Goal: Contribute content: Add original content to the website for others to see

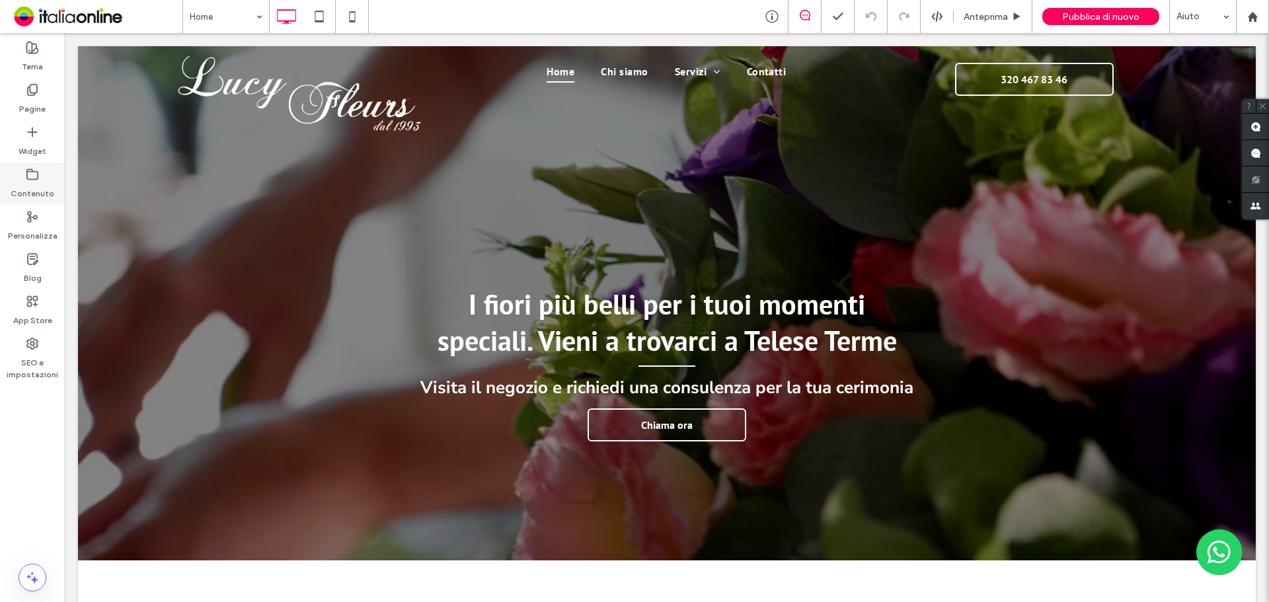
click at [39, 196] on label "Contenuto" at bounding box center [33, 190] width 44 height 19
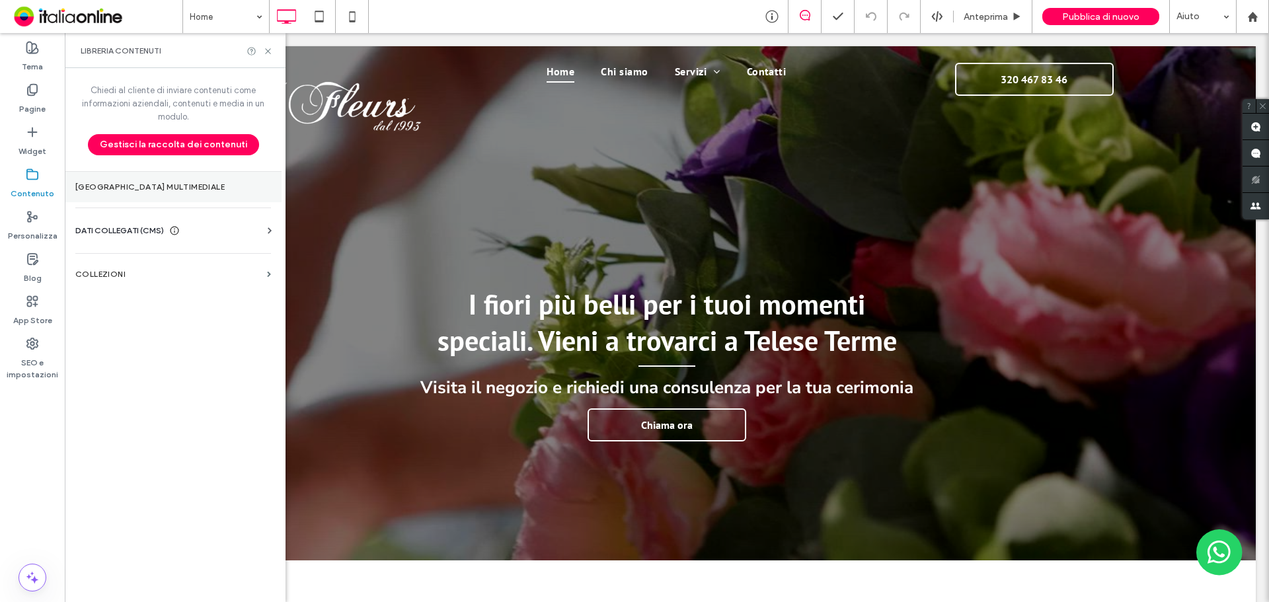
click at [157, 194] on section "[GEOGRAPHIC_DATA] multimediale" at bounding box center [173, 187] width 217 height 30
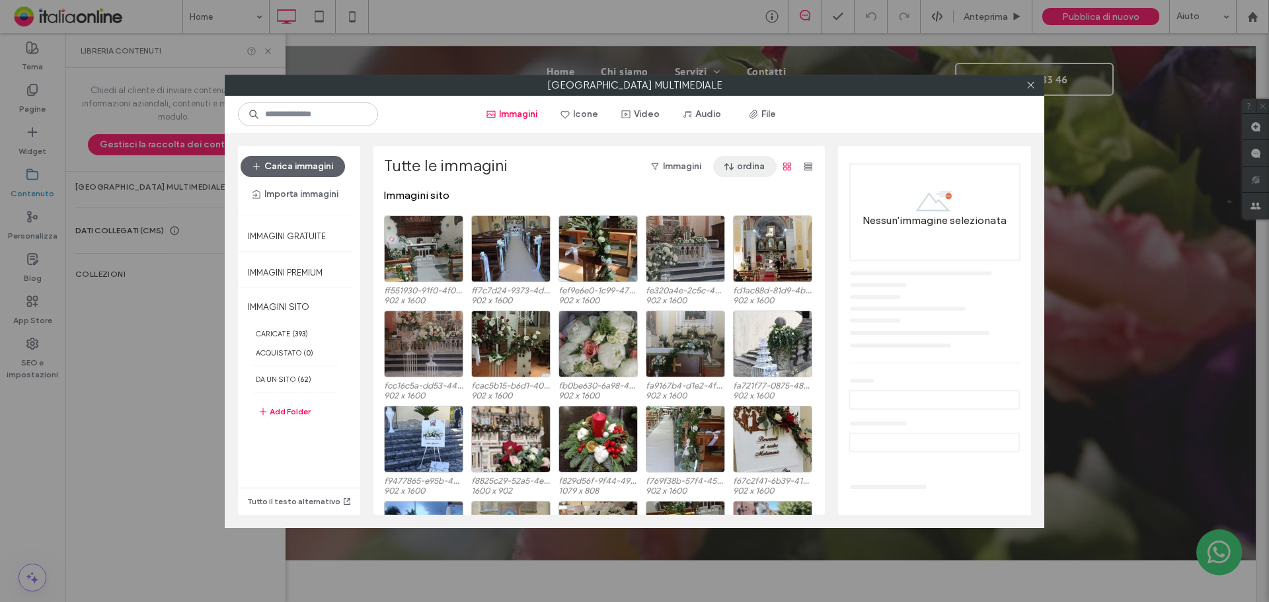
click at [750, 167] on button "ordina" at bounding box center [744, 166] width 63 height 21
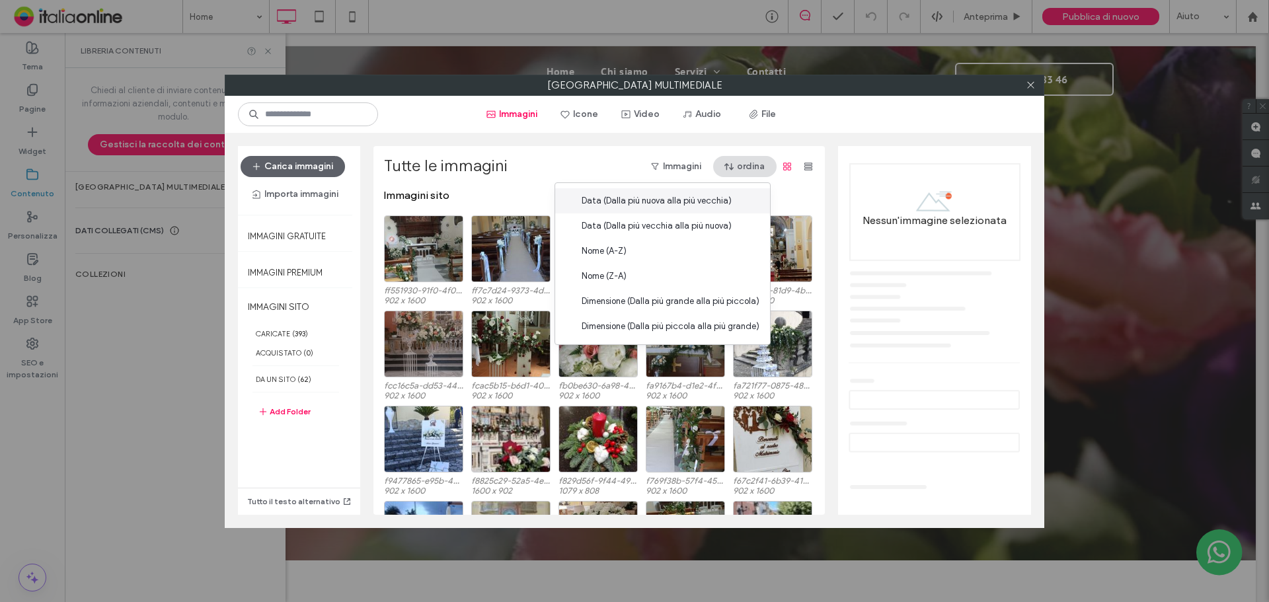
click at [729, 206] on div "Data (Dalla più nuova alla più vecchia)" at bounding box center [662, 200] width 215 height 25
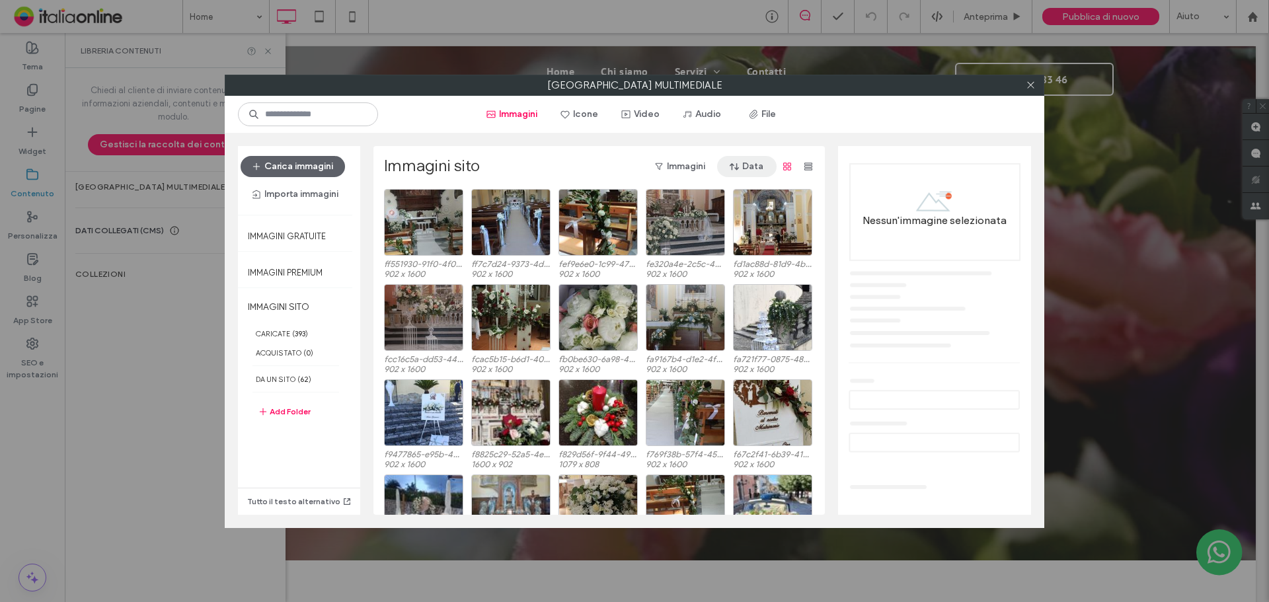
click at [742, 163] on button "Data" at bounding box center [746, 166] width 59 height 21
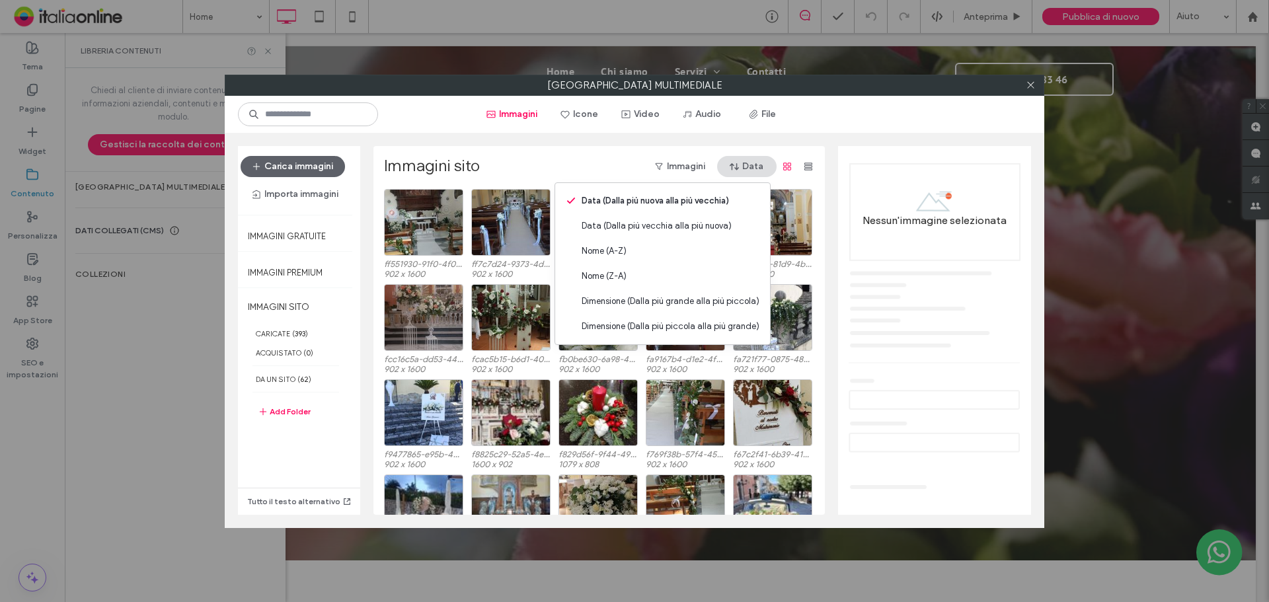
click at [740, 162] on button "Data" at bounding box center [746, 166] width 59 height 21
click at [816, 150] on div "Immagini sito Immagini Data ff551930-91f0-4f0f-a9eb-0cd205c510eb.jpeg 902 x 160…" at bounding box center [598, 330] width 451 height 369
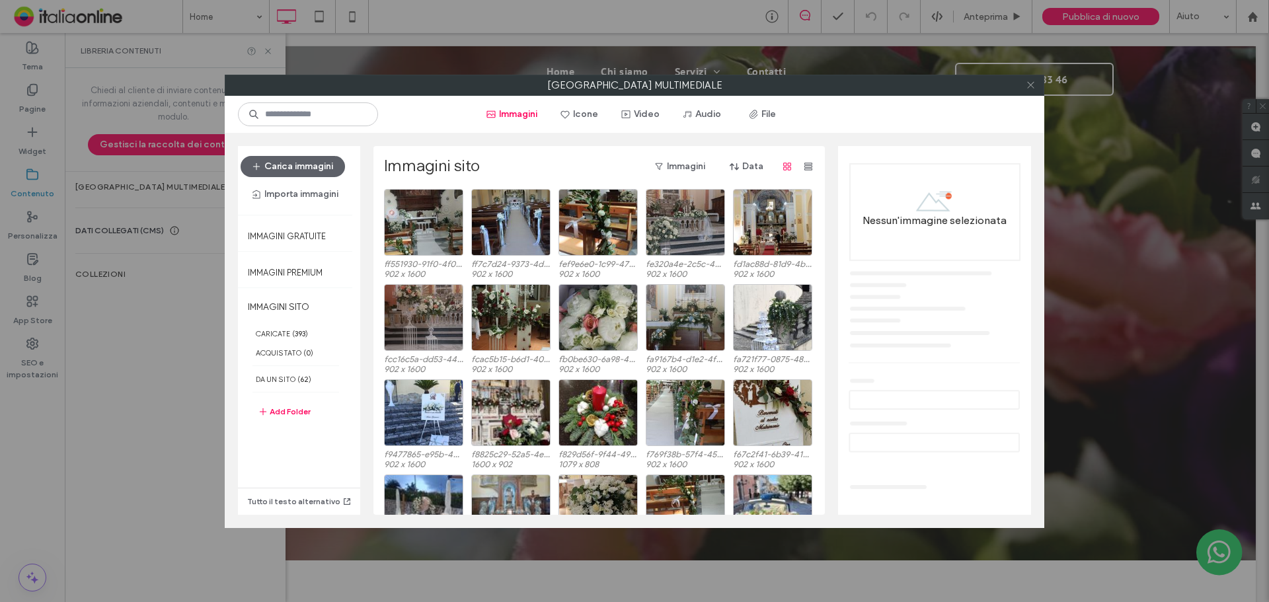
click at [1028, 81] on icon at bounding box center [1031, 85] width 10 height 10
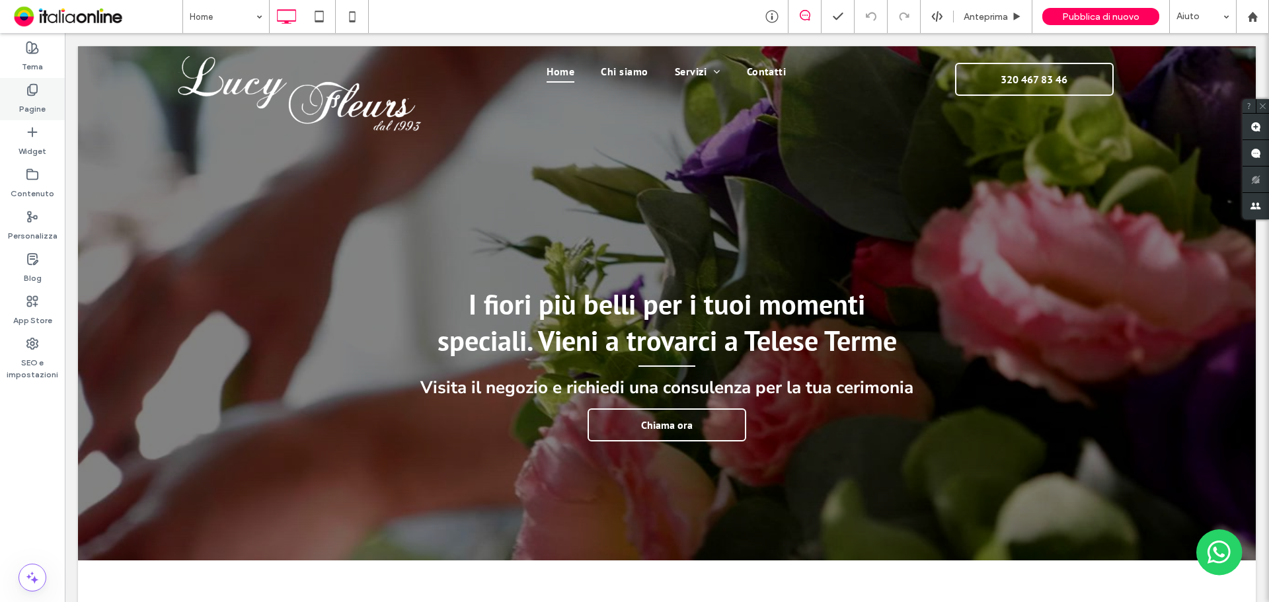
click at [35, 89] on icon at bounding box center [32, 89] width 13 height 13
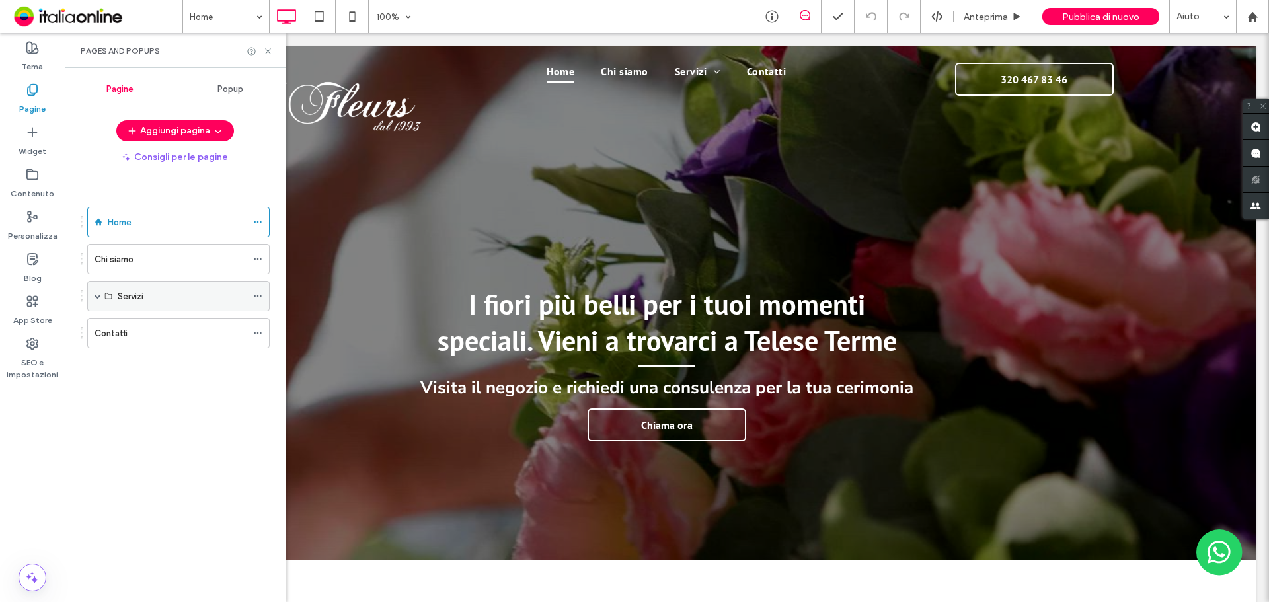
click at [98, 296] on span at bounding box center [98, 296] width 7 height 7
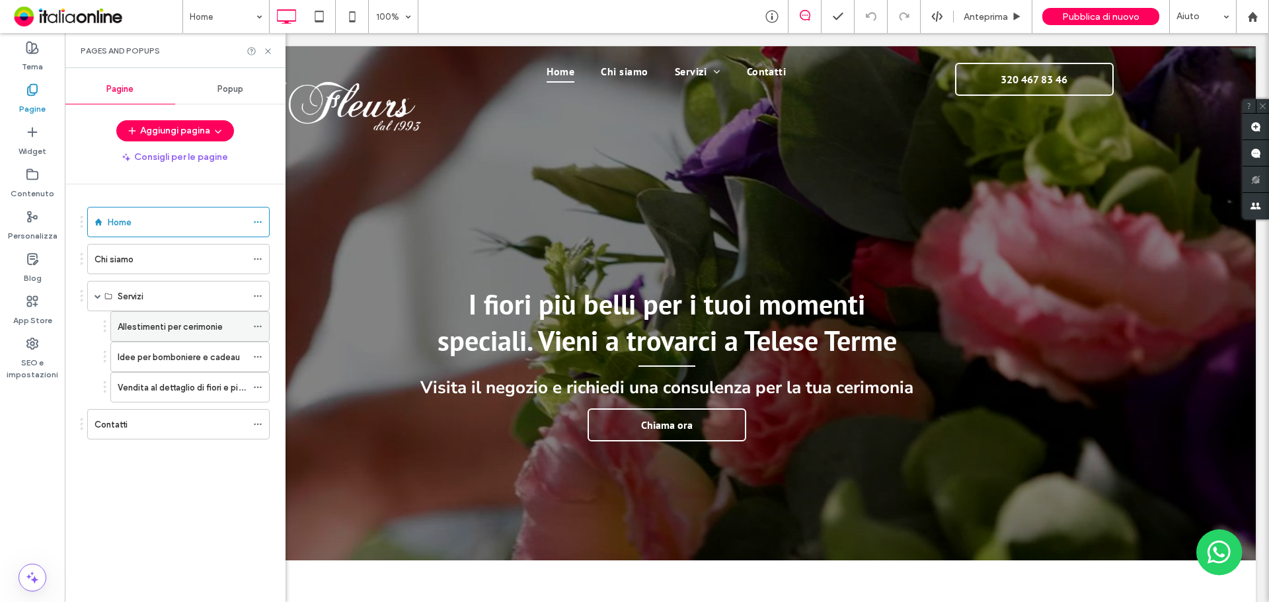
click at [160, 336] on div "Allestimenti per cerimonie" at bounding box center [182, 326] width 129 height 29
click at [266, 50] on icon at bounding box center [268, 51] width 10 height 10
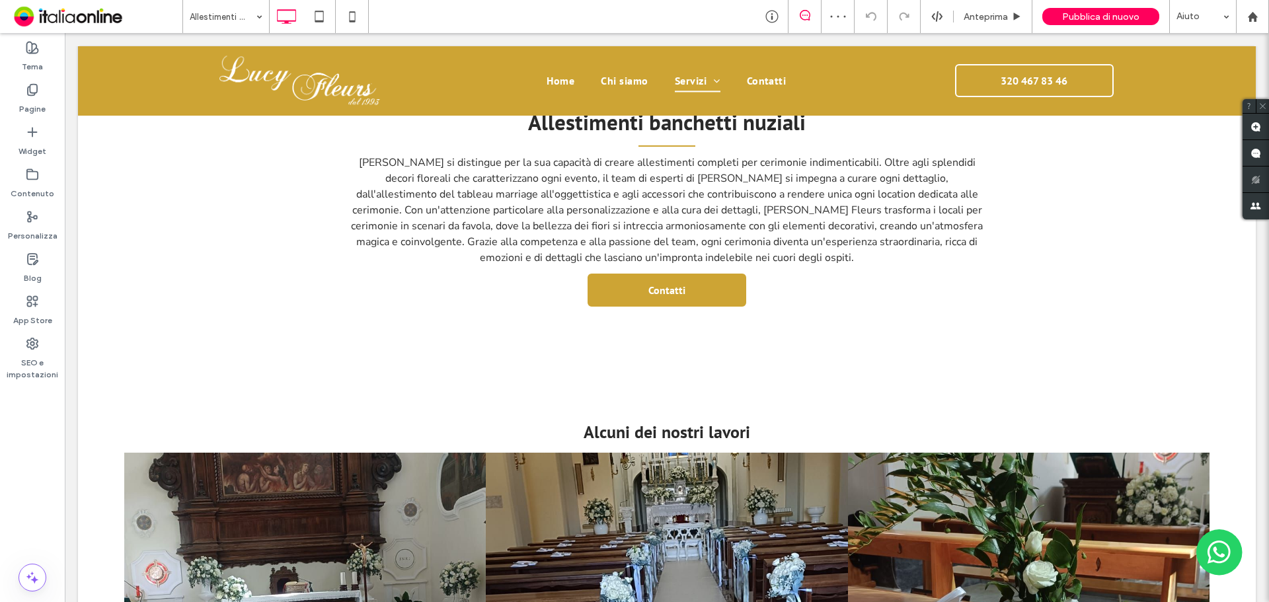
scroll to position [793, 0]
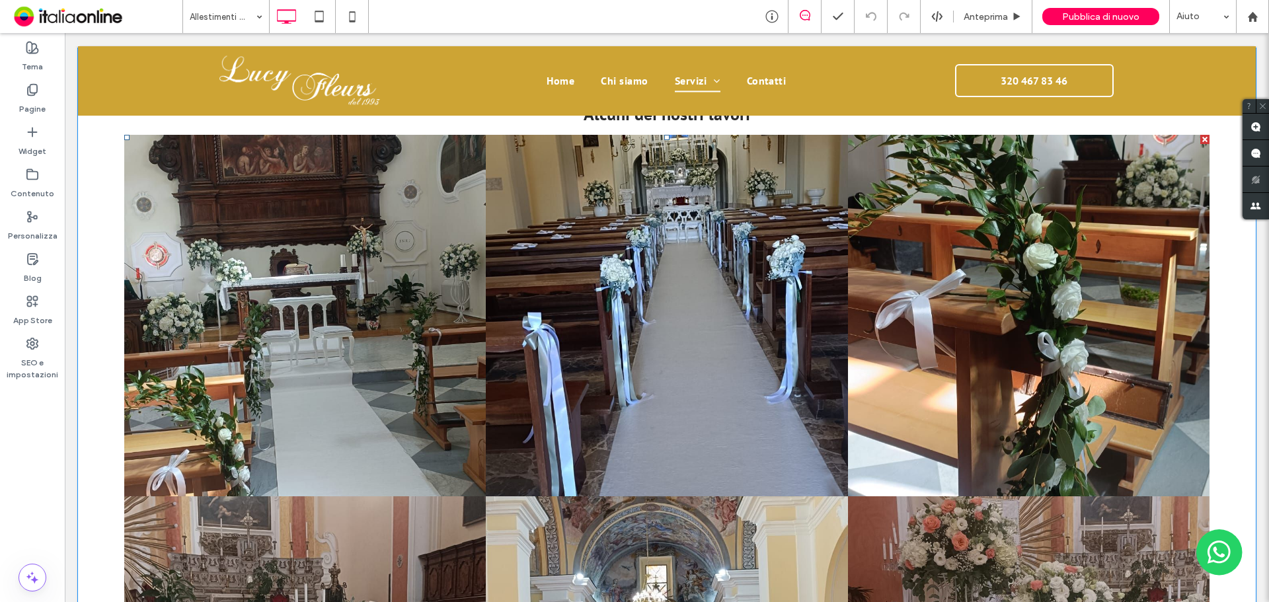
click at [342, 358] on link at bounding box center [305, 316] width 362 height 362
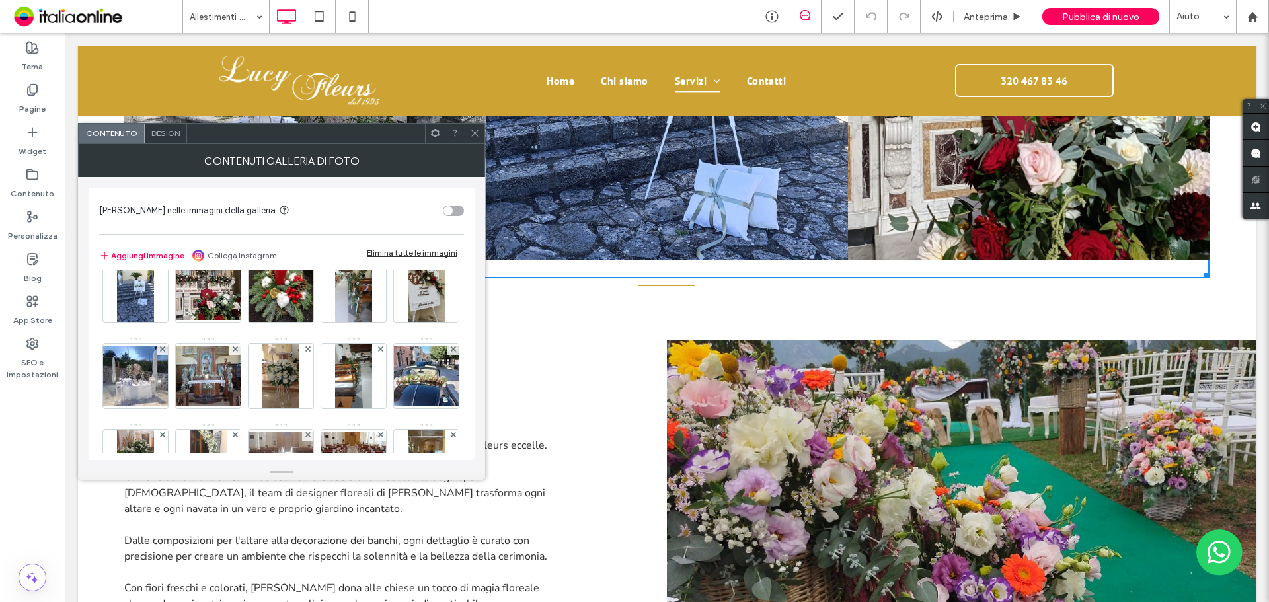
scroll to position [0, 0]
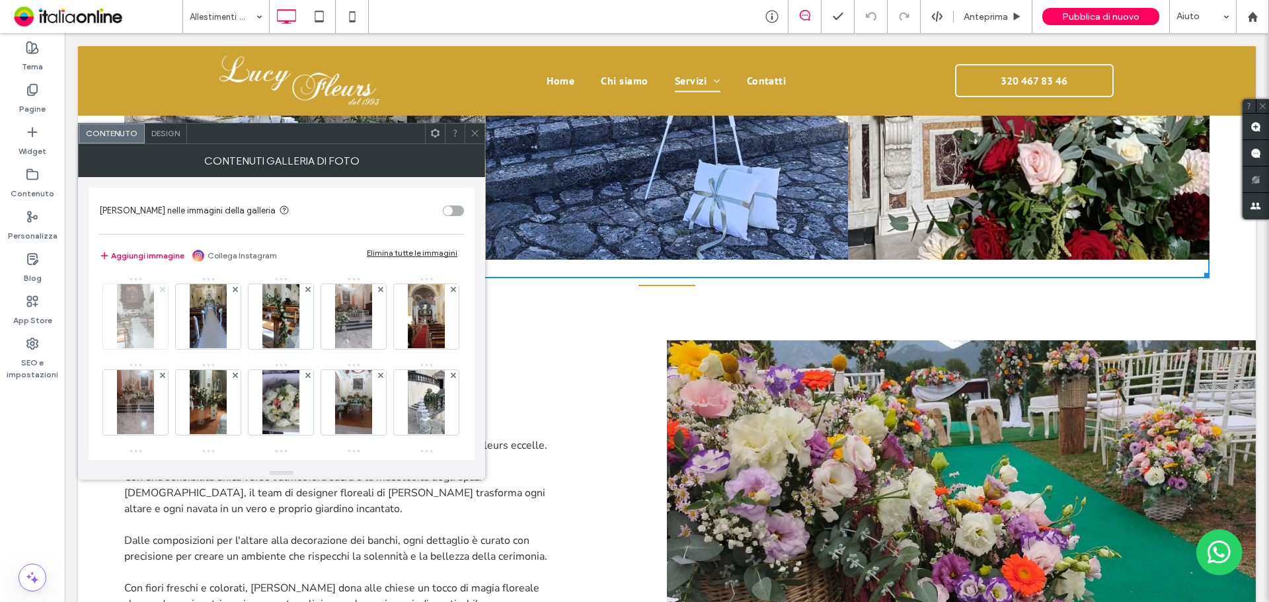
click at [163, 290] on icon at bounding box center [162, 289] width 5 height 5
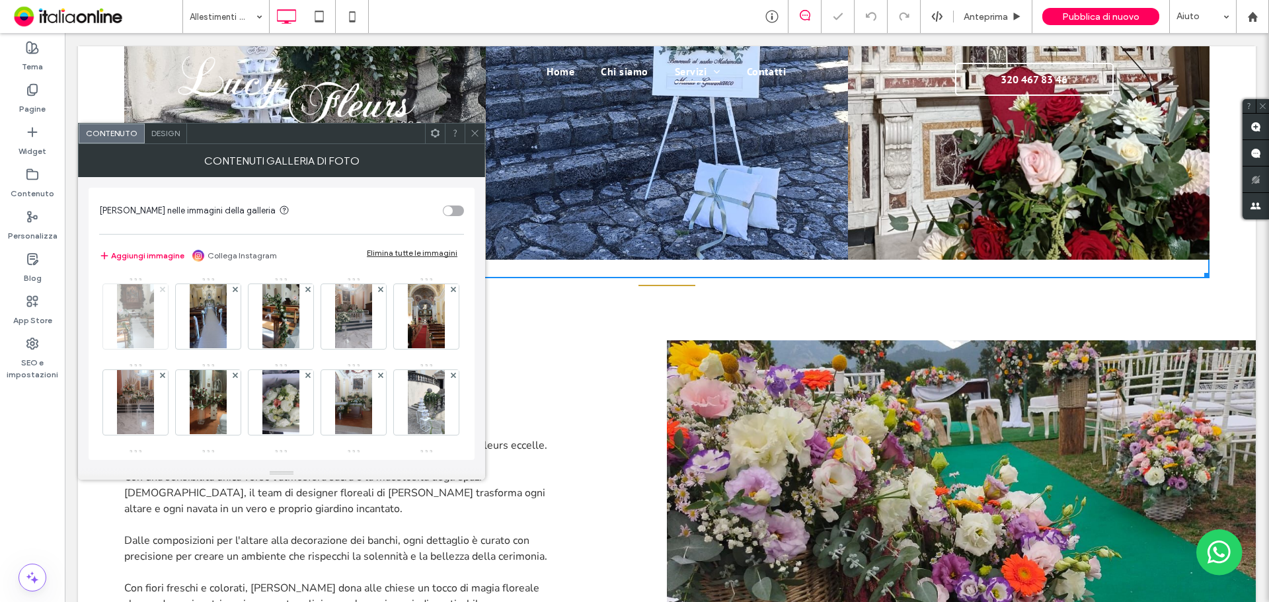
click at [163, 290] on icon at bounding box center [162, 289] width 5 height 5
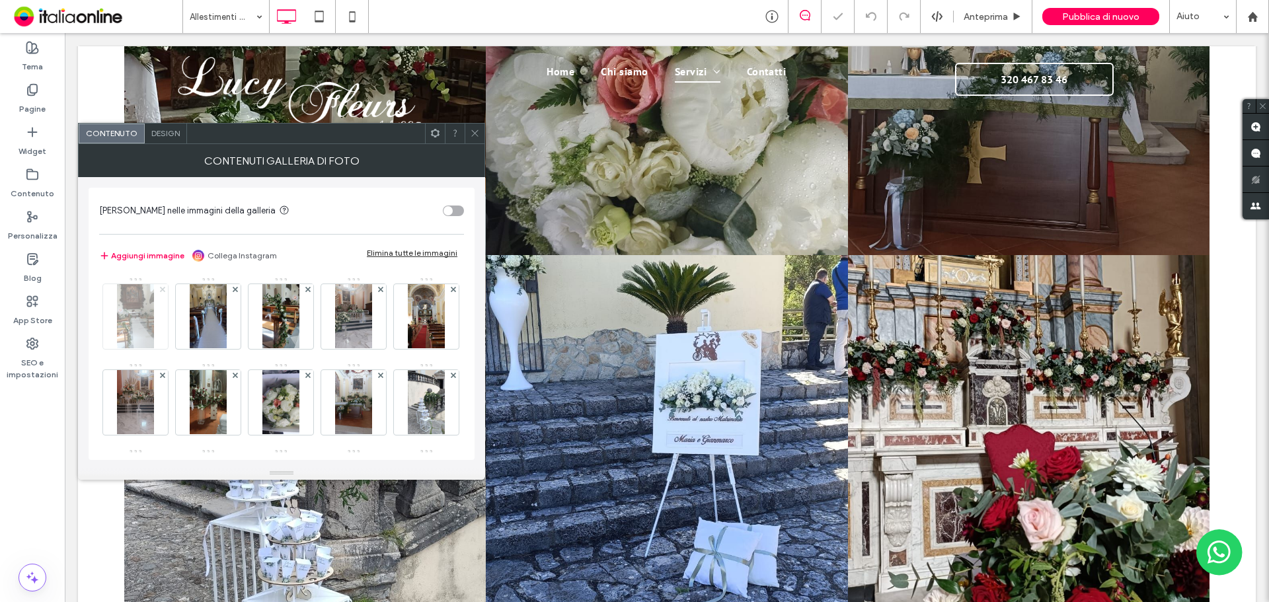
click at [233, 290] on icon at bounding box center [235, 289] width 5 height 5
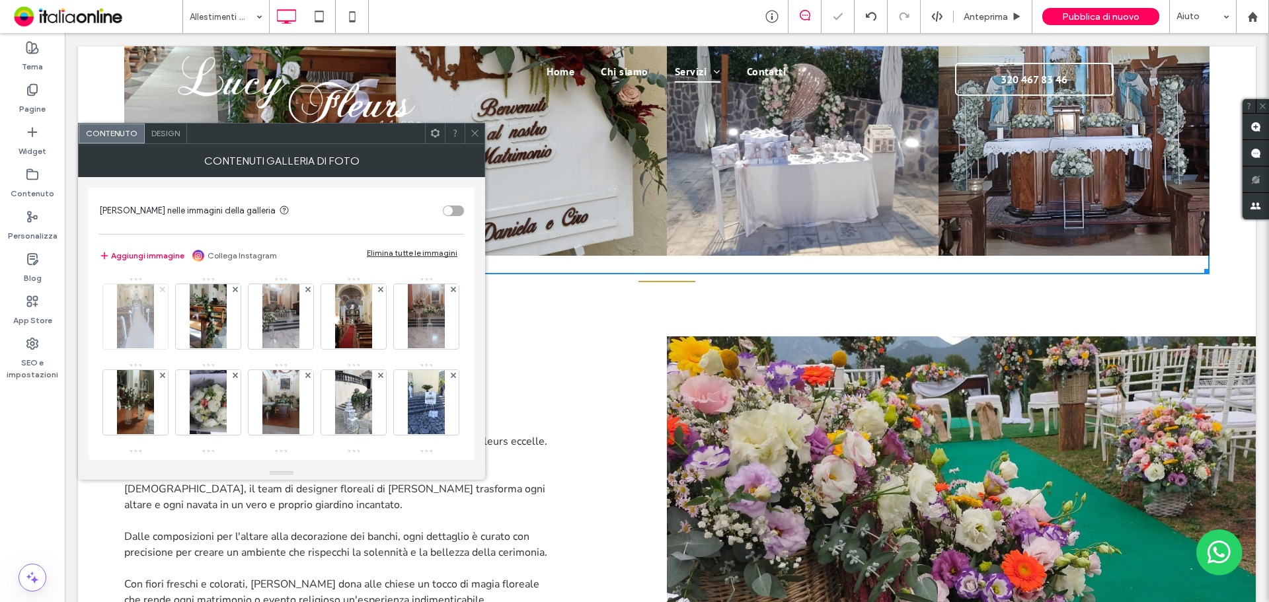
click at [163, 290] on icon at bounding box center [162, 289] width 5 height 5
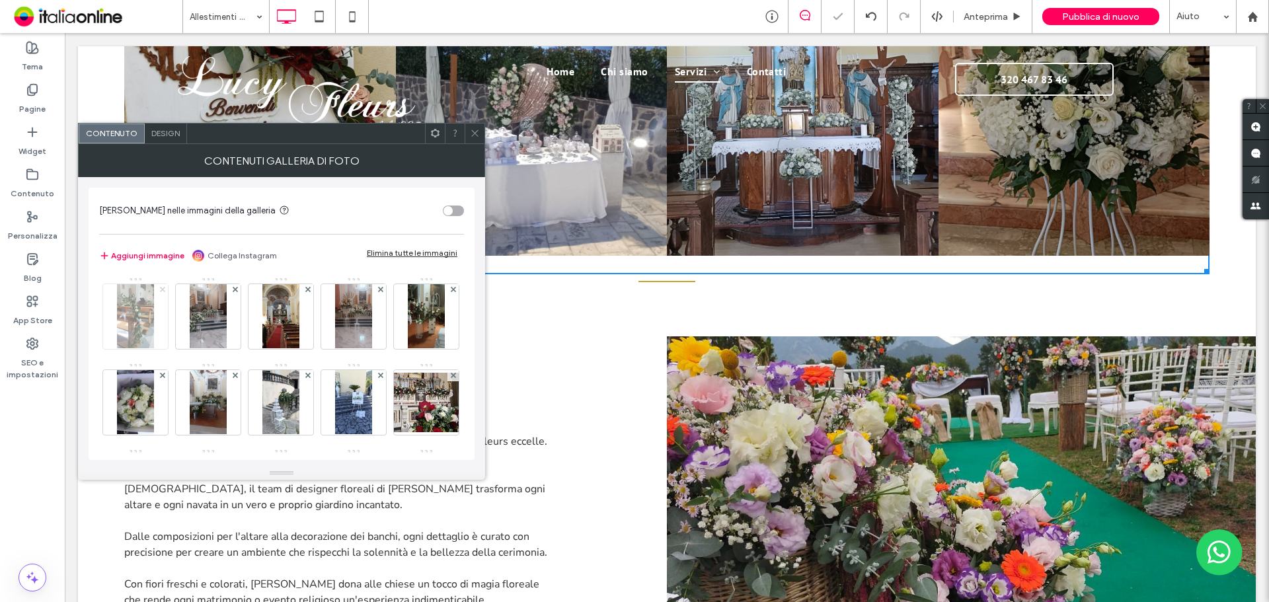
click at [163, 290] on icon at bounding box center [162, 289] width 5 height 5
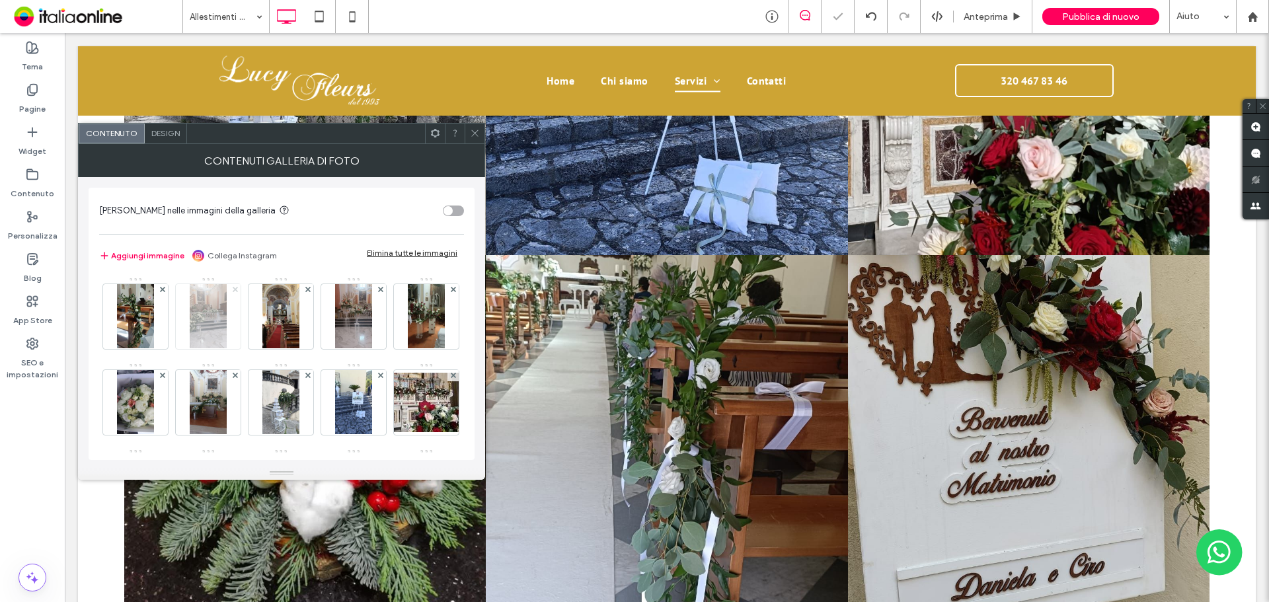
click at [233, 290] on icon at bounding box center [235, 289] width 5 height 5
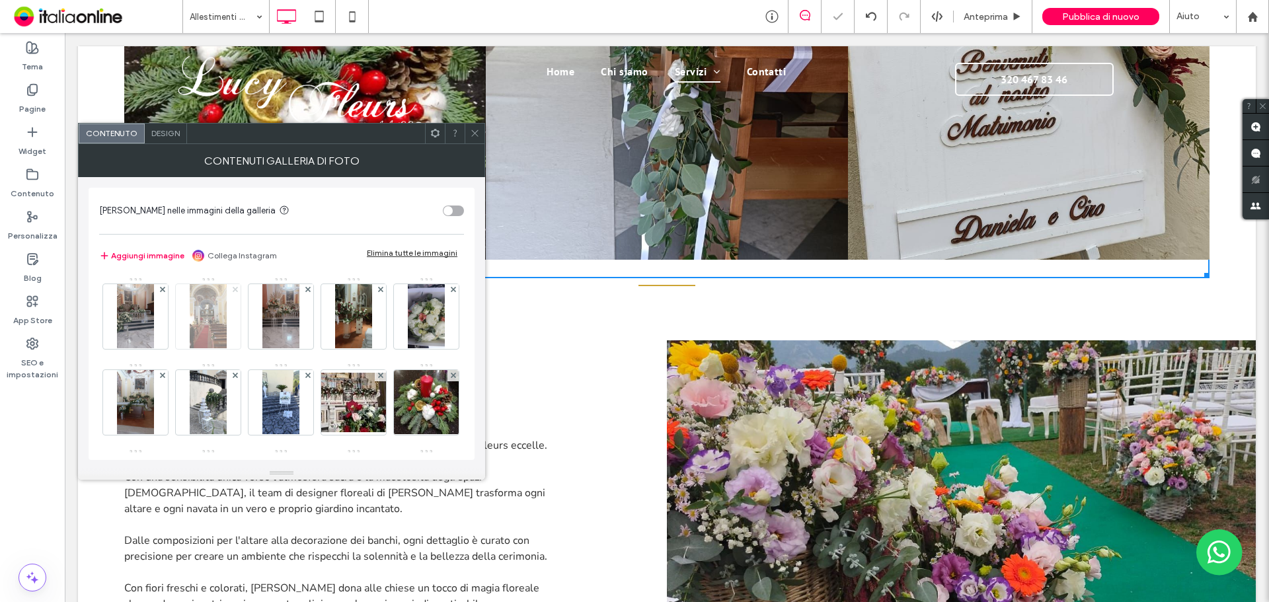
click at [233, 290] on icon at bounding box center [235, 289] width 5 height 5
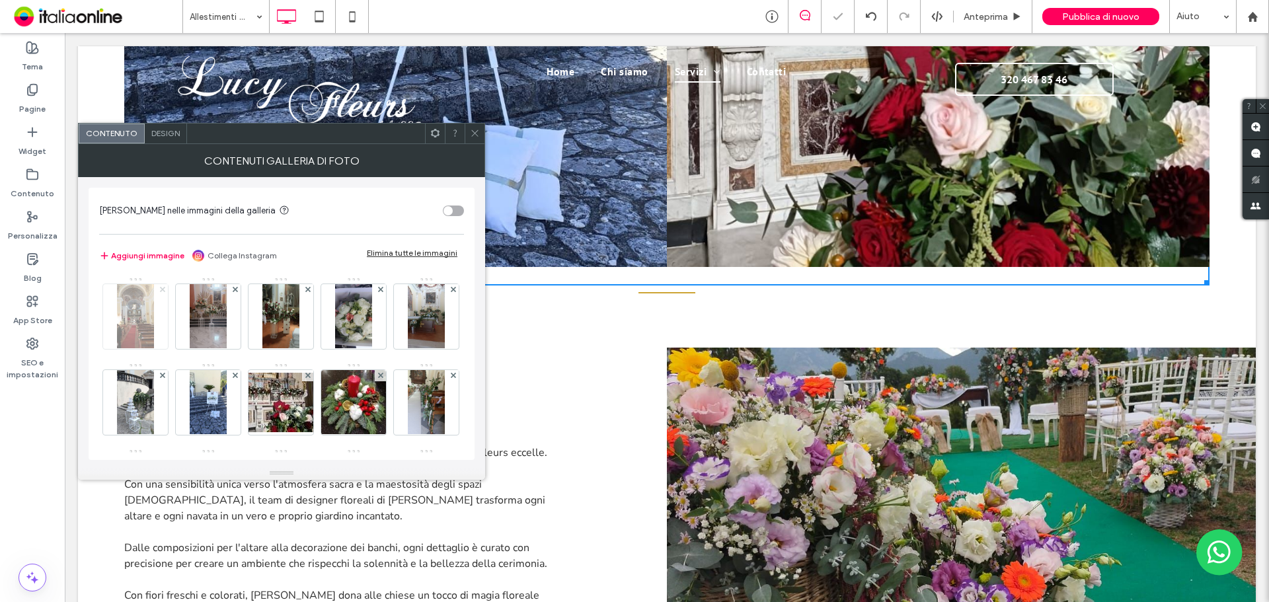
click at [233, 290] on icon at bounding box center [235, 289] width 5 height 5
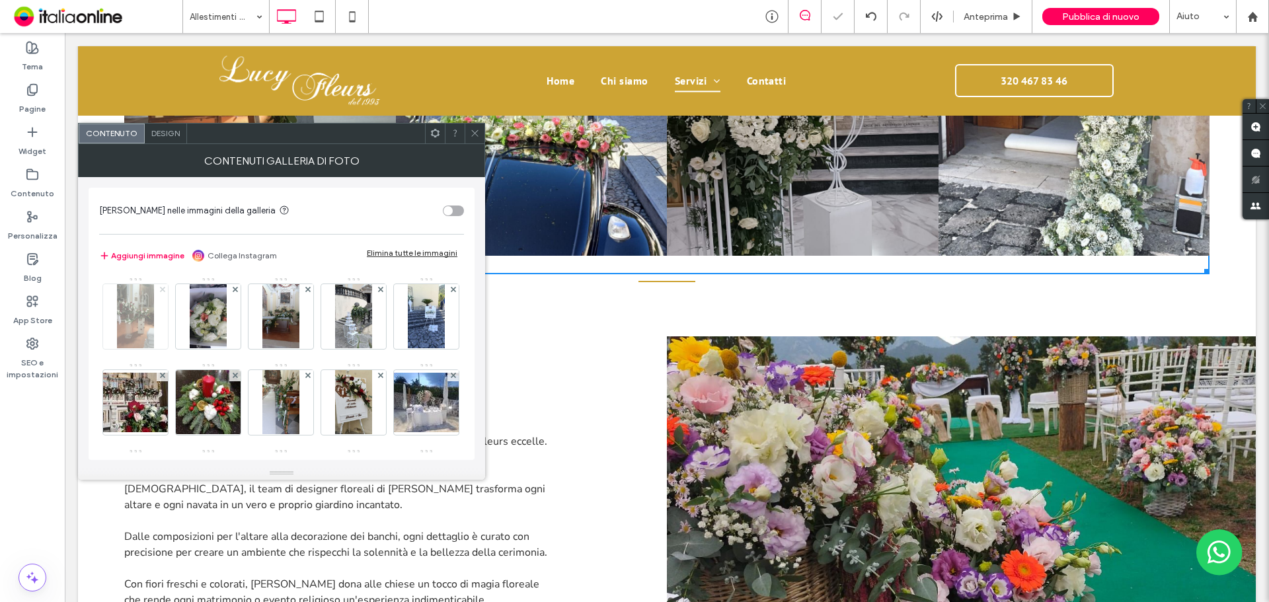
click at [163, 290] on icon at bounding box center [162, 289] width 5 height 5
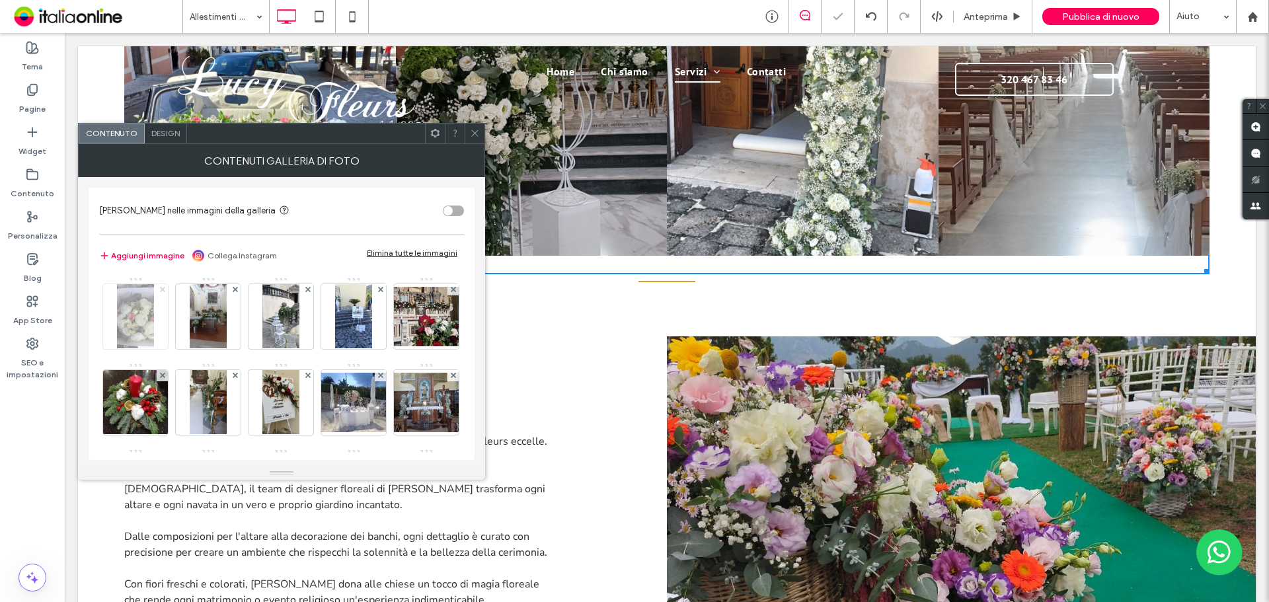
click at [163, 290] on icon at bounding box center [162, 289] width 5 height 5
click at [233, 290] on icon at bounding box center [235, 289] width 5 height 5
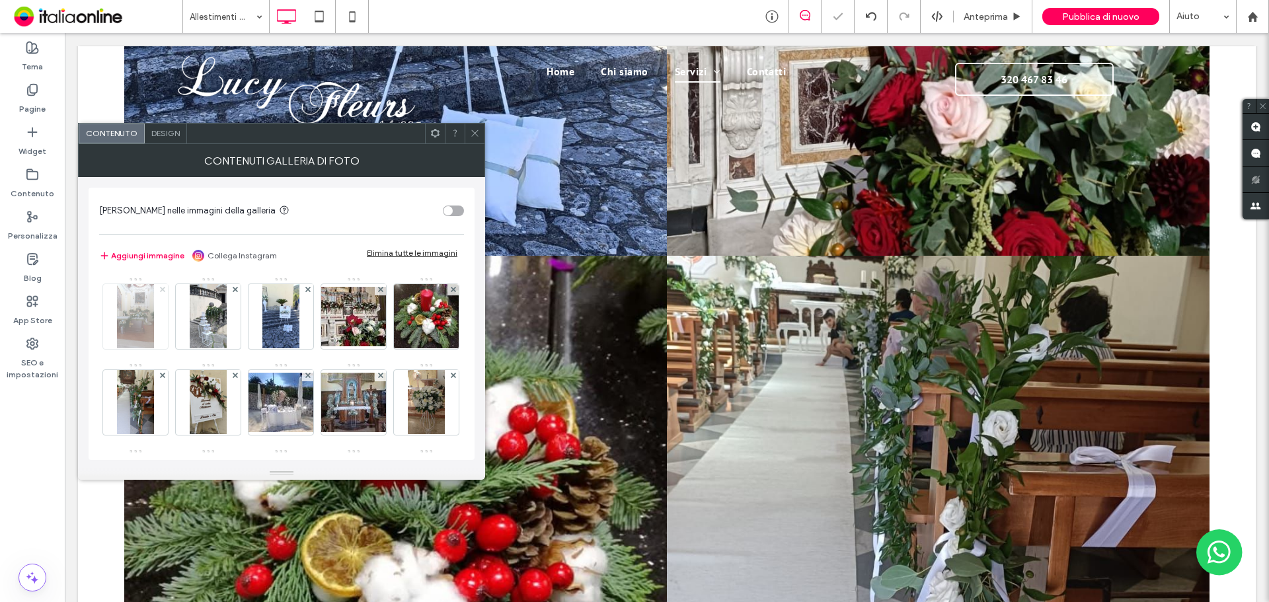
scroll to position [2832, 0]
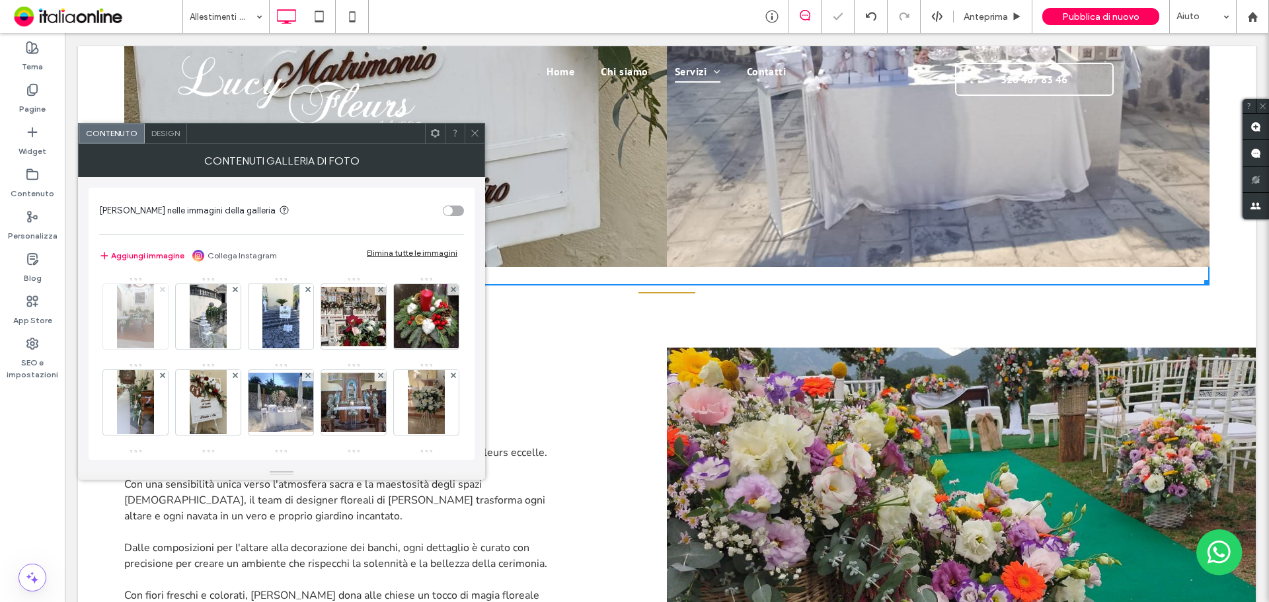
click at [233, 290] on icon at bounding box center [235, 289] width 5 height 5
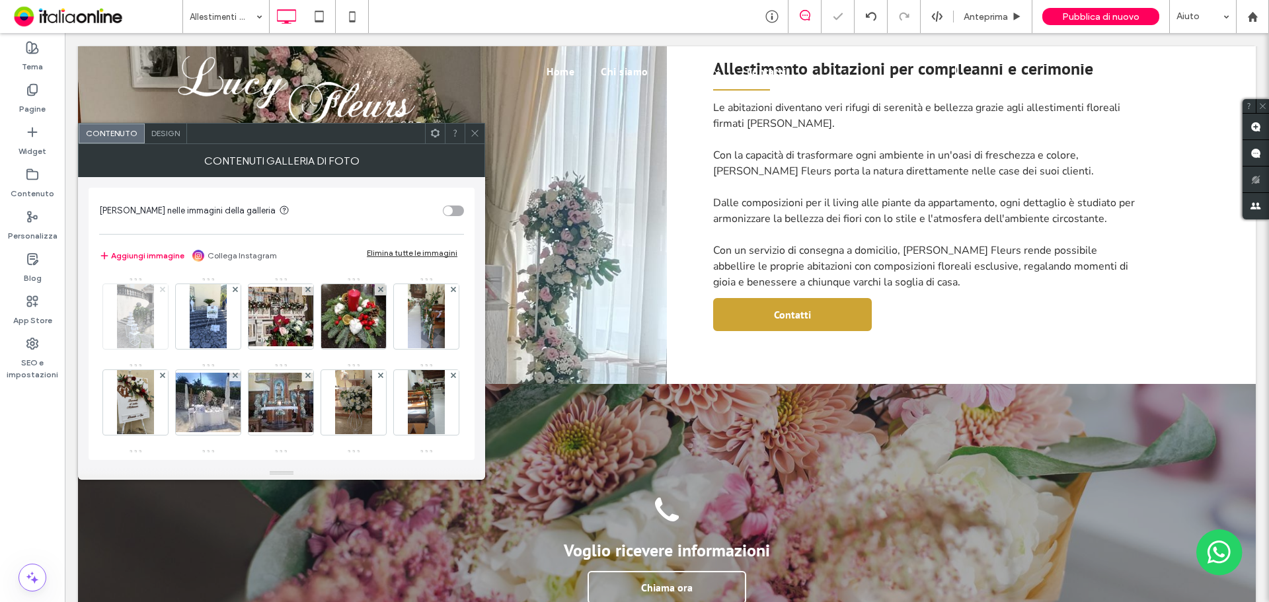
click at [163, 290] on icon at bounding box center [162, 289] width 5 height 5
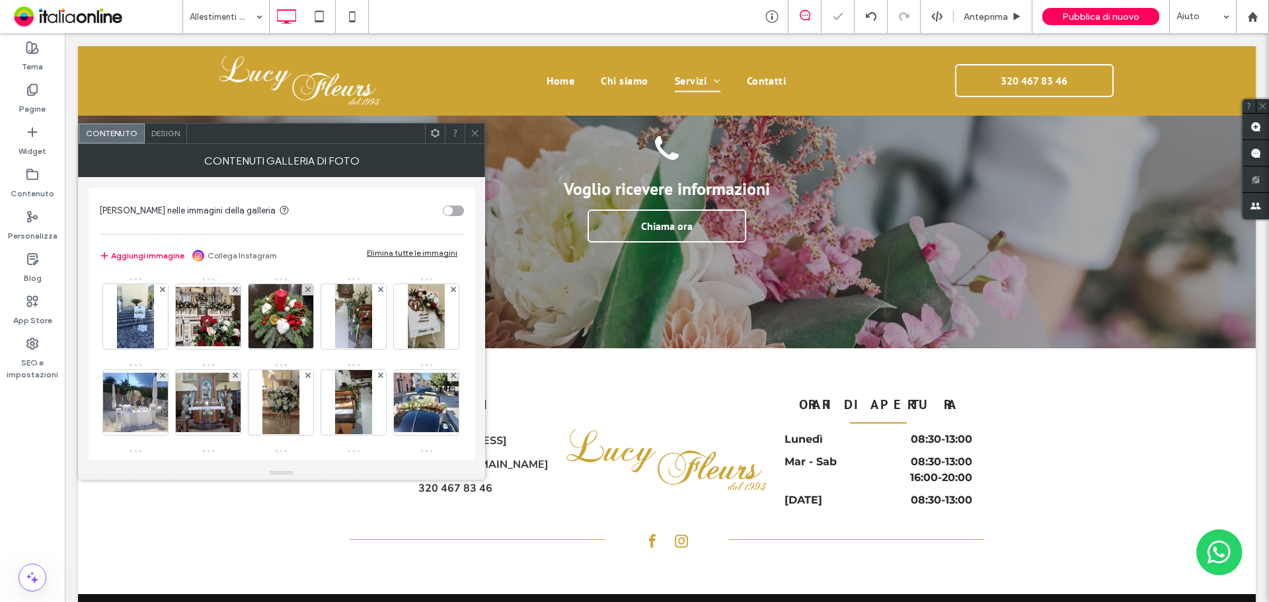
scroll to position [1758, 0]
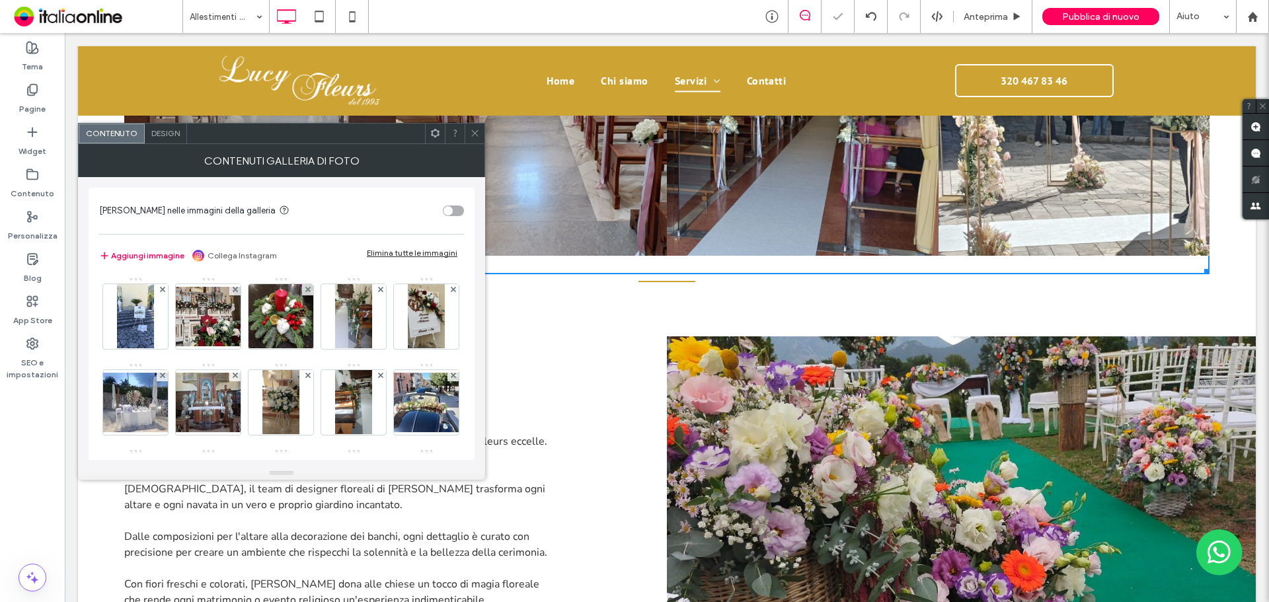
click at [163, 290] on icon at bounding box center [162, 289] width 5 height 5
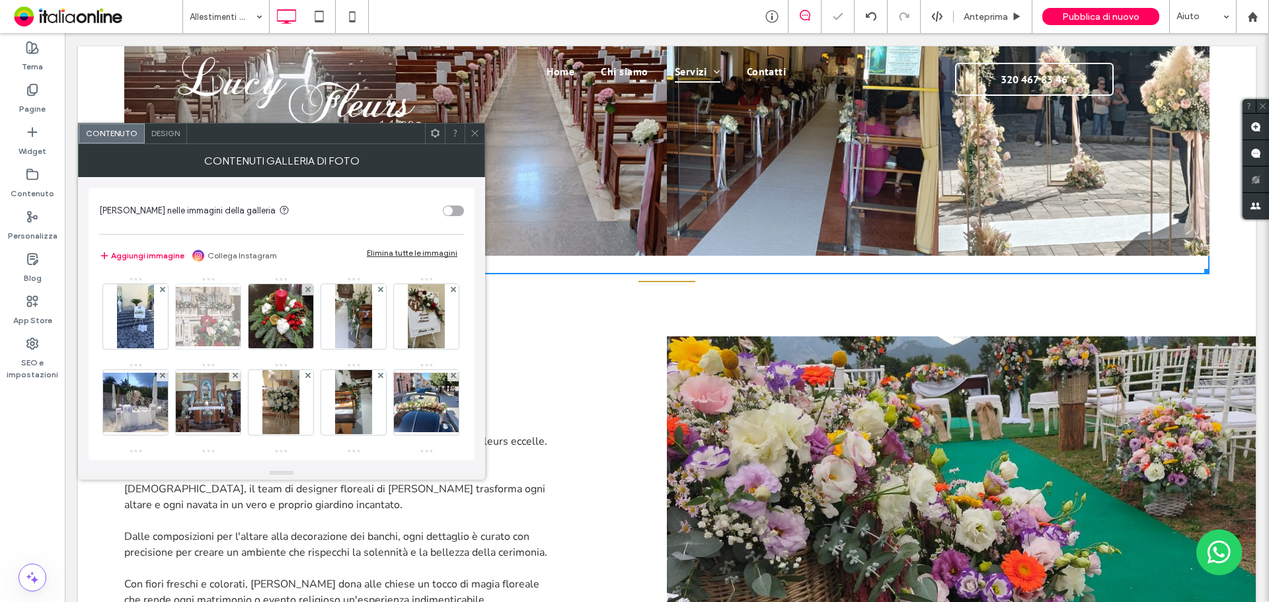
click at [233, 290] on icon at bounding box center [235, 289] width 5 height 5
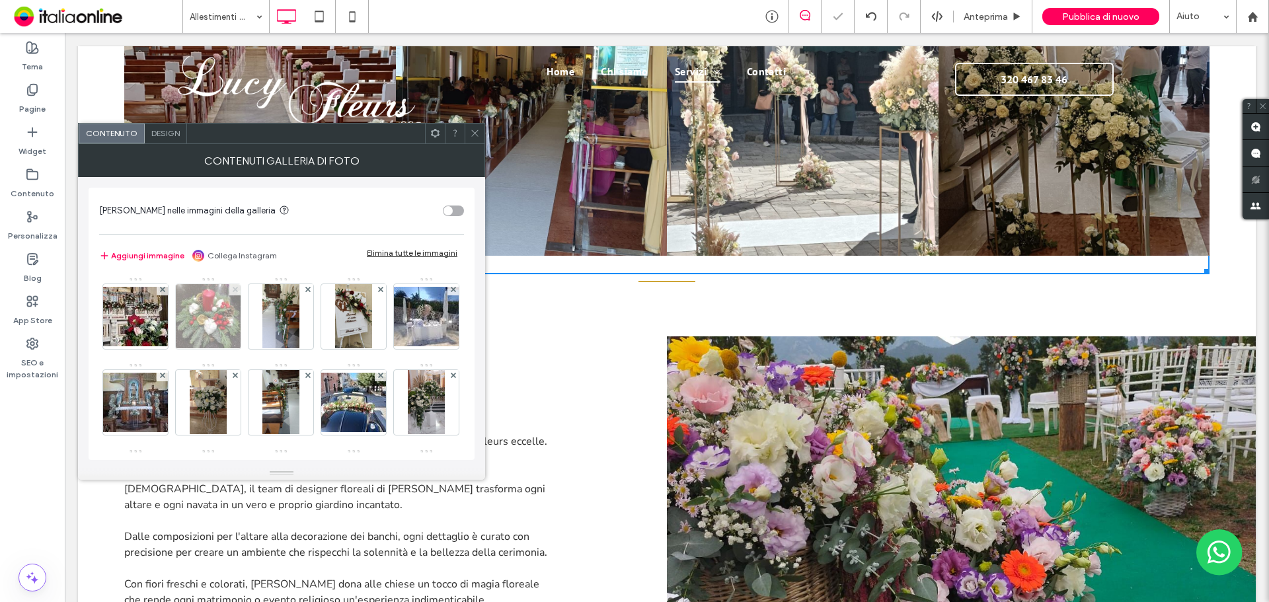
click at [233, 290] on icon at bounding box center [235, 289] width 5 height 5
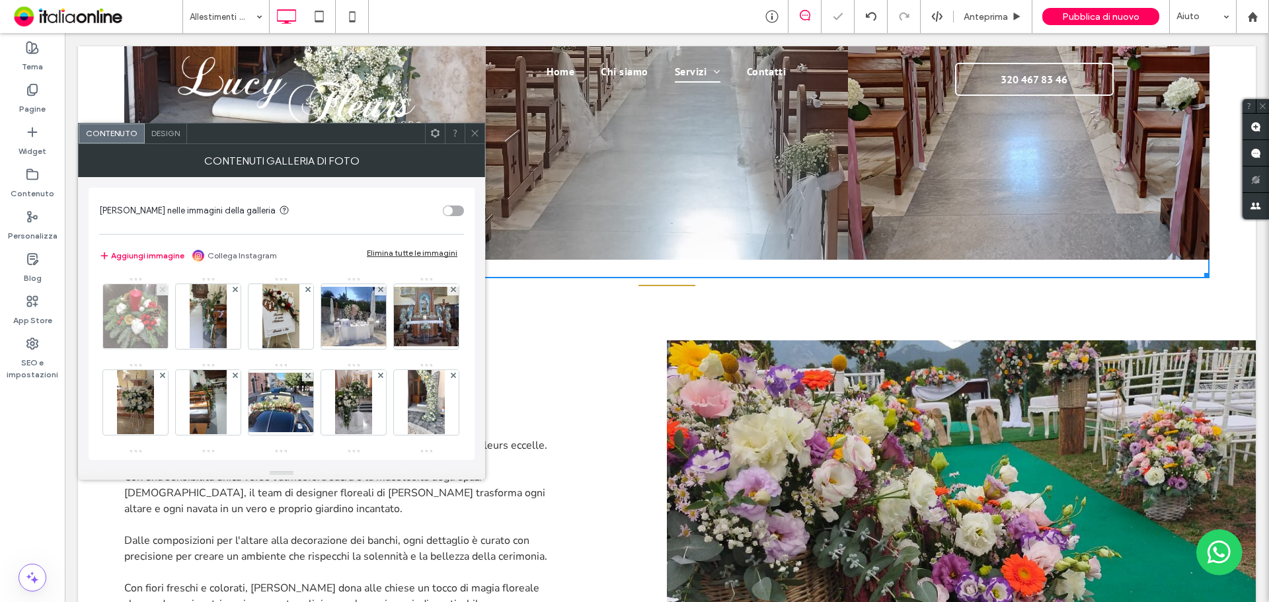
click at [163, 290] on icon at bounding box center [162, 289] width 5 height 5
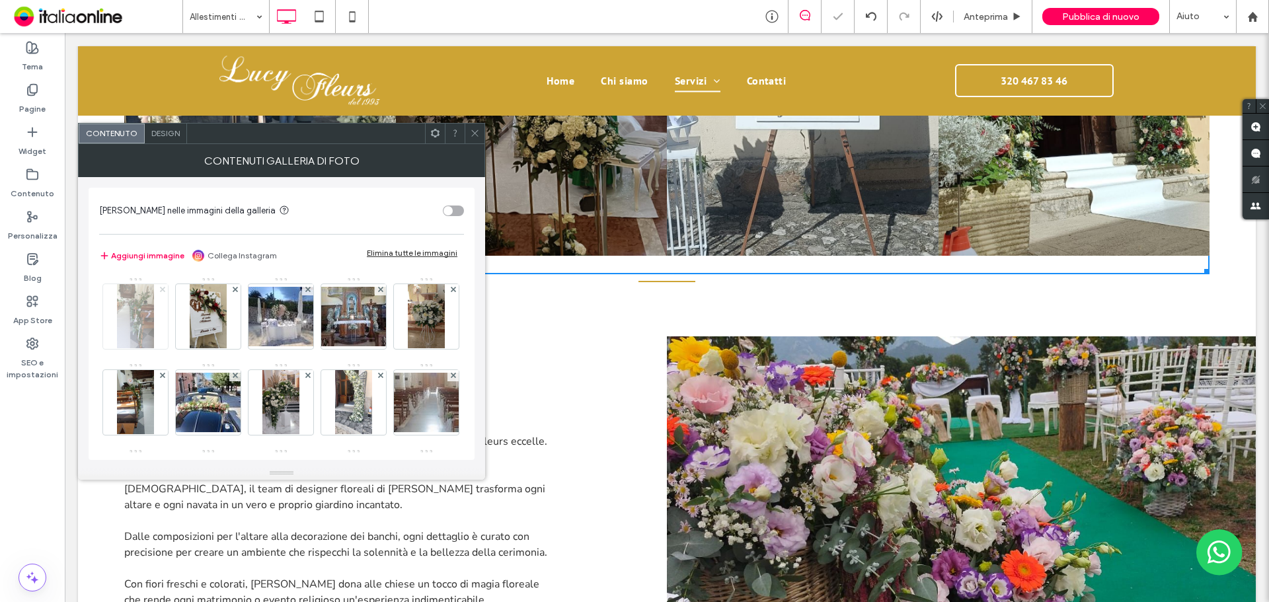
click at [163, 290] on icon at bounding box center [162, 289] width 5 height 5
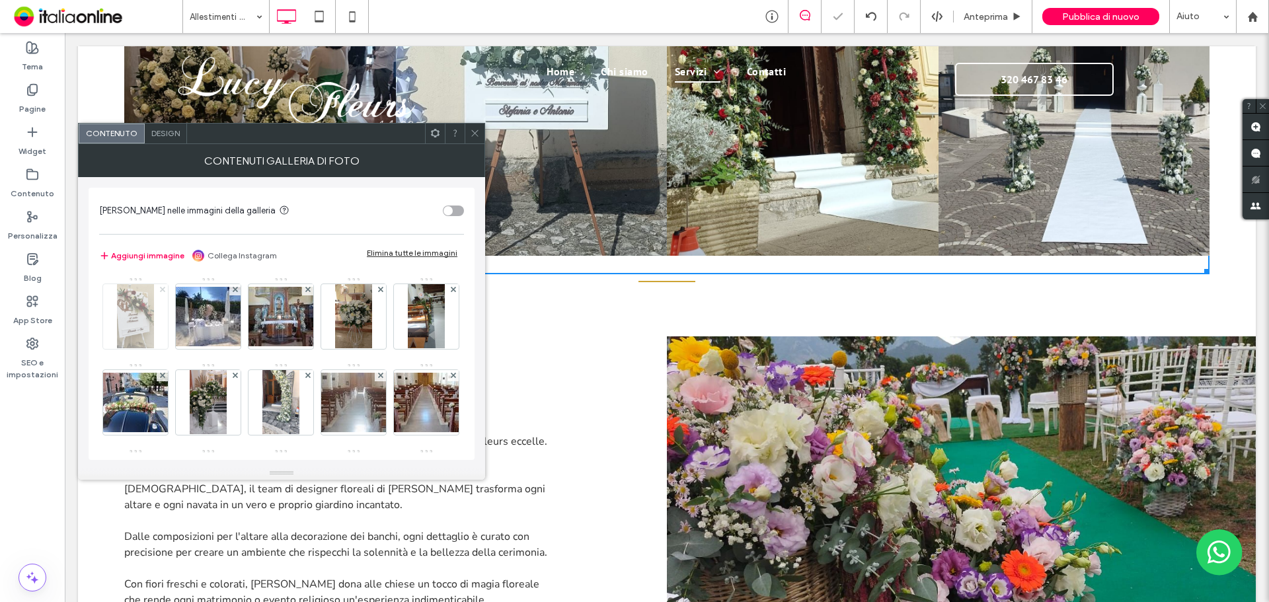
click at [163, 290] on icon at bounding box center [162, 289] width 5 height 5
click at [233, 290] on icon at bounding box center [235, 289] width 5 height 5
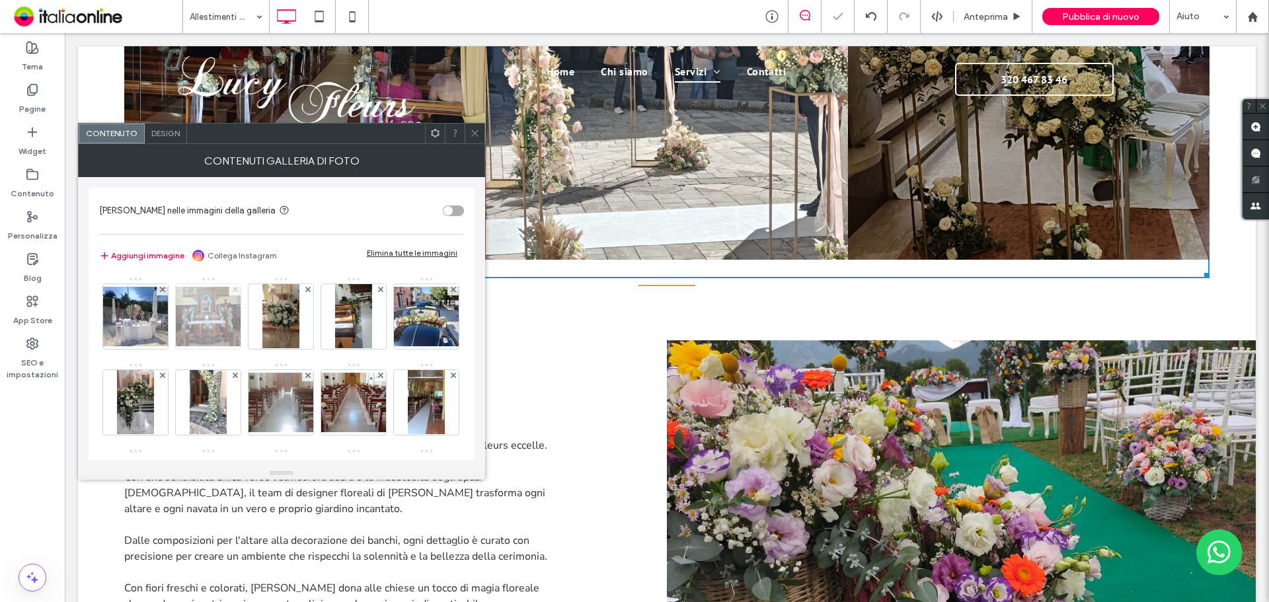
click at [233, 290] on icon at bounding box center [235, 289] width 5 height 5
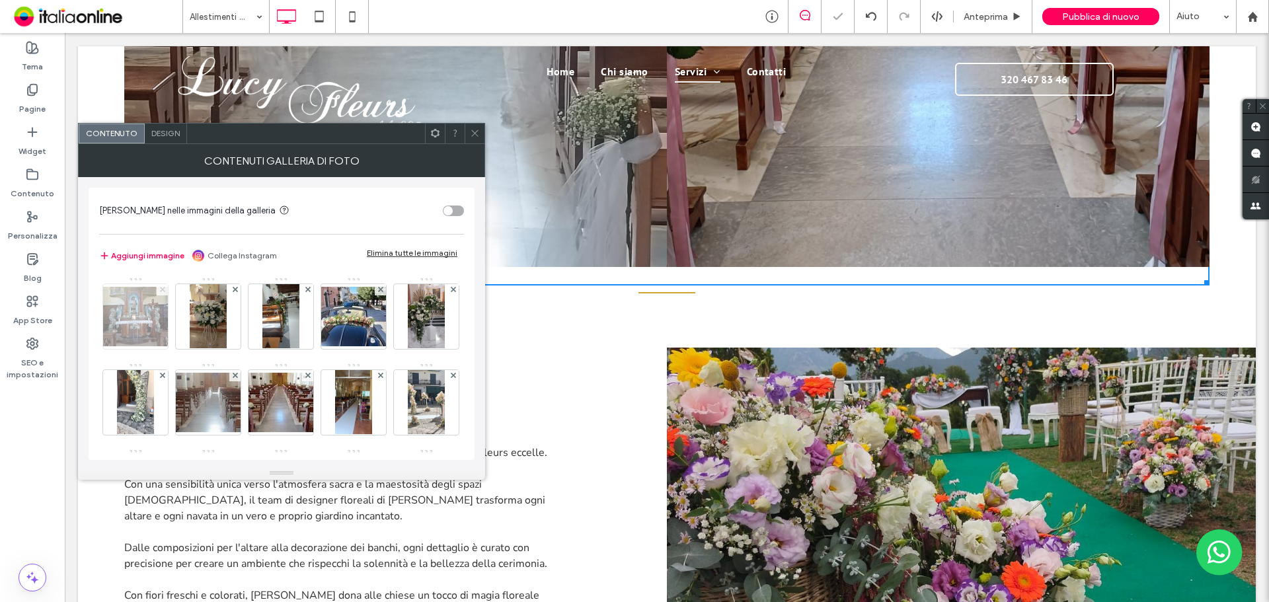
click at [233, 290] on icon at bounding box center [235, 289] width 5 height 5
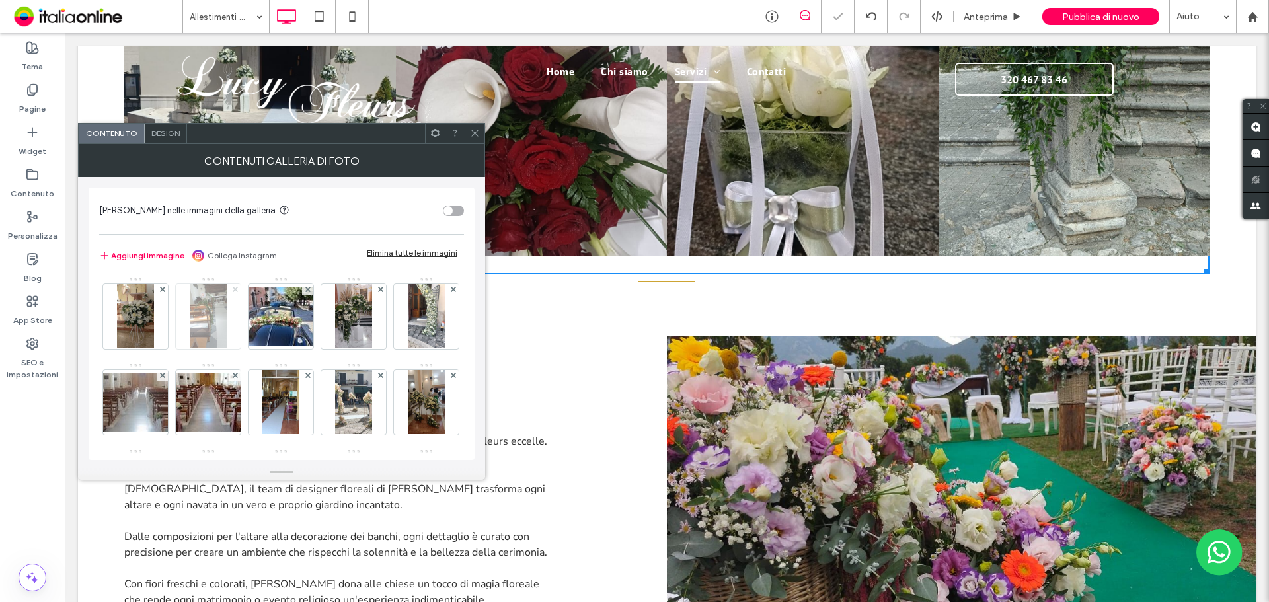
click at [233, 290] on icon at bounding box center [235, 289] width 5 height 5
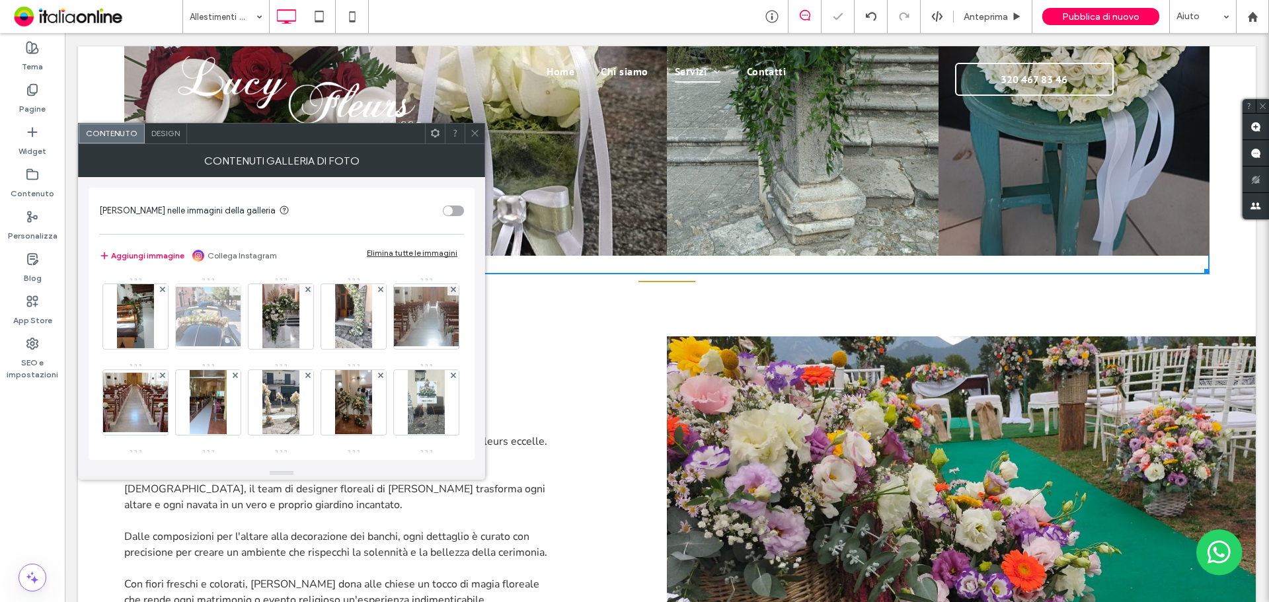
click at [233, 290] on icon at bounding box center [235, 289] width 5 height 5
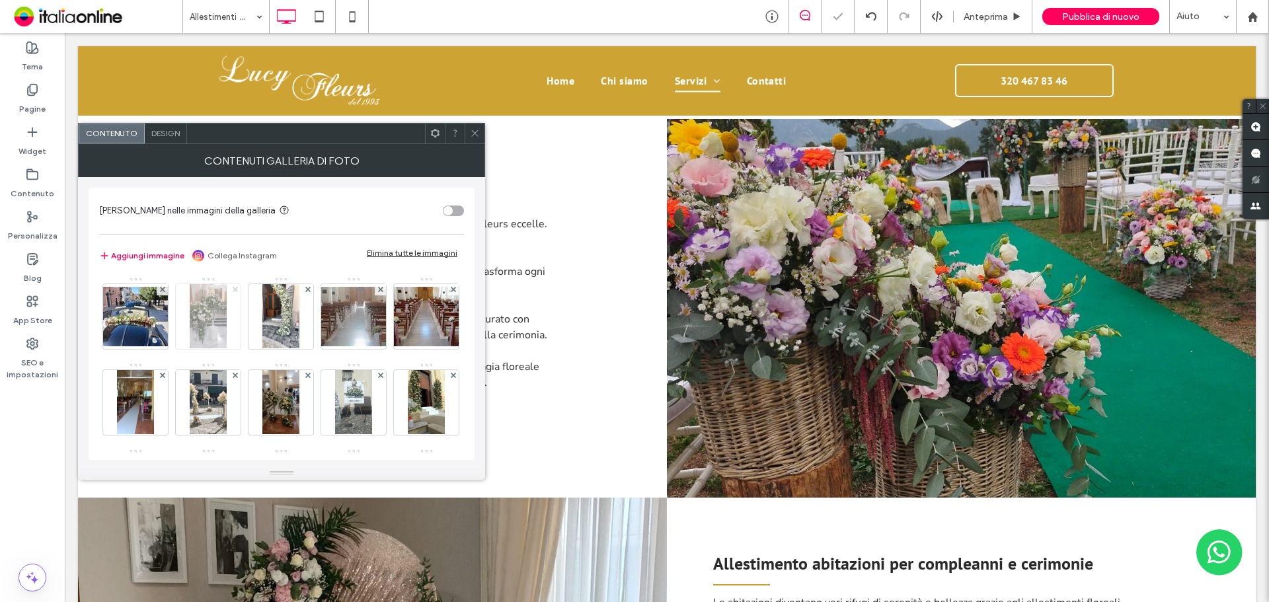
click at [233, 290] on icon at bounding box center [235, 289] width 5 height 5
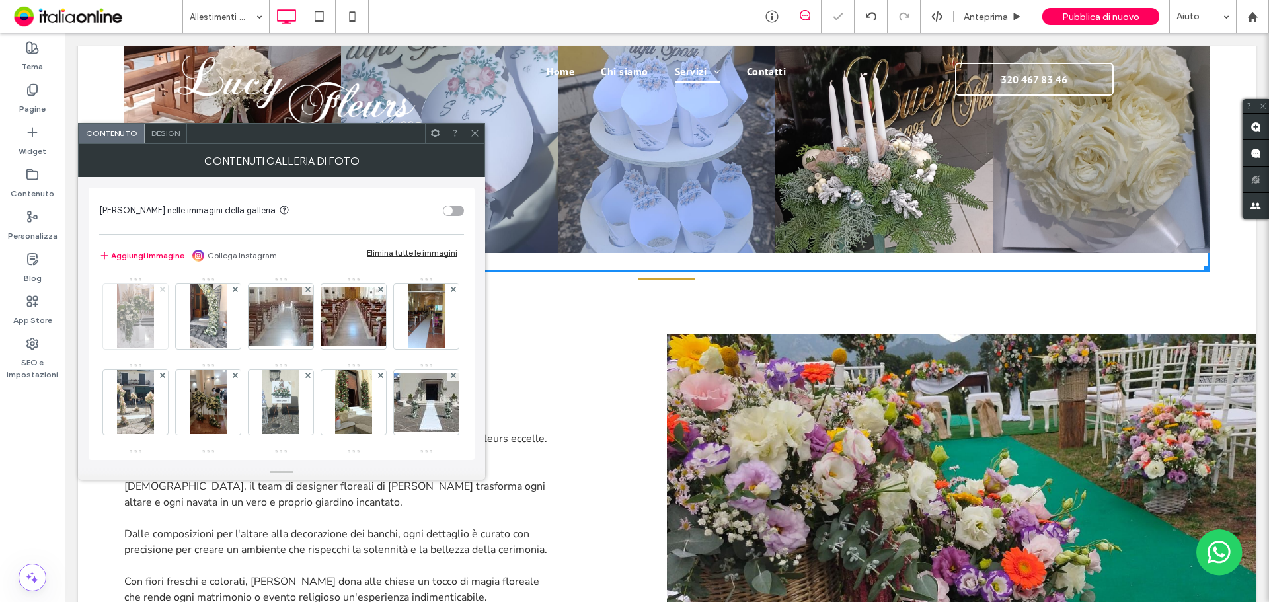
click at [233, 290] on icon at bounding box center [235, 289] width 5 height 5
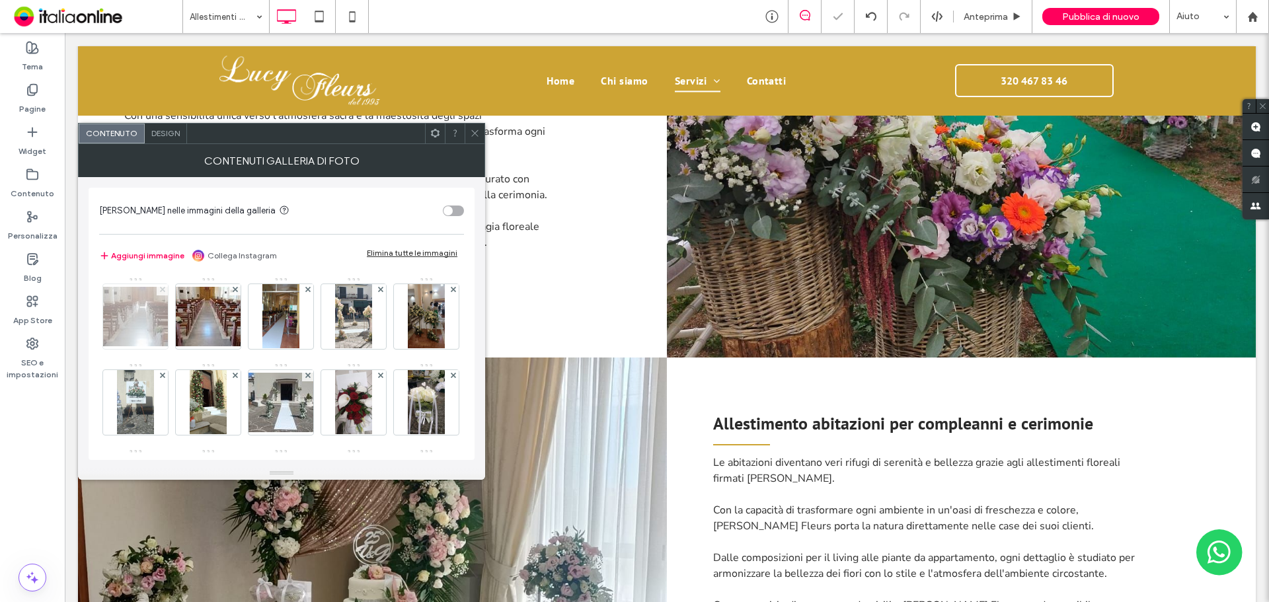
click at [163, 290] on icon at bounding box center [162, 289] width 5 height 5
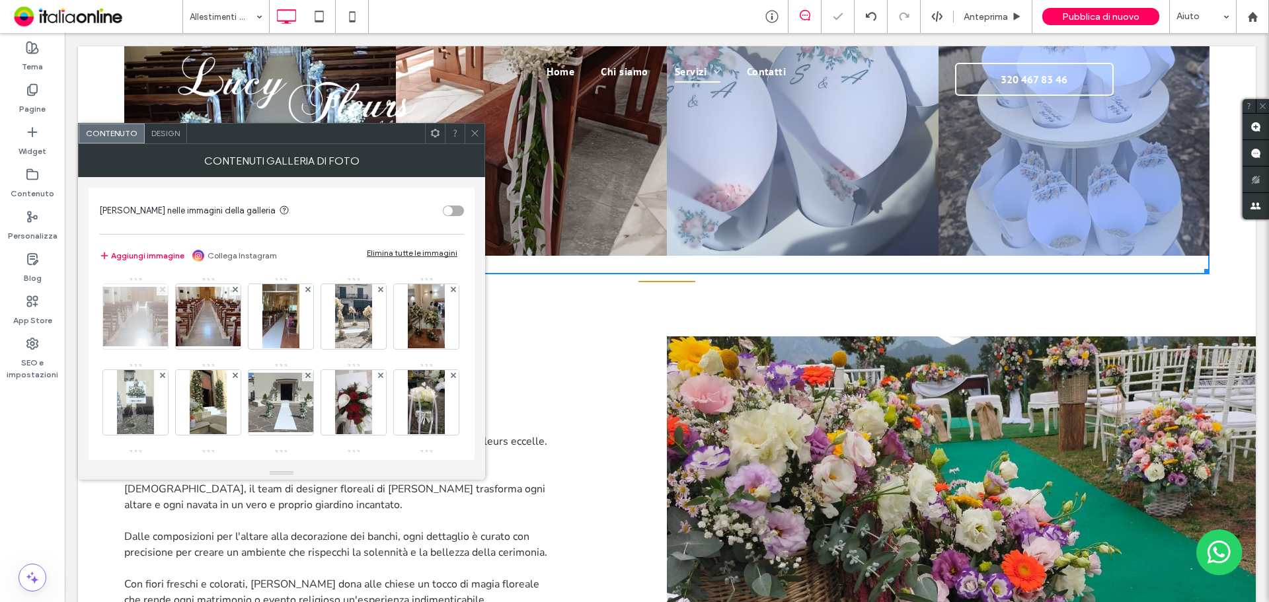
click at [163, 290] on icon at bounding box center [162, 289] width 5 height 5
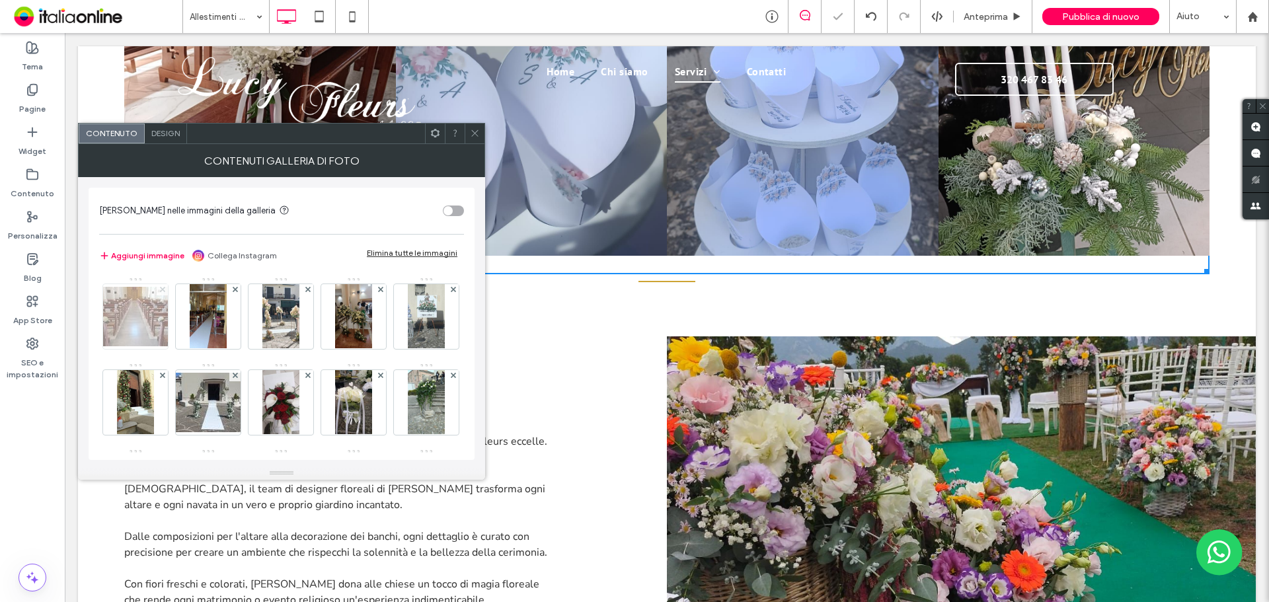
click at [163, 290] on icon at bounding box center [162, 289] width 5 height 5
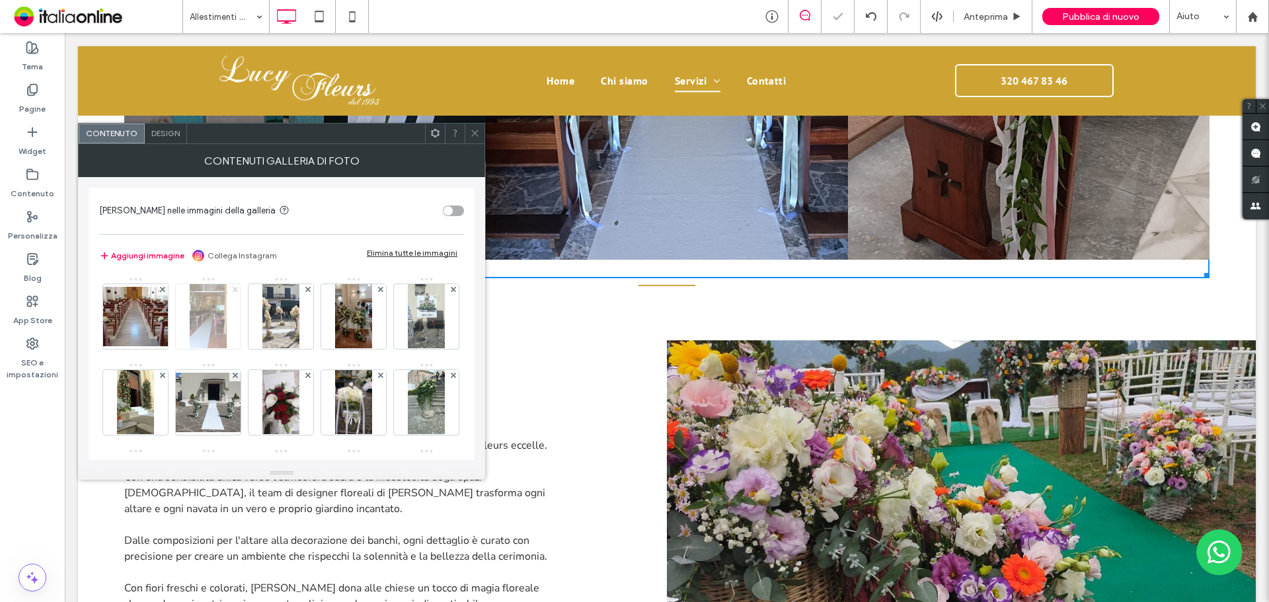
click at [233, 290] on icon at bounding box center [235, 289] width 5 height 5
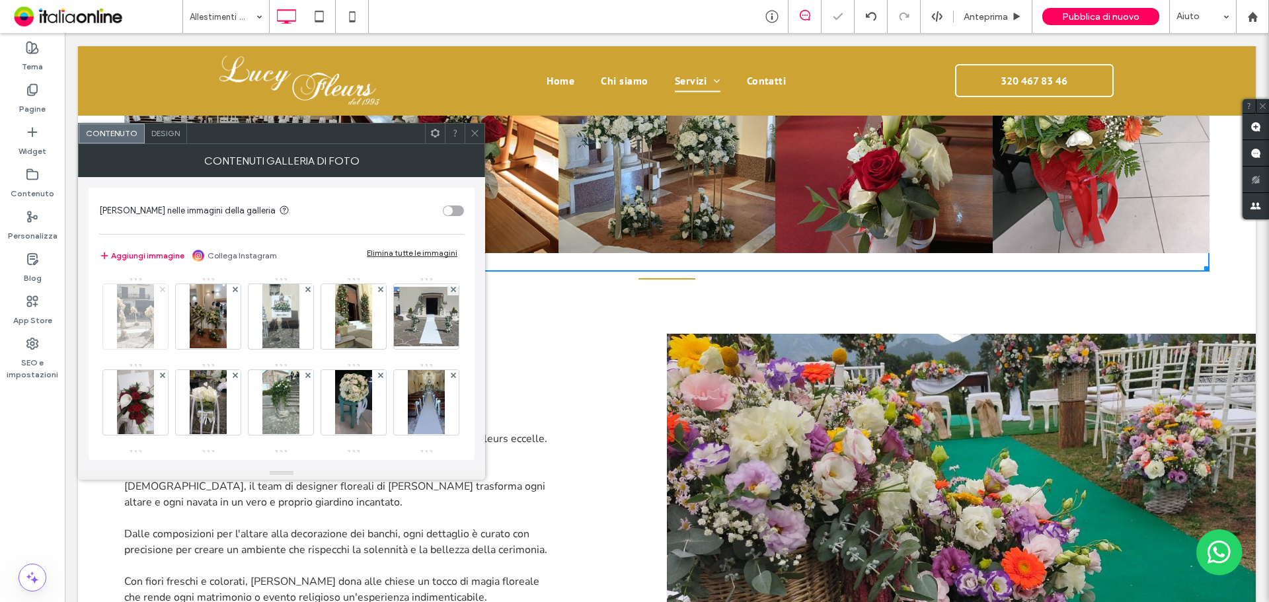
click at [163, 290] on icon at bounding box center [162, 289] width 5 height 5
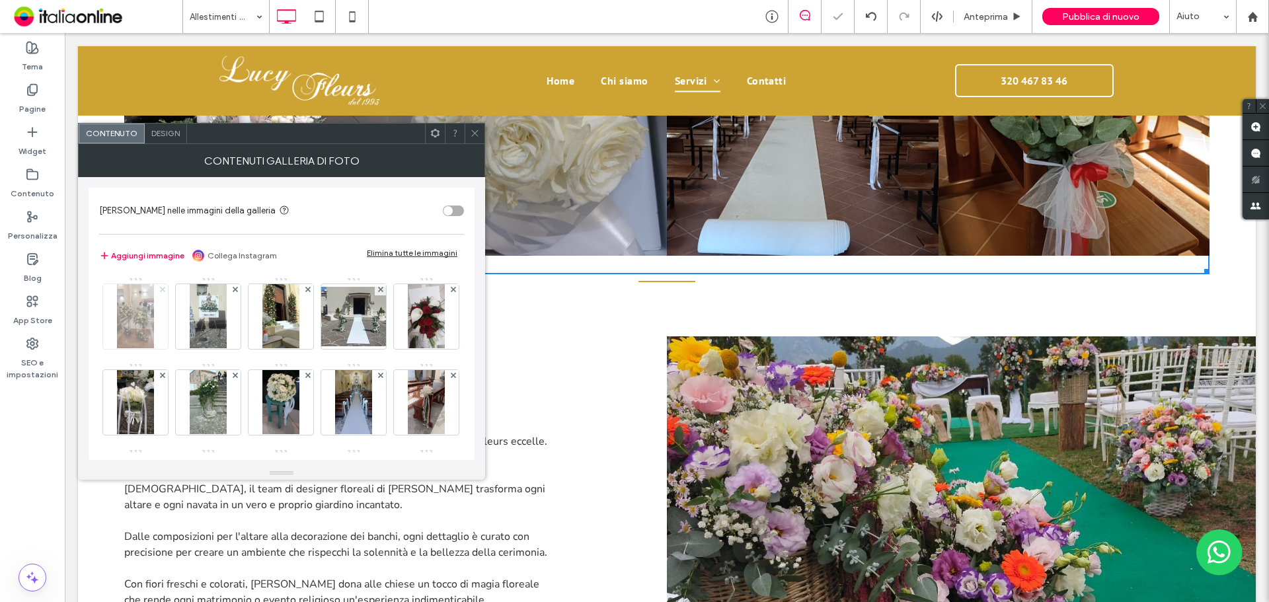
click at [163, 290] on icon at bounding box center [162, 289] width 5 height 5
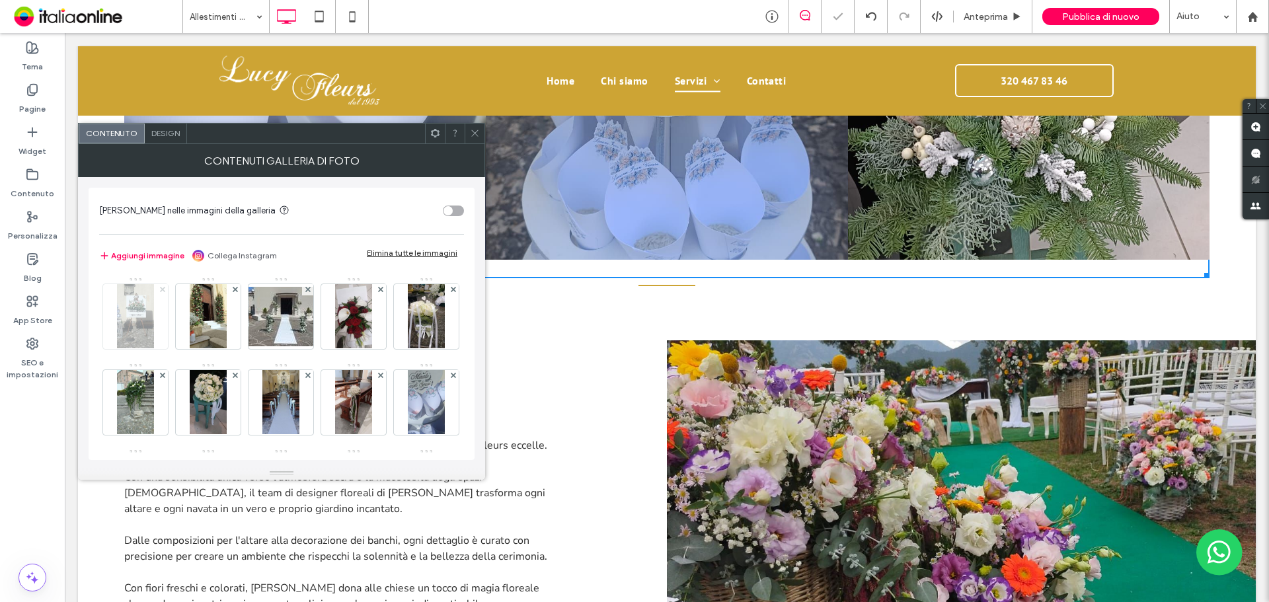
click at [163, 290] on icon at bounding box center [162, 289] width 5 height 5
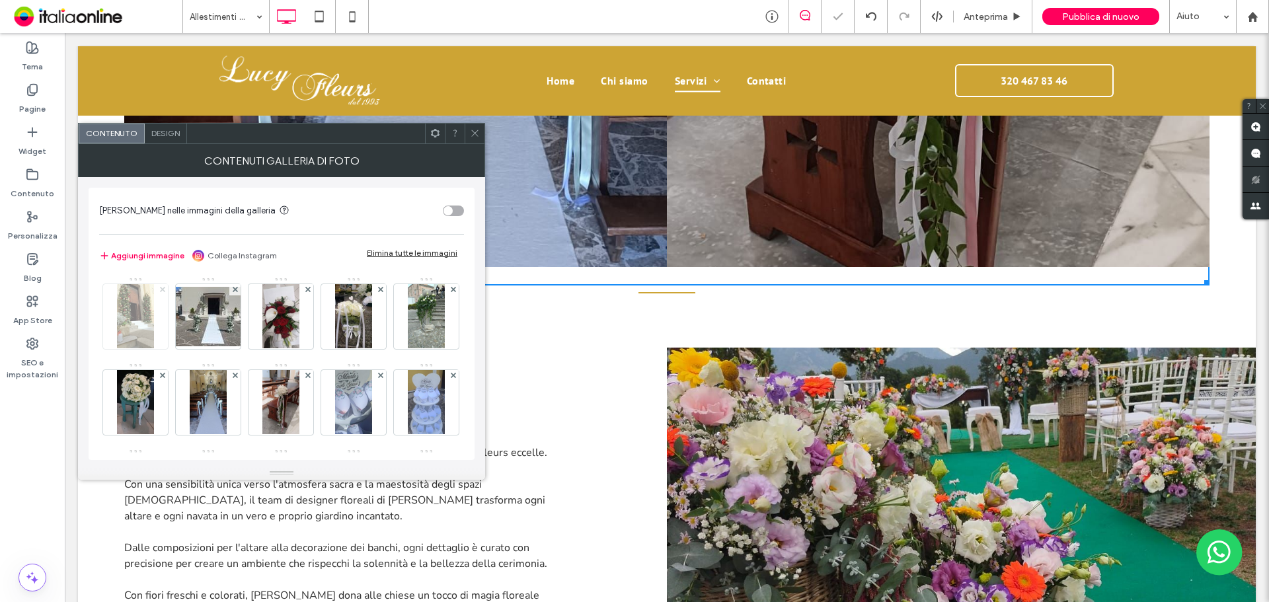
click at [163, 290] on icon at bounding box center [162, 289] width 5 height 5
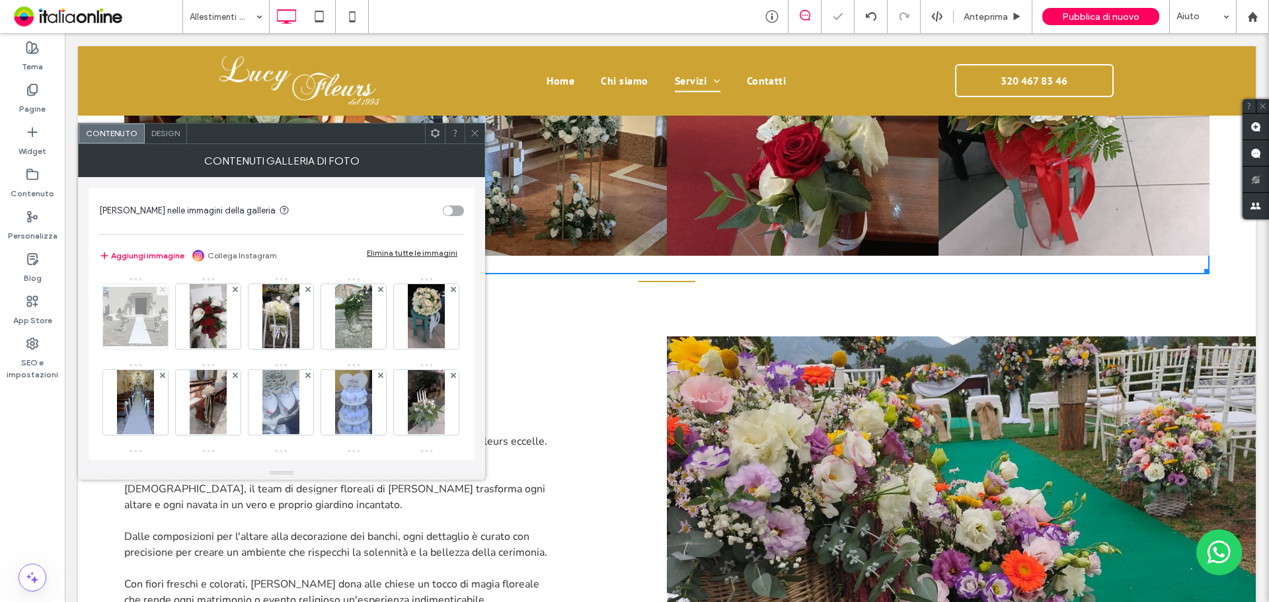
click at [163, 290] on icon at bounding box center [162, 289] width 5 height 5
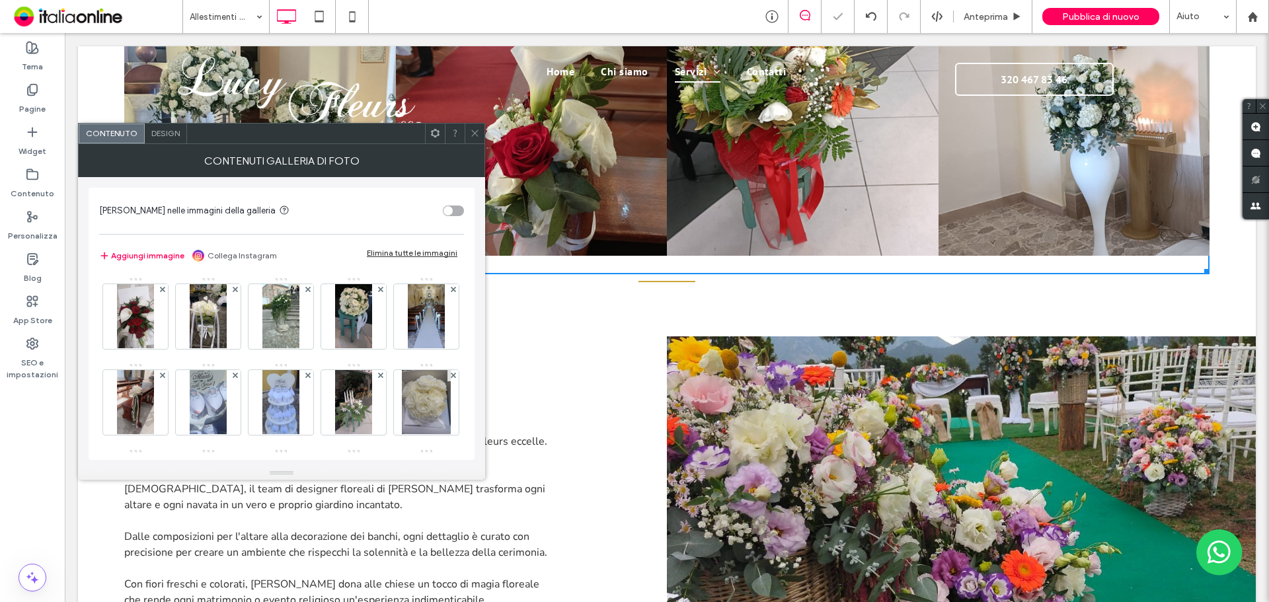
click at [163, 290] on icon at bounding box center [162, 289] width 5 height 5
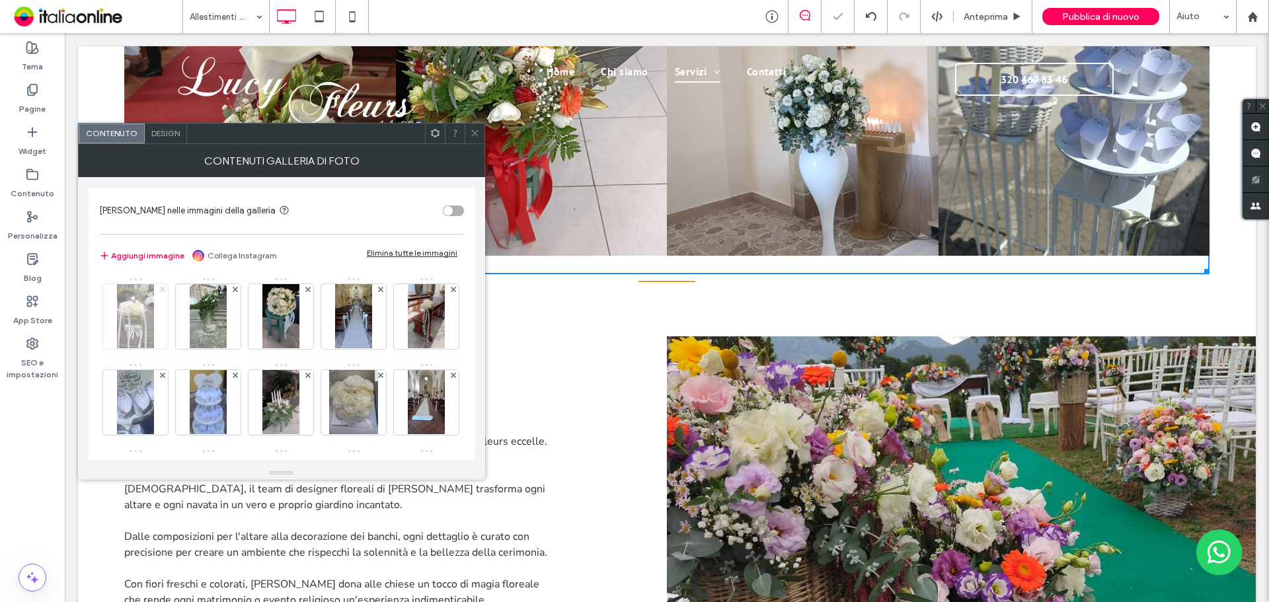
click at [163, 290] on icon at bounding box center [162, 289] width 5 height 5
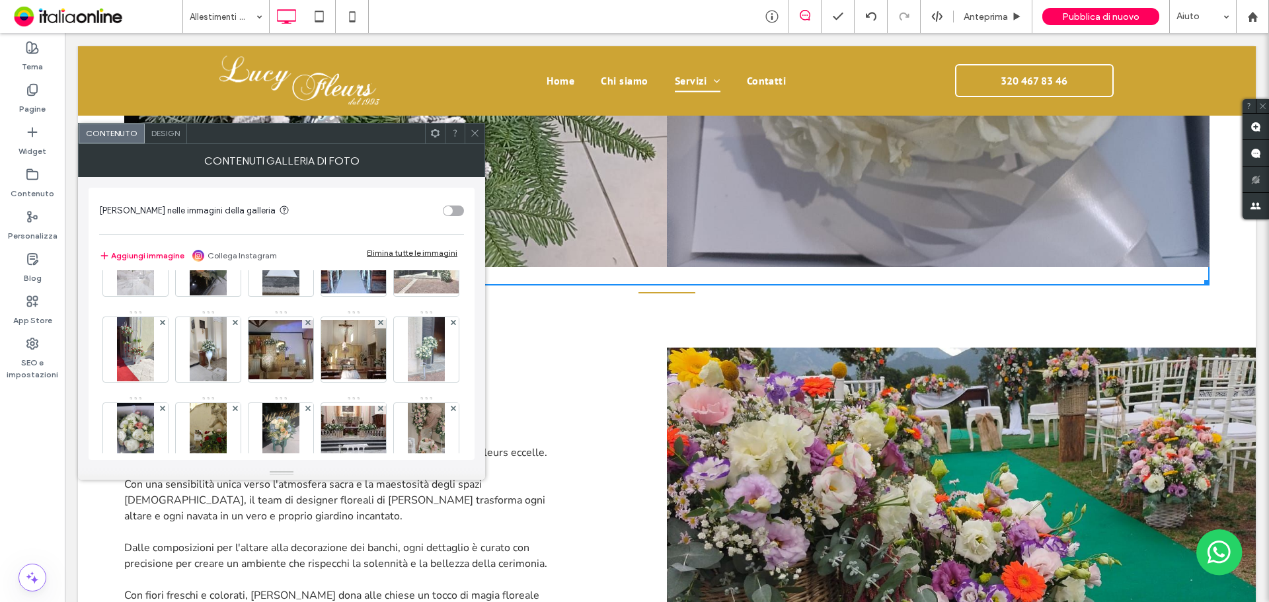
scroll to position [1120, 0]
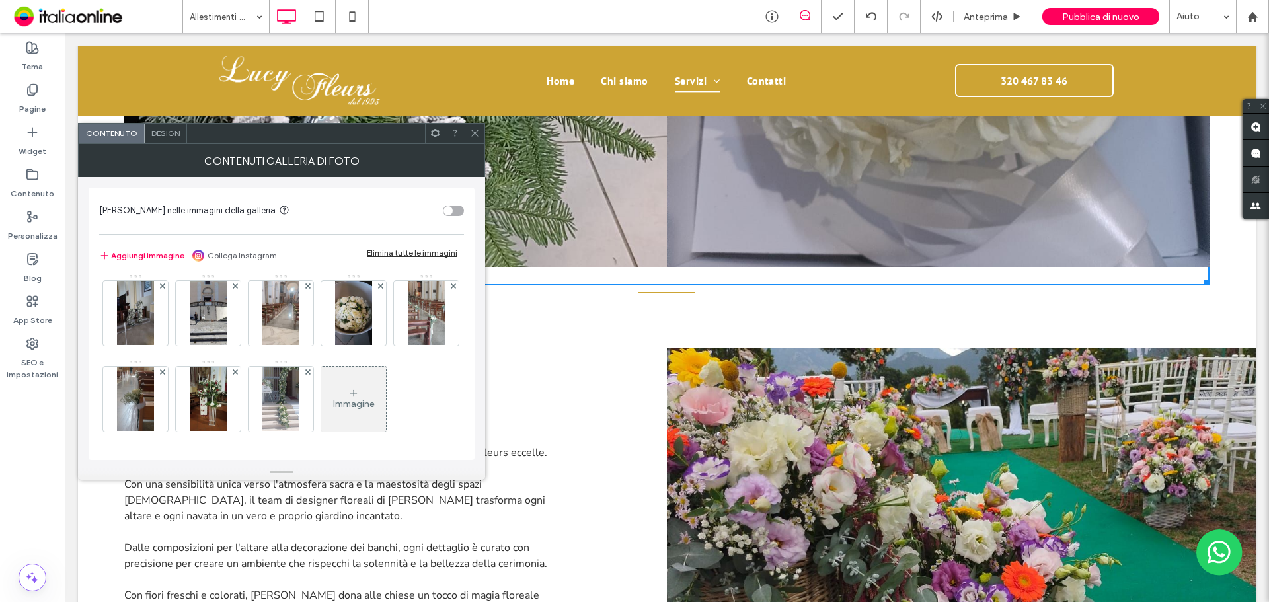
click at [321, 412] on div "Immagine" at bounding box center [353, 399] width 65 height 62
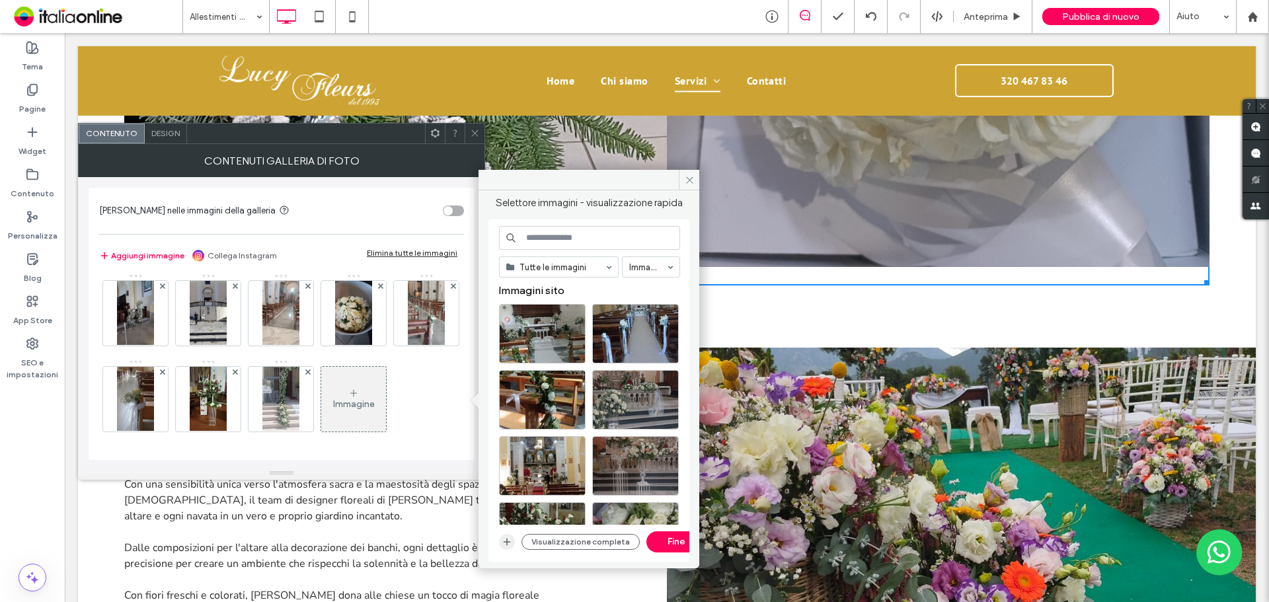
click at [506, 540] on icon "button" at bounding box center [507, 542] width 11 height 11
click at [689, 176] on icon at bounding box center [690, 180] width 10 height 10
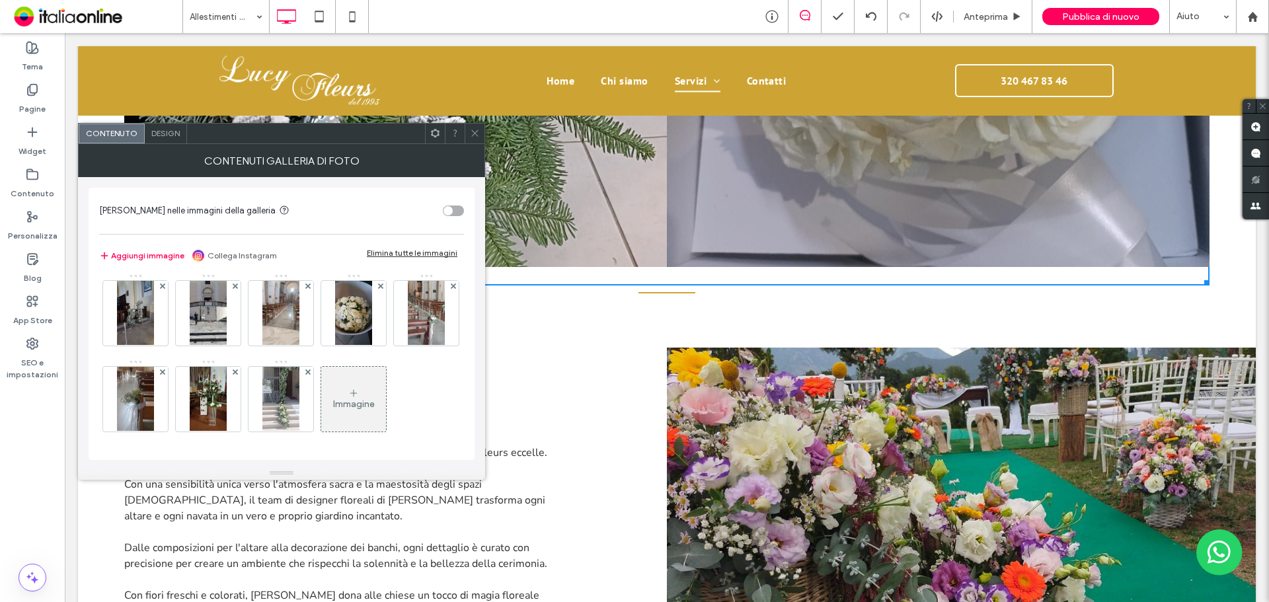
click at [348, 389] on icon at bounding box center [353, 393] width 11 height 11
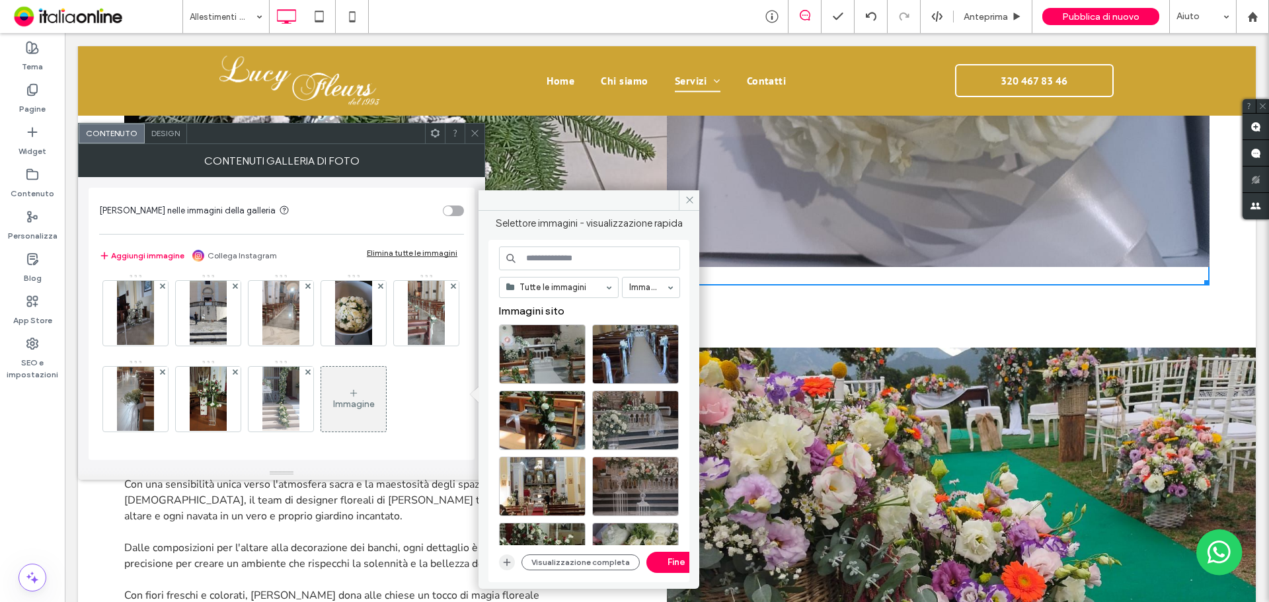
click at [510, 563] on icon "button" at bounding box center [507, 562] width 11 height 11
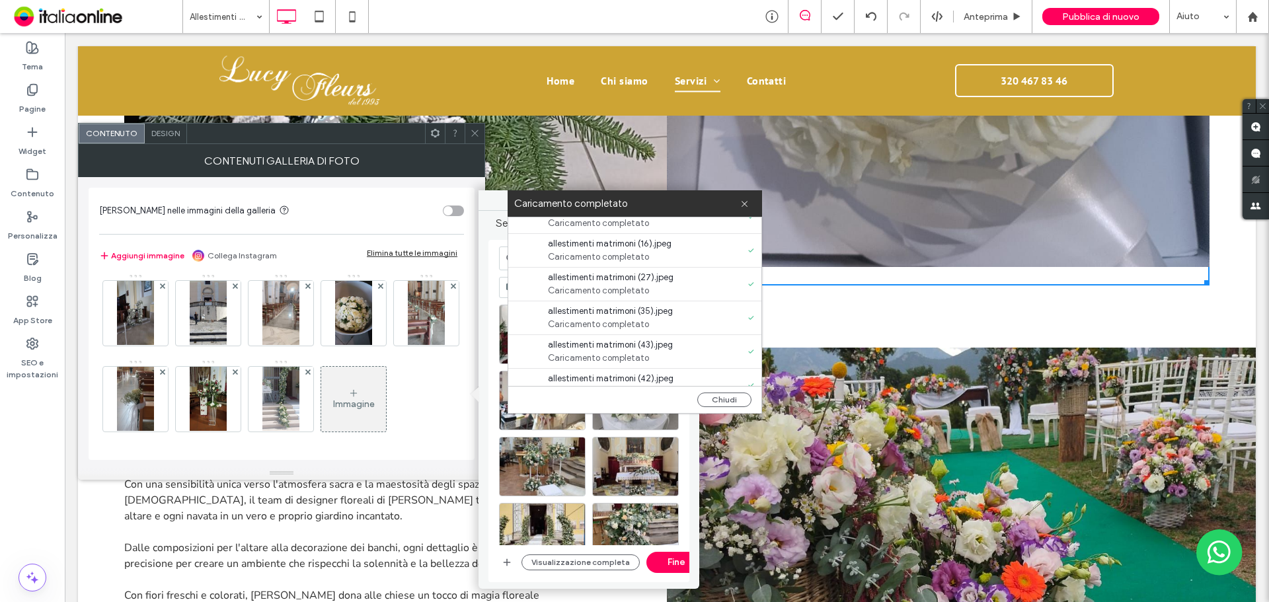
scroll to position [1348, 0]
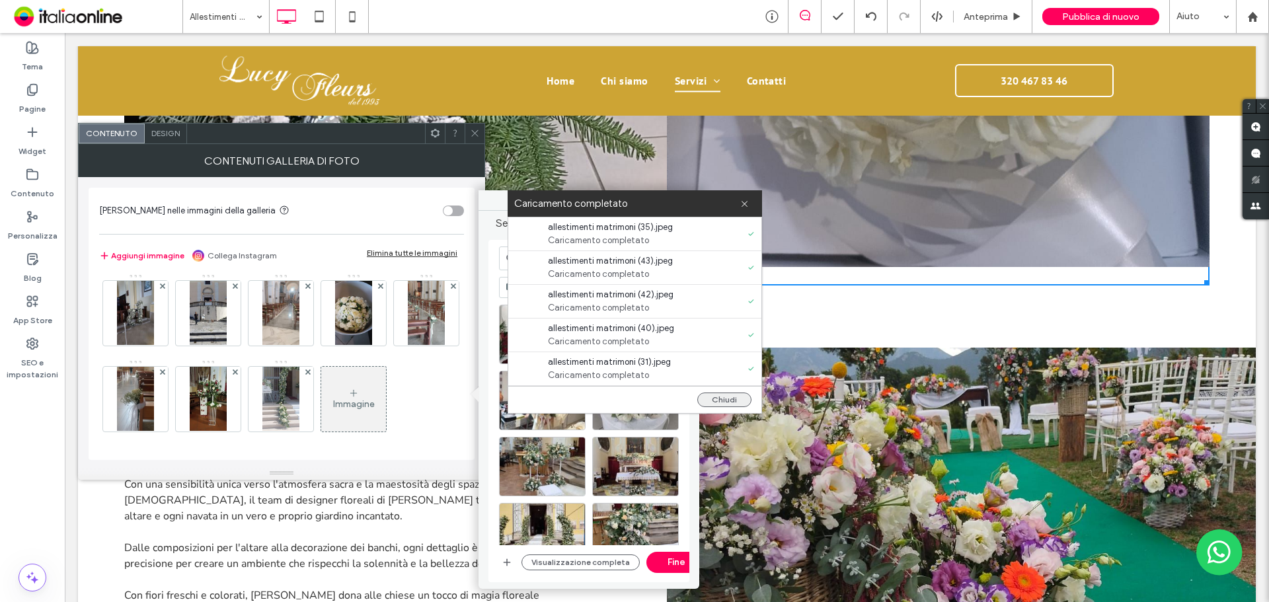
click at [726, 406] on button "Chiudi" at bounding box center [724, 400] width 54 height 15
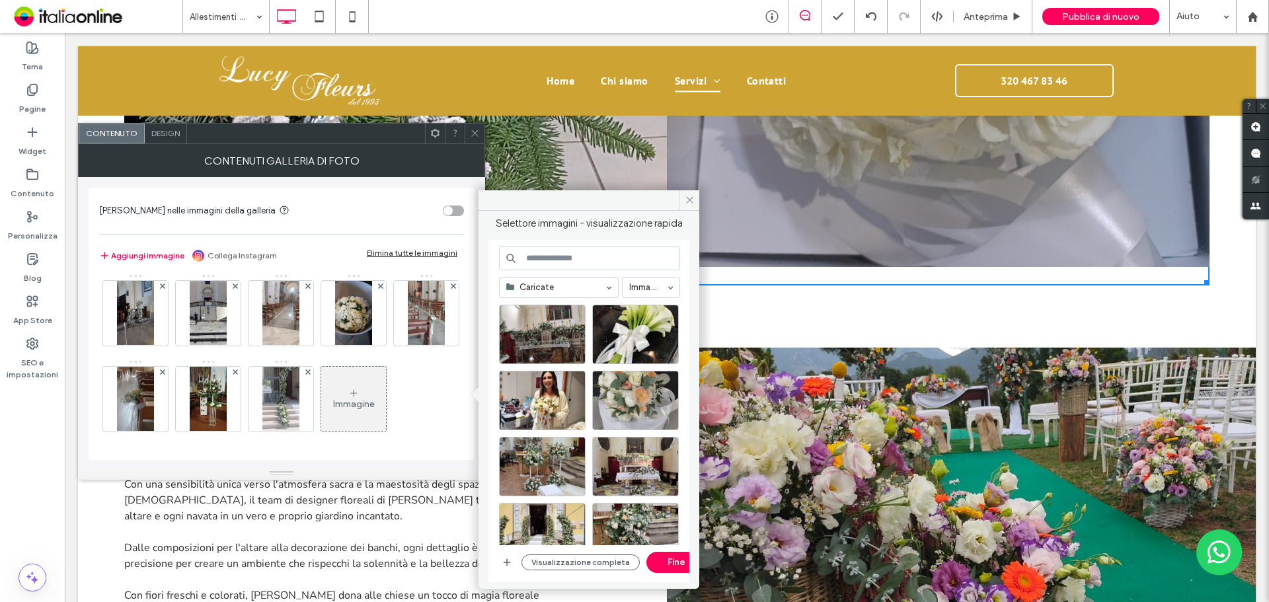
scroll to position [0, 0]
click at [543, 345] on div "Seleziona" at bounding box center [542, 334] width 87 height 59
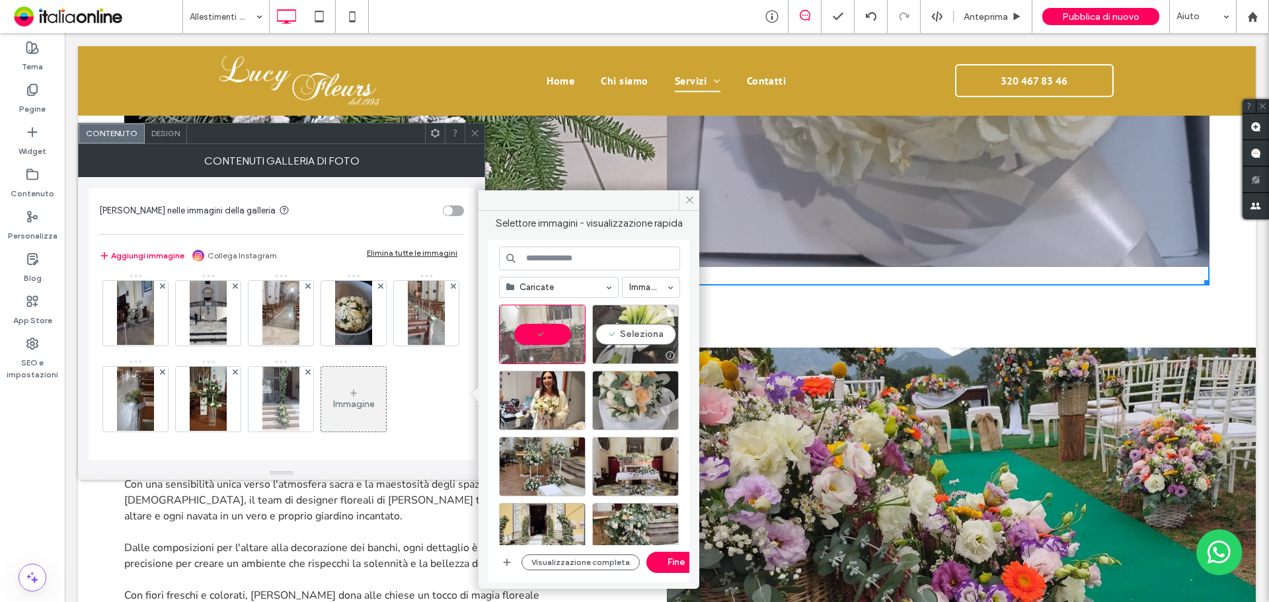
click at [606, 344] on div "Seleziona" at bounding box center [635, 334] width 87 height 59
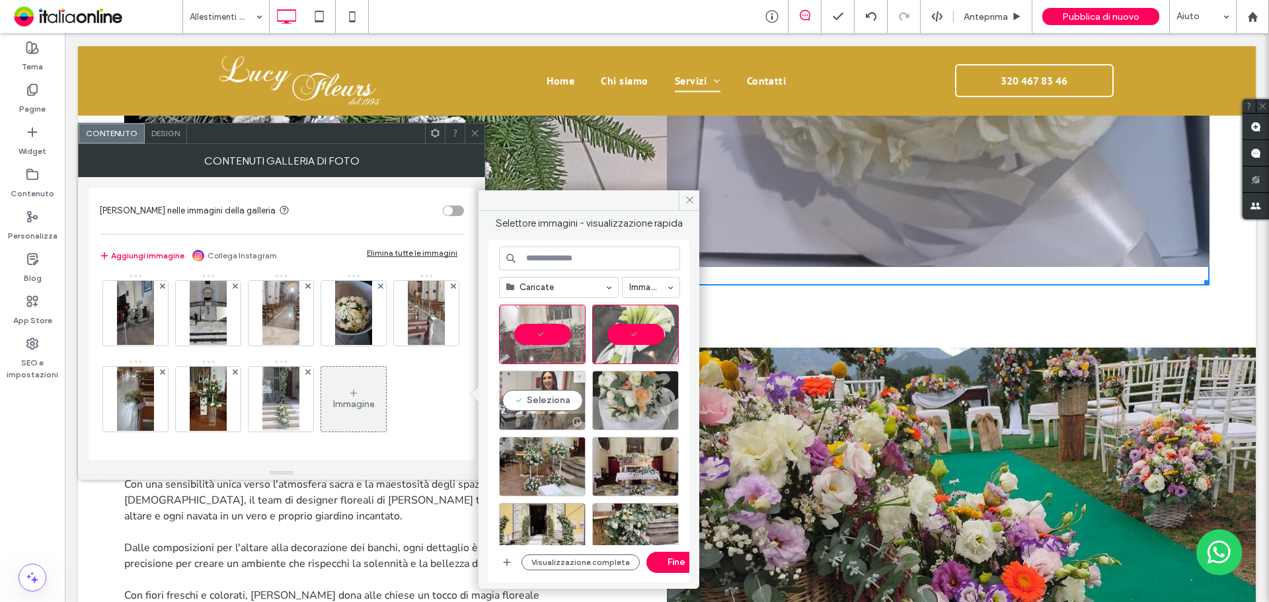
click at [561, 386] on div "Seleziona" at bounding box center [542, 400] width 87 height 59
click at [625, 393] on div "Seleziona" at bounding box center [635, 400] width 87 height 59
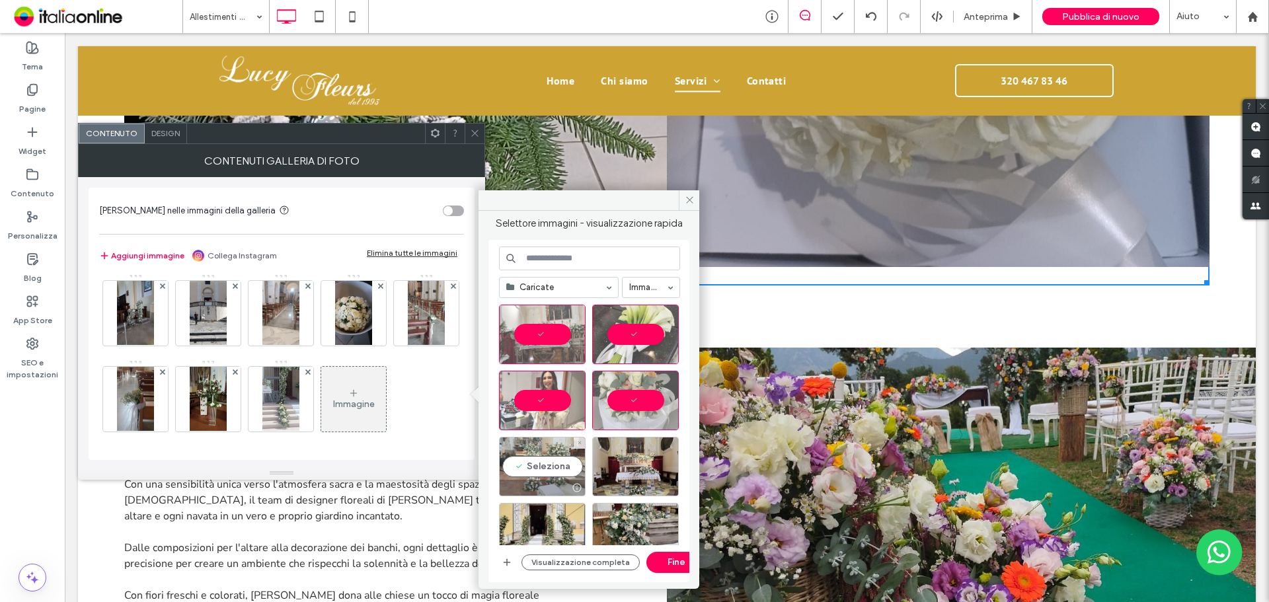
click at [575, 447] on div at bounding box center [579, 443] width 11 height 11
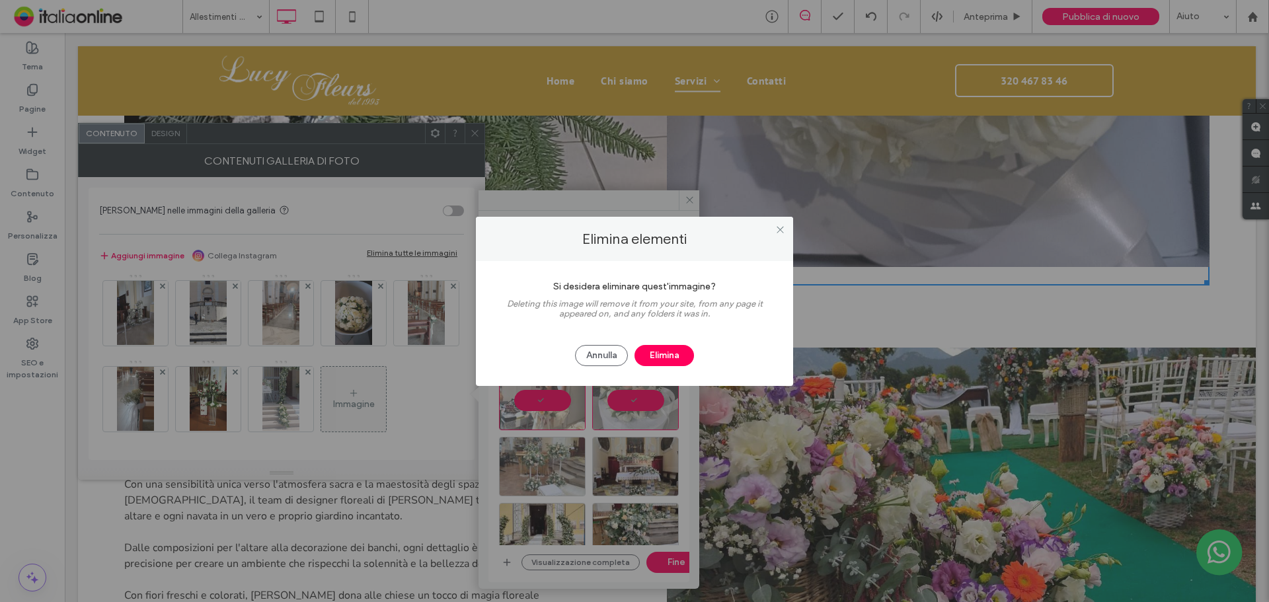
click at [637, 452] on div "Elimina elementi Si desidera eliminare quest'immagine? Deleting this image will…" at bounding box center [634, 301] width 1269 height 602
click at [613, 356] on button "Annulla" at bounding box center [601, 355] width 53 height 21
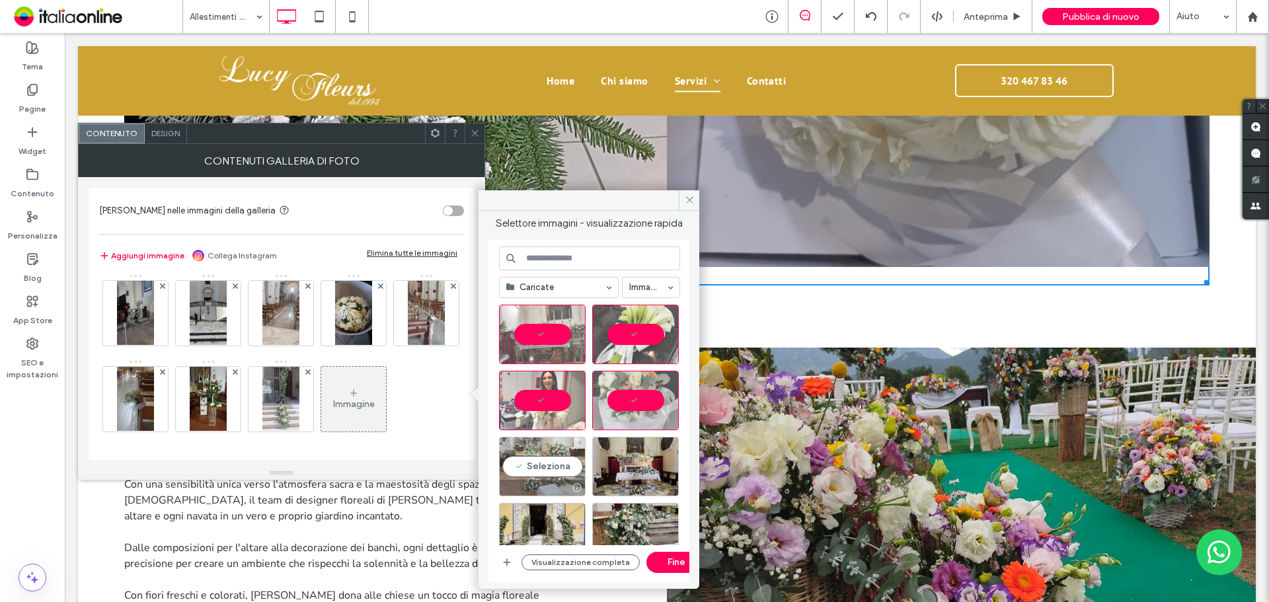
click at [557, 459] on div "Seleziona" at bounding box center [542, 466] width 87 height 59
click at [621, 468] on div "Seleziona" at bounding box center [635, 466] width 87 height 59
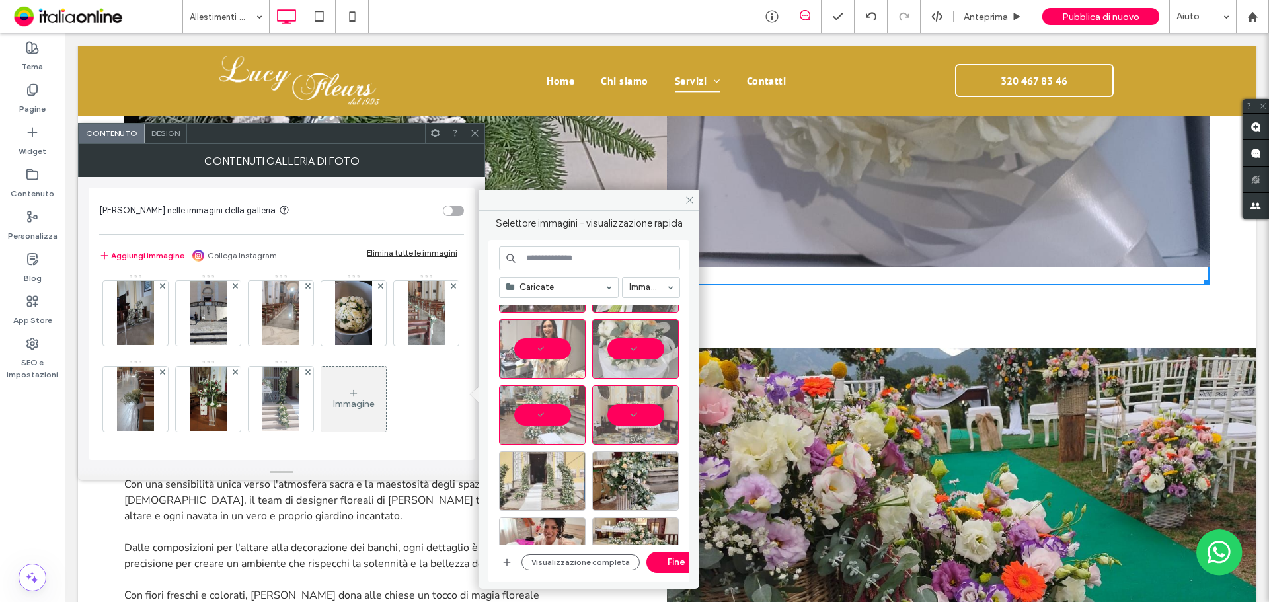
scroll to position [66, 0]
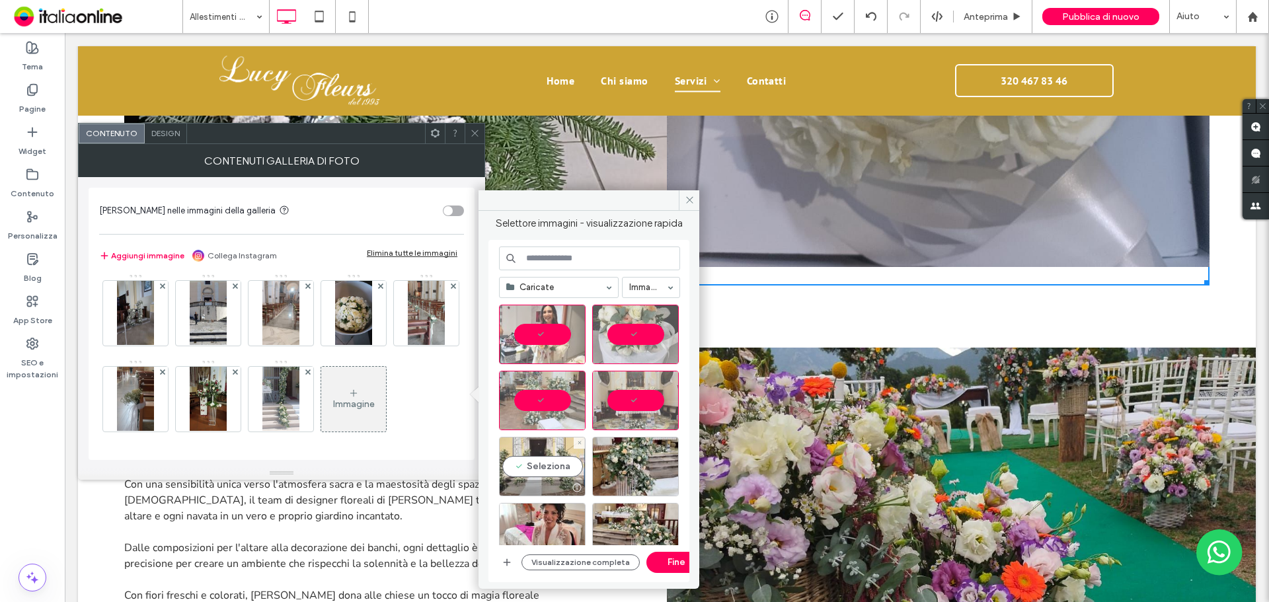
click at [536, 455] on div "Seleziona" at bounding box center [542, 466] width 87 height 59
click at [610, 459] on div at bounding box center [635, 466] width 87 height 59
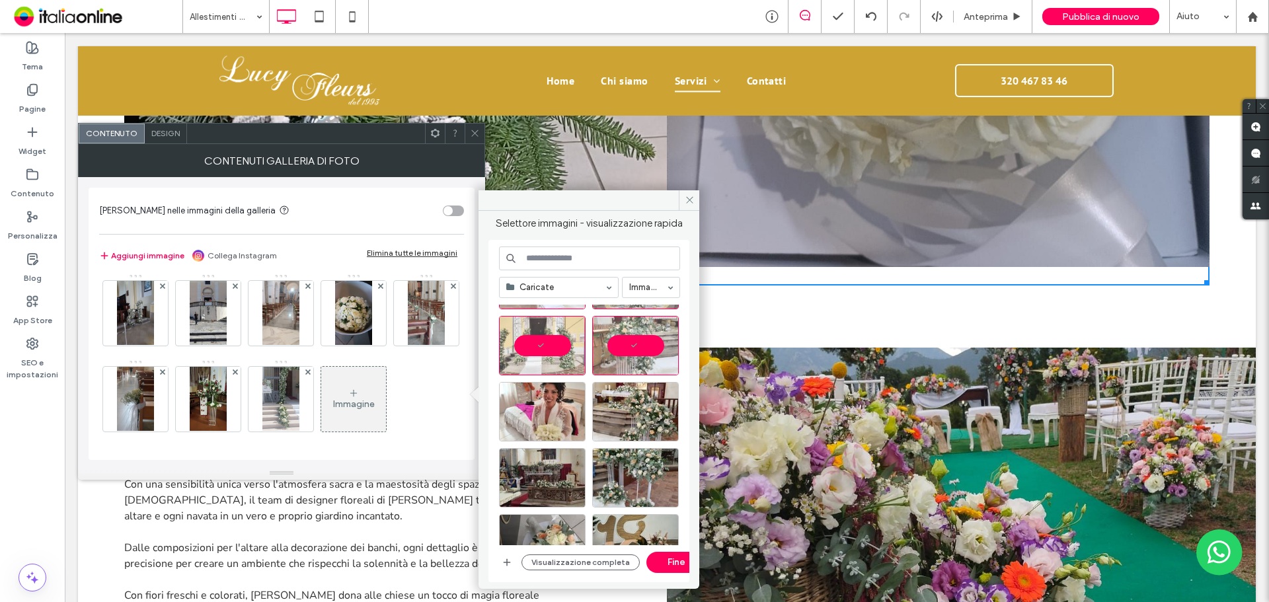
scroll to position [198, 0]
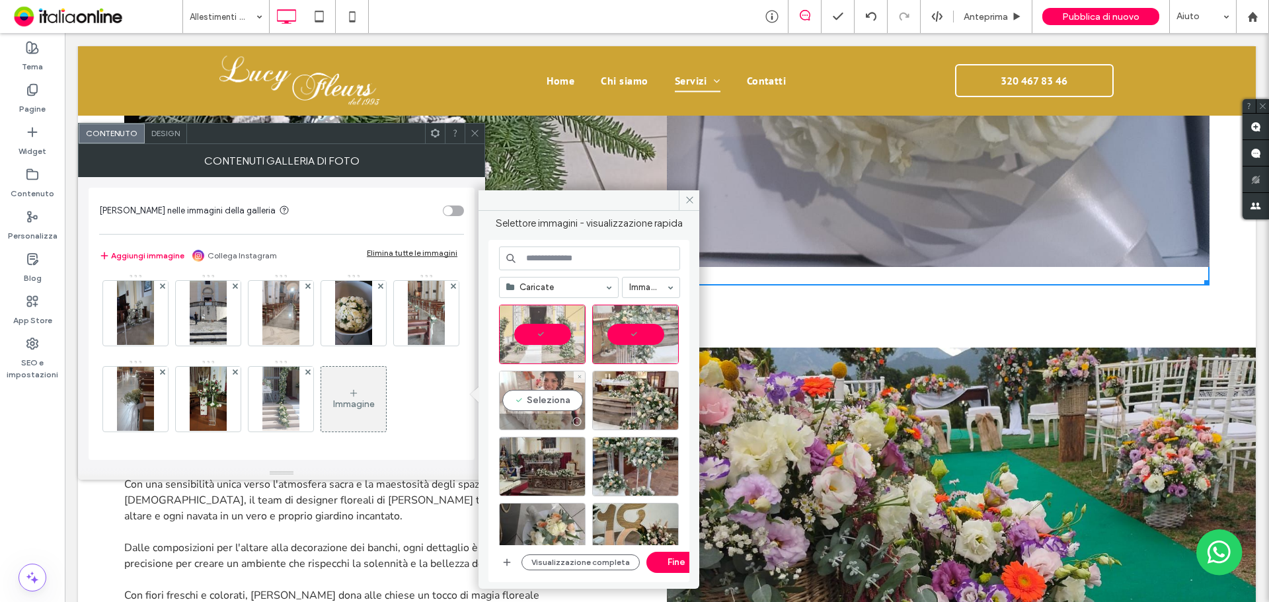
drag, startPoint x: 536, startPoint y: 426, endPoint x: 546, endPoint y: 412, distance: 17.6
click at [532, 414] on div at bounding box center [542, 422] width 85 height 16
click at [625, 409] on div "Seleziona" at bounding box center [635, 400] width 87 height 59
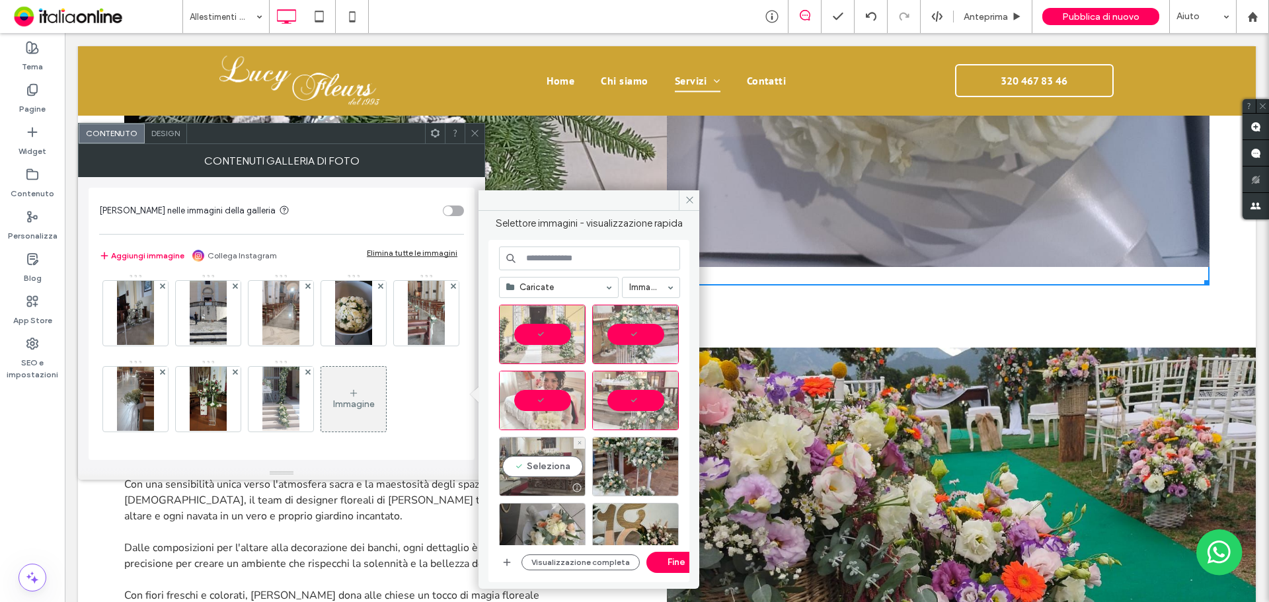
click at [552, 461] on div "Seleziona" at bounding box center [542, 466] width 87 height 59
click at [655, 473] on div "Seleziona" at bounding box center [635, 466] width 87 height 59
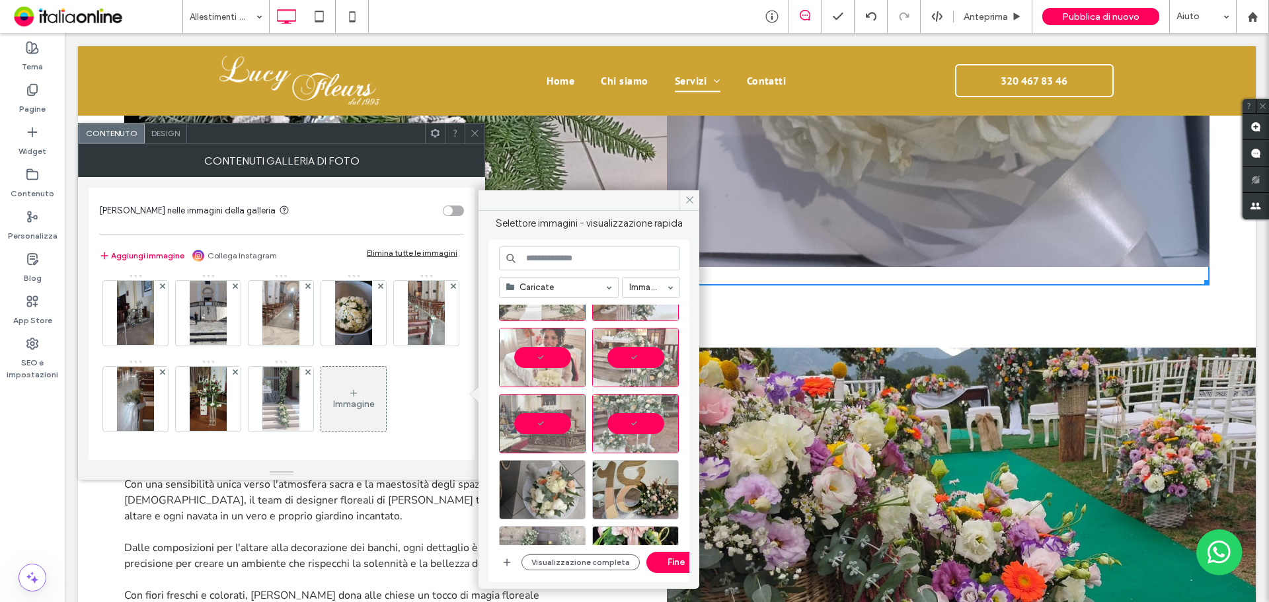
scroll to position [264, 0]
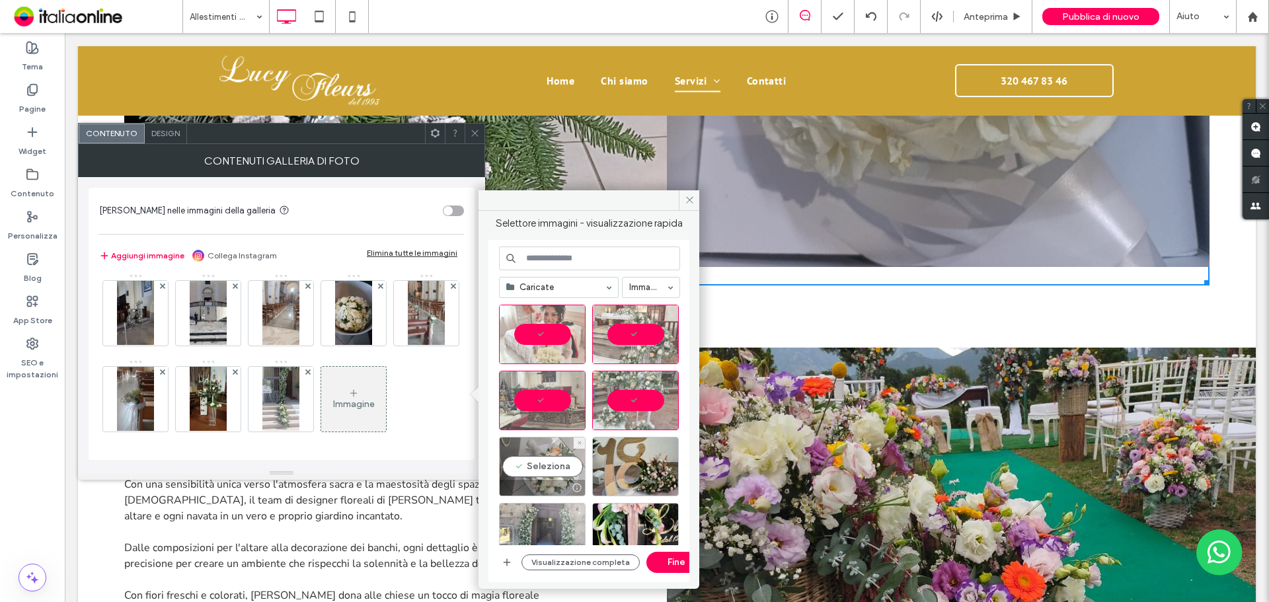
drag, startPoint x: 524, startPoint y: 451, endPoint x: 571, endPoint y: 458, distance: 47.4
click at [524, 451] on div "Seleziona" at bounding box center [542, 466] width 87 height 59
click at [631, 464] on div at bounding box center [635, 466] width 87 height 59
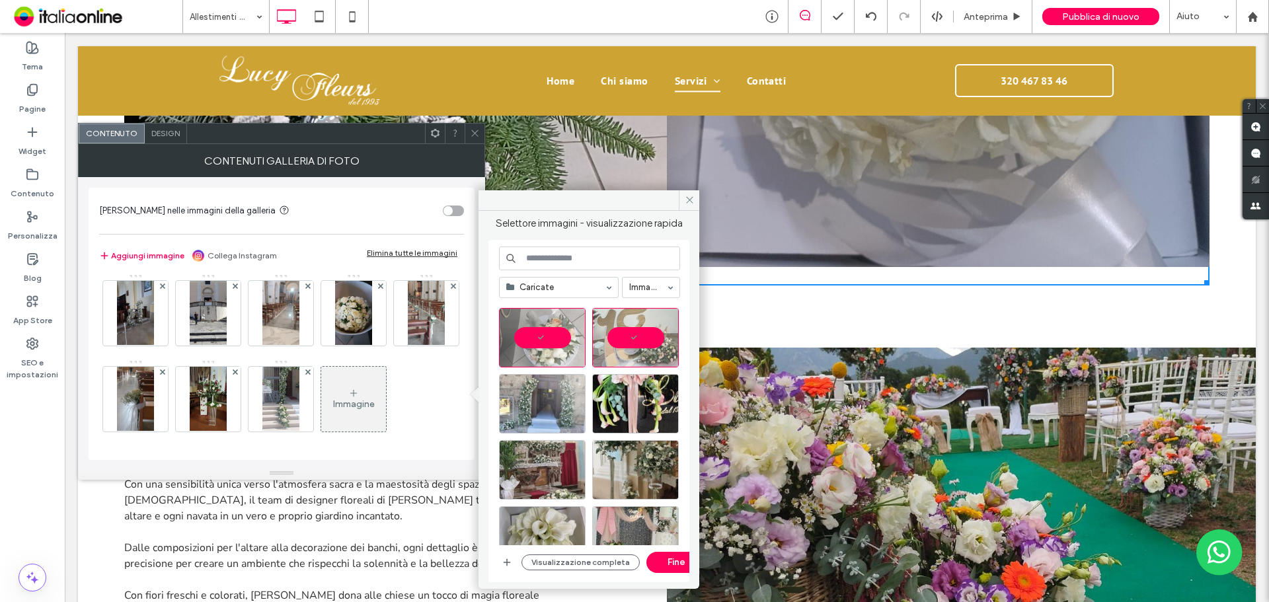
scroll to position [397, 0]
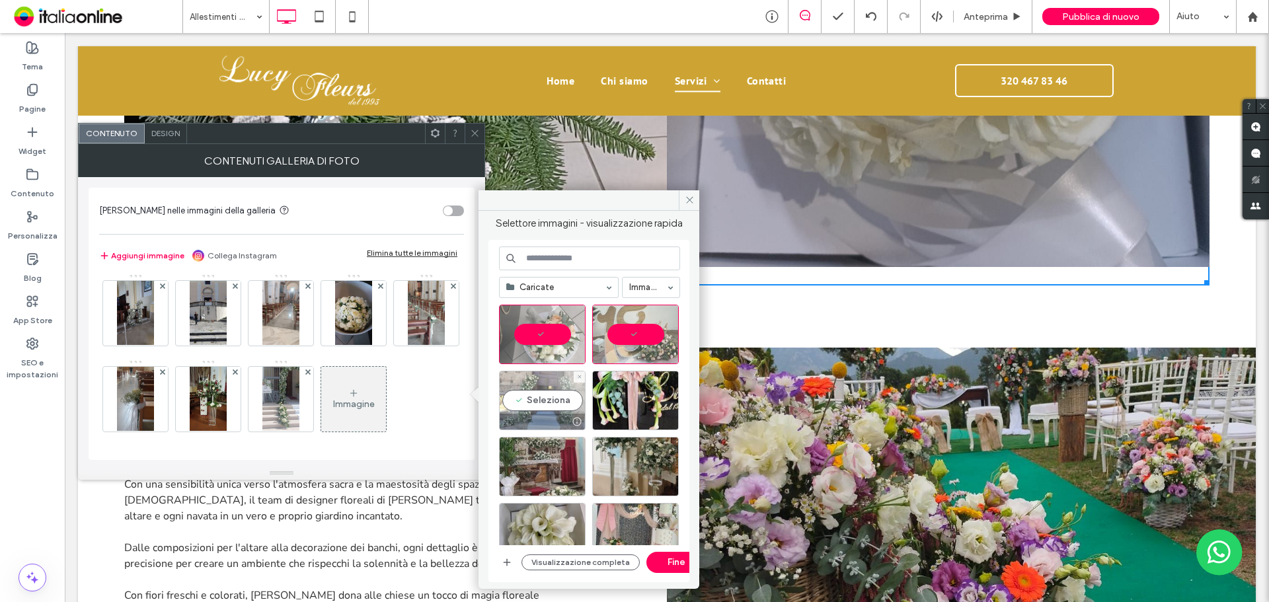
drag, startPoint x: 529, startPoint y: 426, endPoint x: 564, endPoint y: 415, distance: 36.8
click at [531, 415] on div at bounding box center [542, 422] width 85 height 16
click at [652, 414] on div at bounding box center [635, 422] width 85 height 16
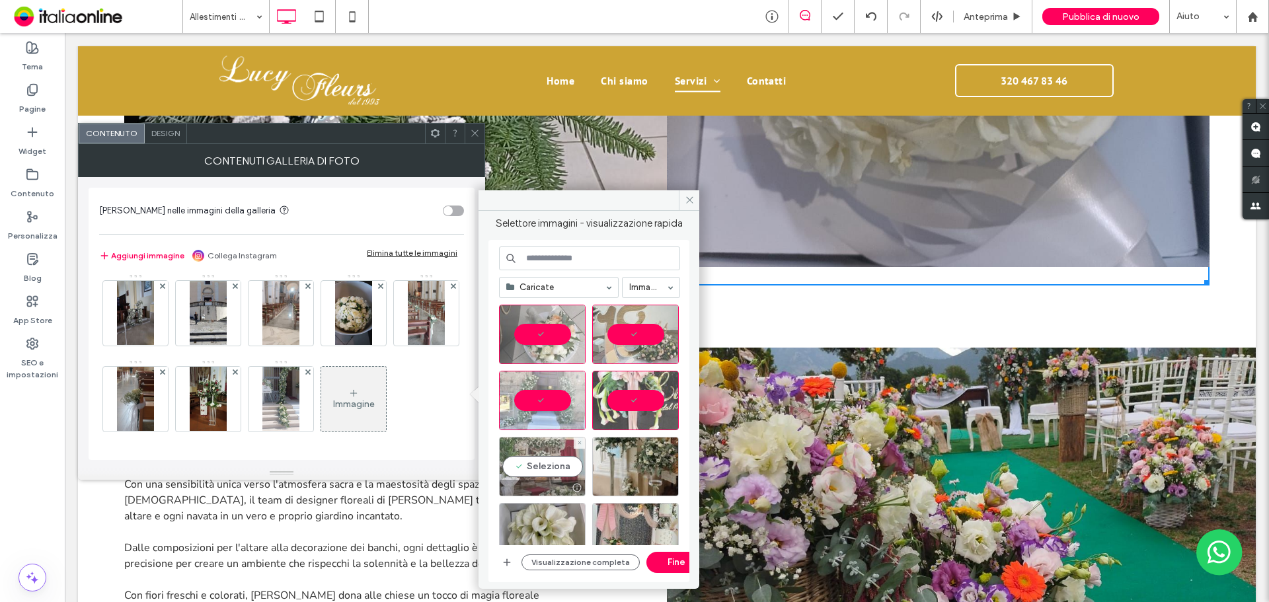
click at [531, 463] on div "Seleziona" at bounding box center [542, 466] width 87 height 59
click at [638, 464] on div "Seleziona" at bounding box center [635, 466] width 87 height 59
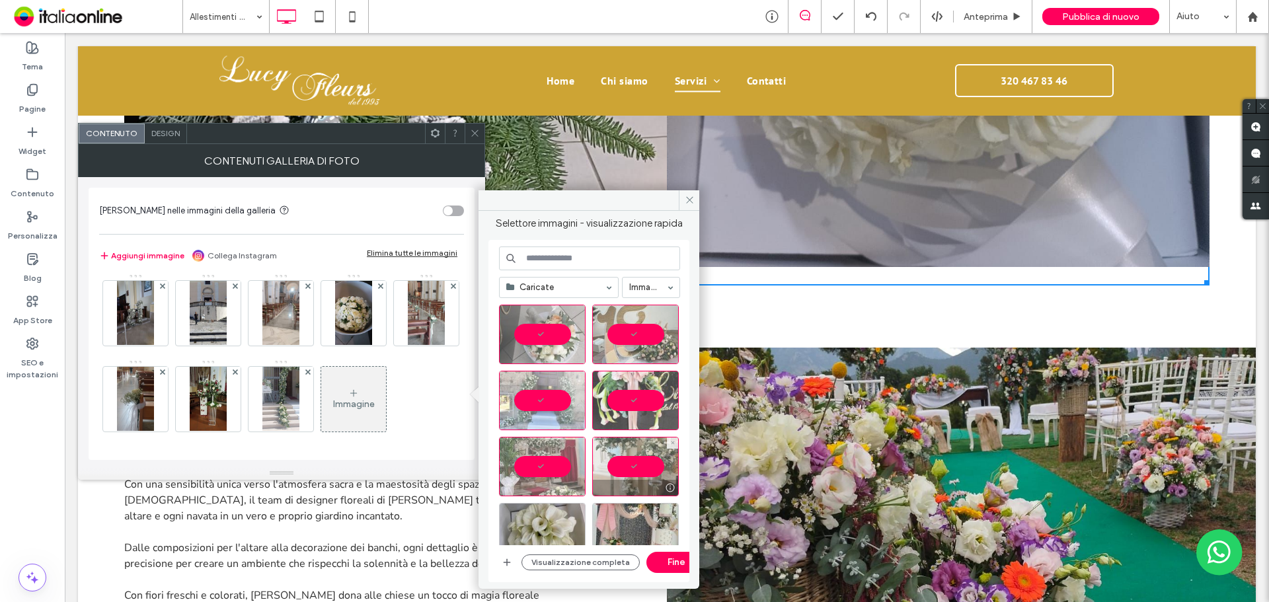
scroll to position [463, 0]
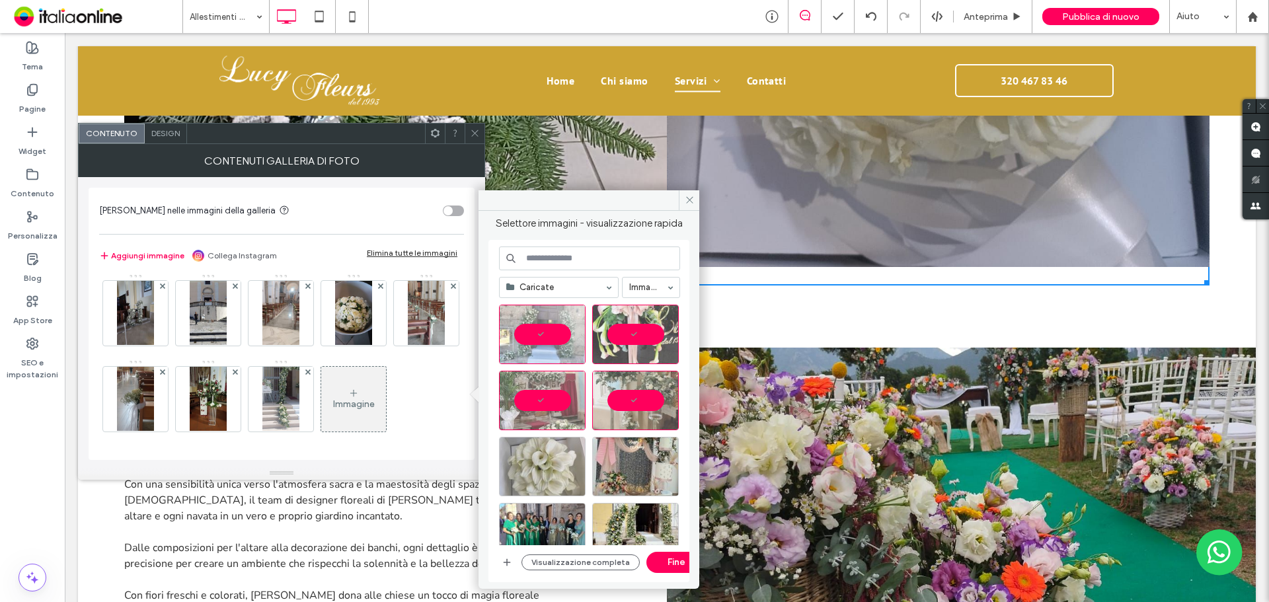
drag, startPoint x: 535, startPoint y: 459, endPoint x: 545, endPoint y: 459, distance: 9.9
click at [535, 459] on div at bounding box center [542, 466] width 87 height 59
click at [662, 470] on div at bounding box center [635, 466] width 87 height 59
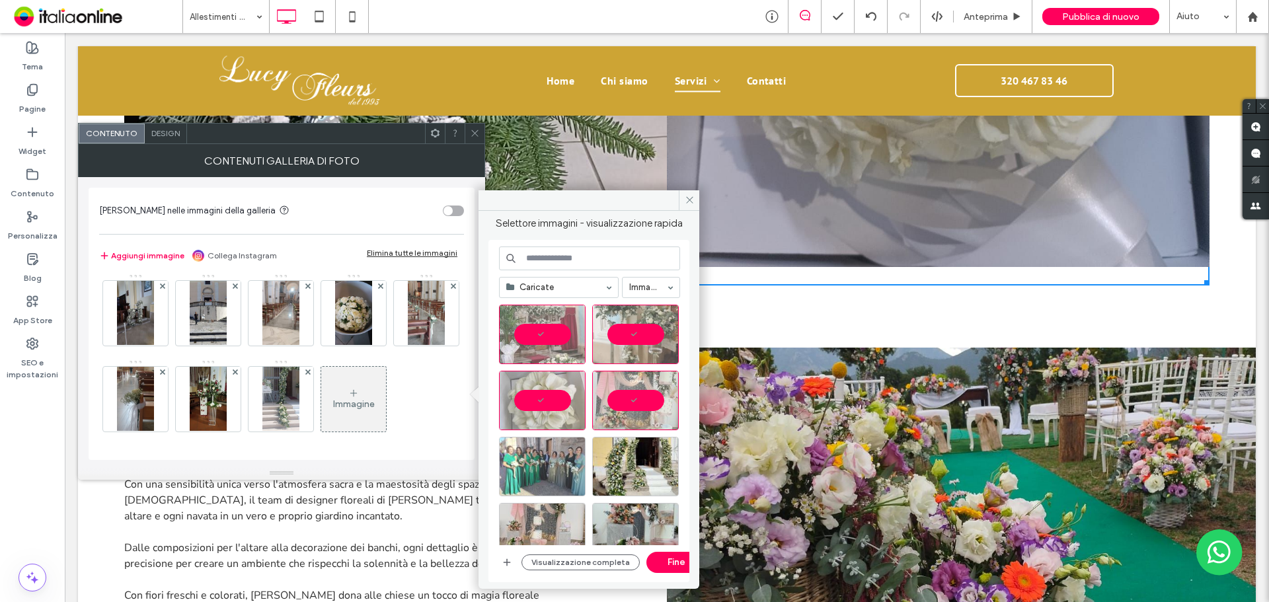
click at [548, 462] on div at bounding box center [542, 466] width 87 height 59
click at [619, 466] on div "Seleziona" at bounding box center [635, 466] width 87 height 59
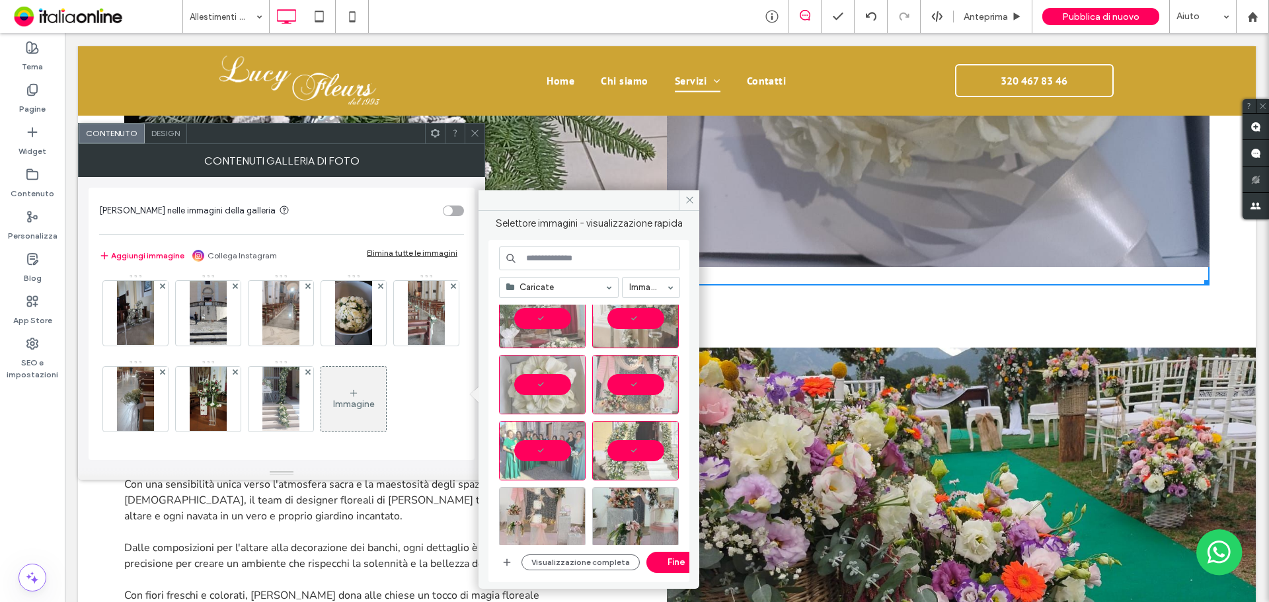
scroll to position [553, 0]
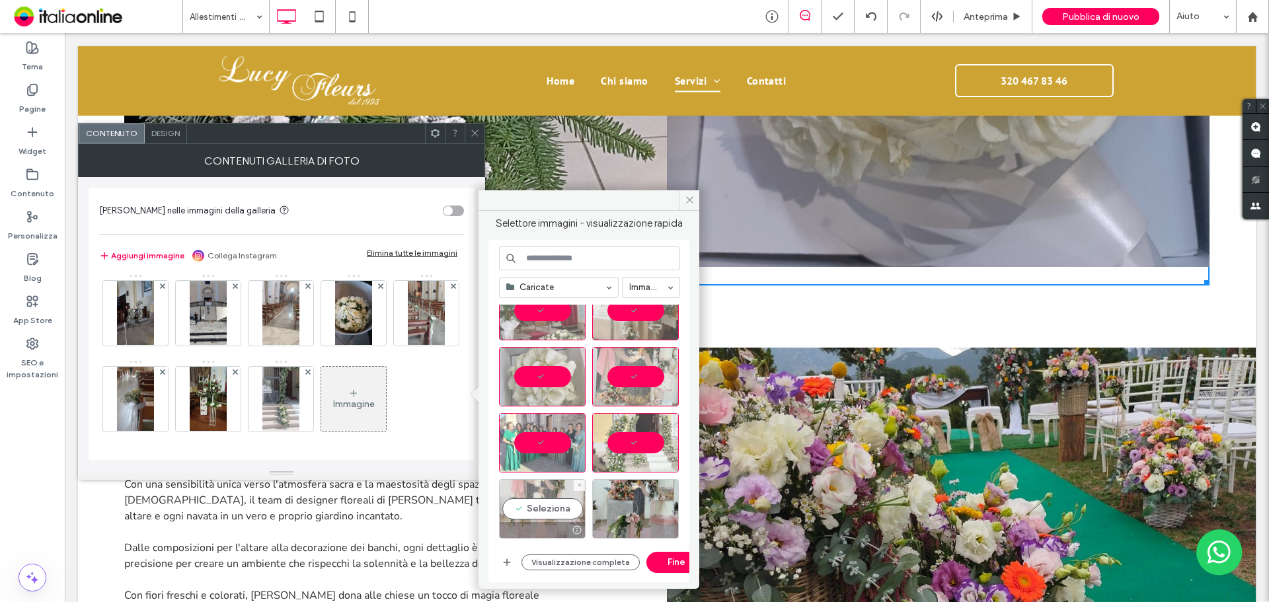
drag, startPoint x: 529, startPoint y: 494, endPoint x: 579, endPoint y: 498, distance: 49.8
click at [529, 494] on div "Seleziona" at bounding box center [542, 508] width 87 height 59
click at [633, 500] on div at bounding box center [635, 508] width 87 height 59
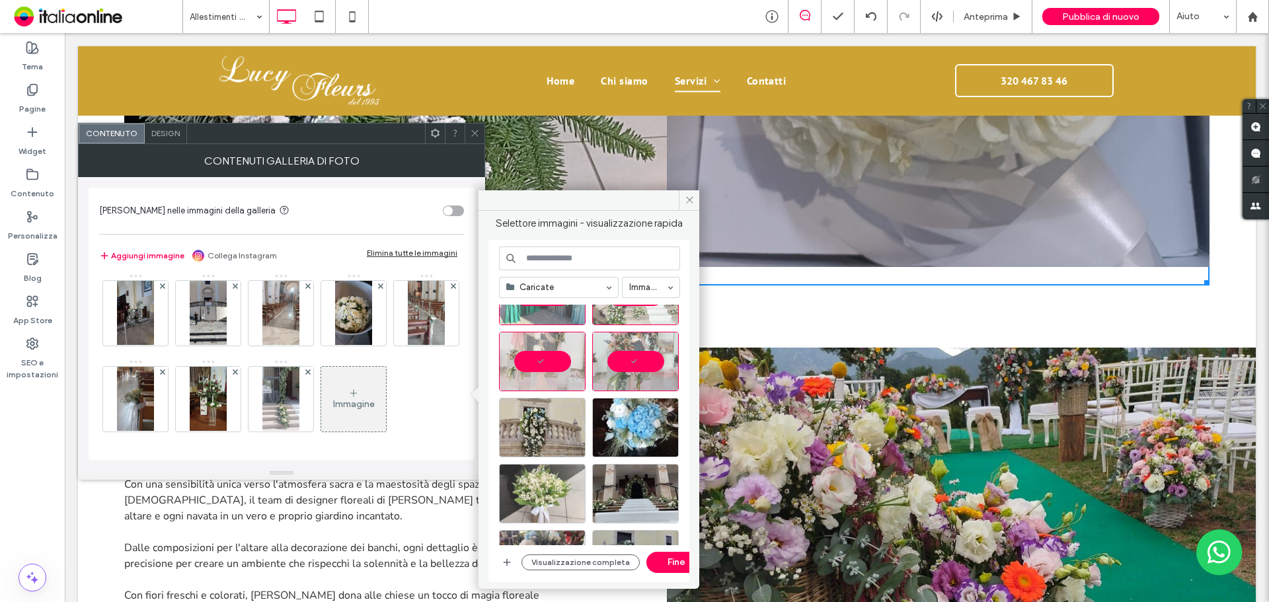
scroll to position [751, 0]
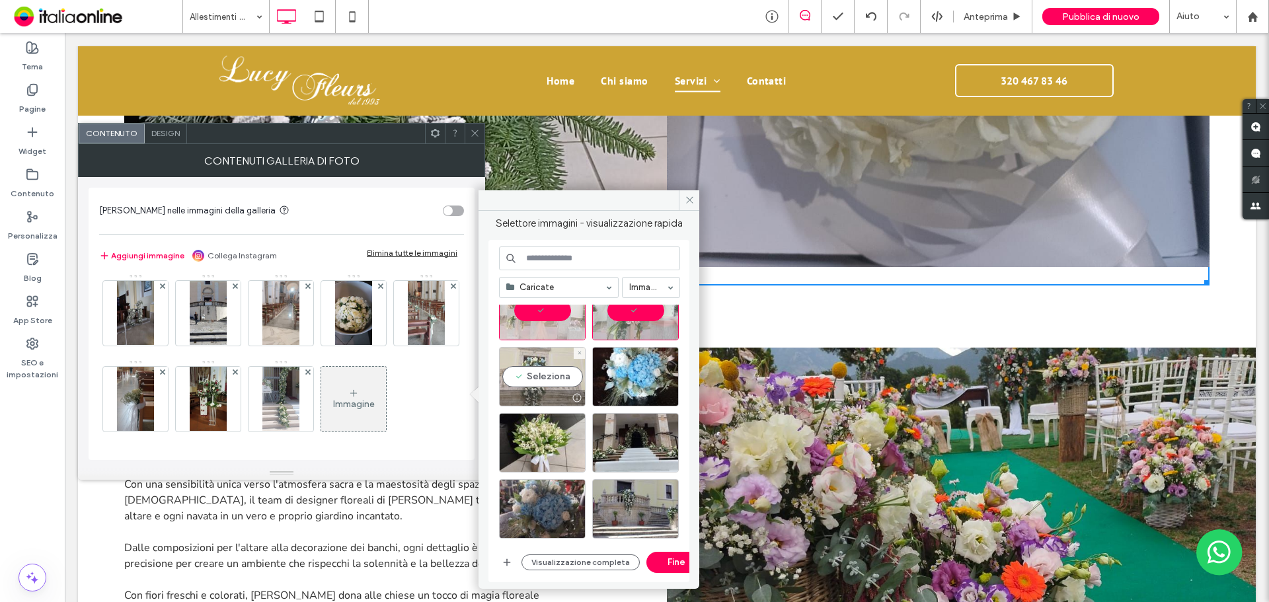
click at [525, 377] on div "Seleziona" at bounding box center [542, 376] width 87 height 59
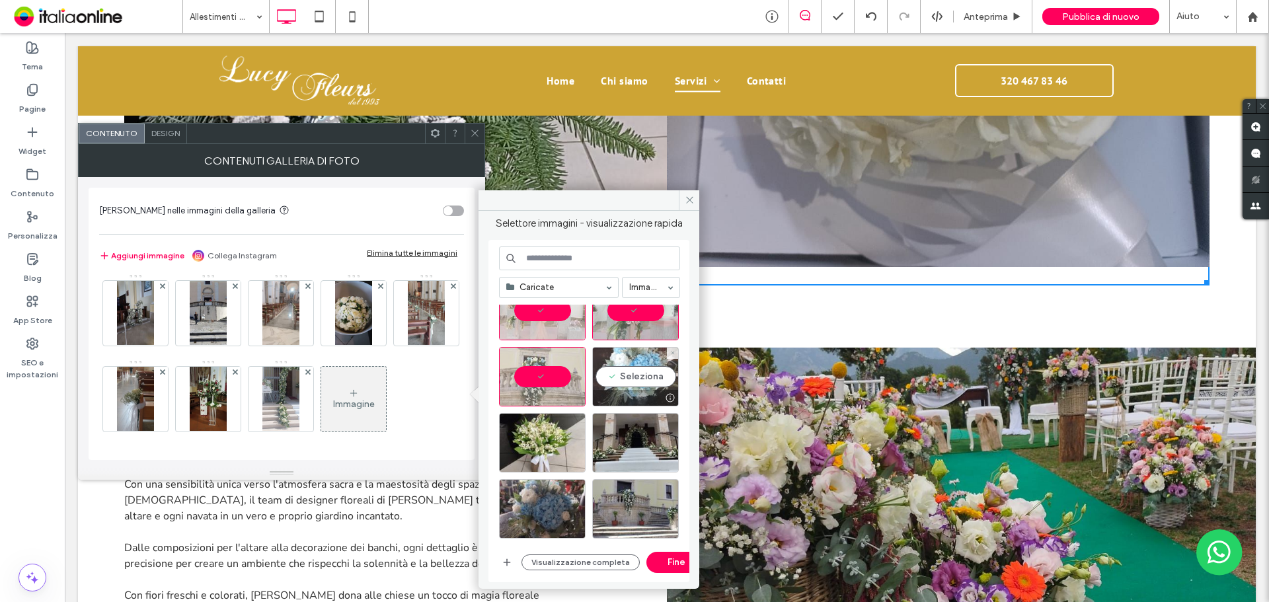
click at [619, 378] on div "Seleziona" at bounding box center [635, 376] width 87 height 59
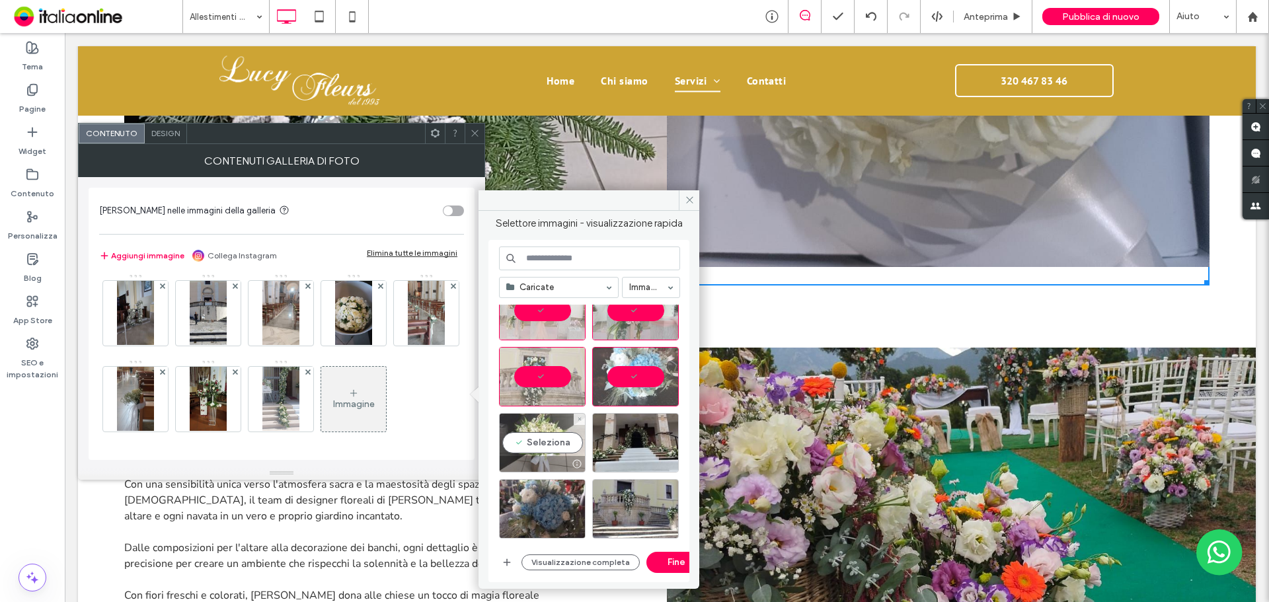
click at [561, 433] on div "Seleziona" at bounding box center [542, 442] width 87 height 59
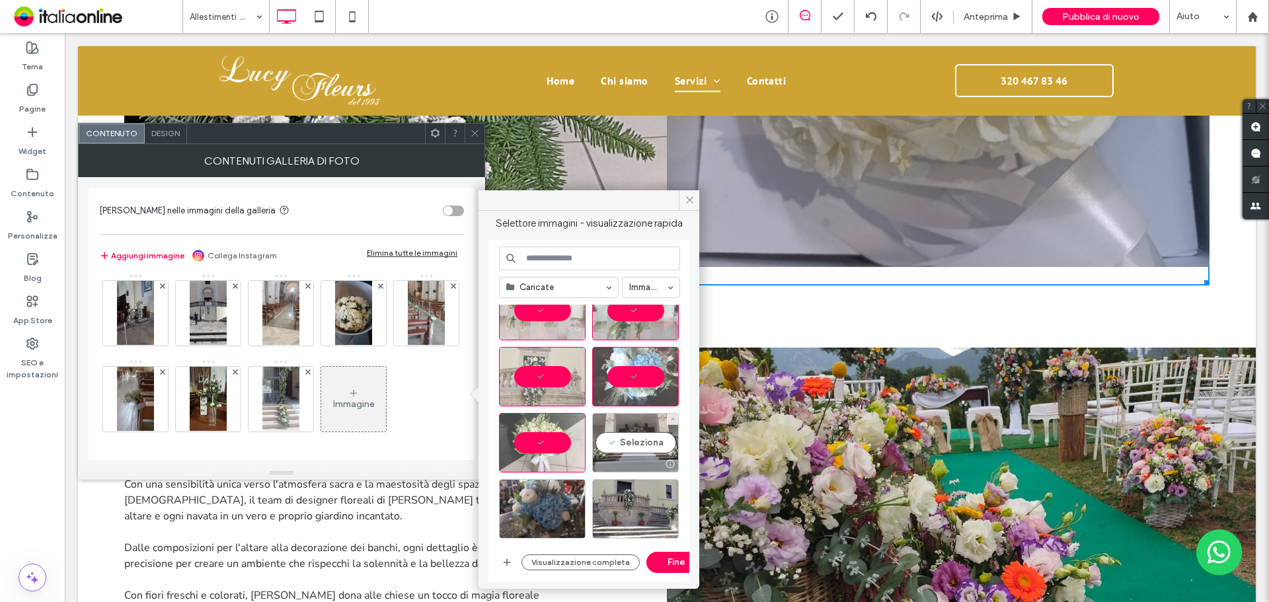
click at [620, 444] on div "Seleziona" at bounding box center [635, 442] width 87 height 59
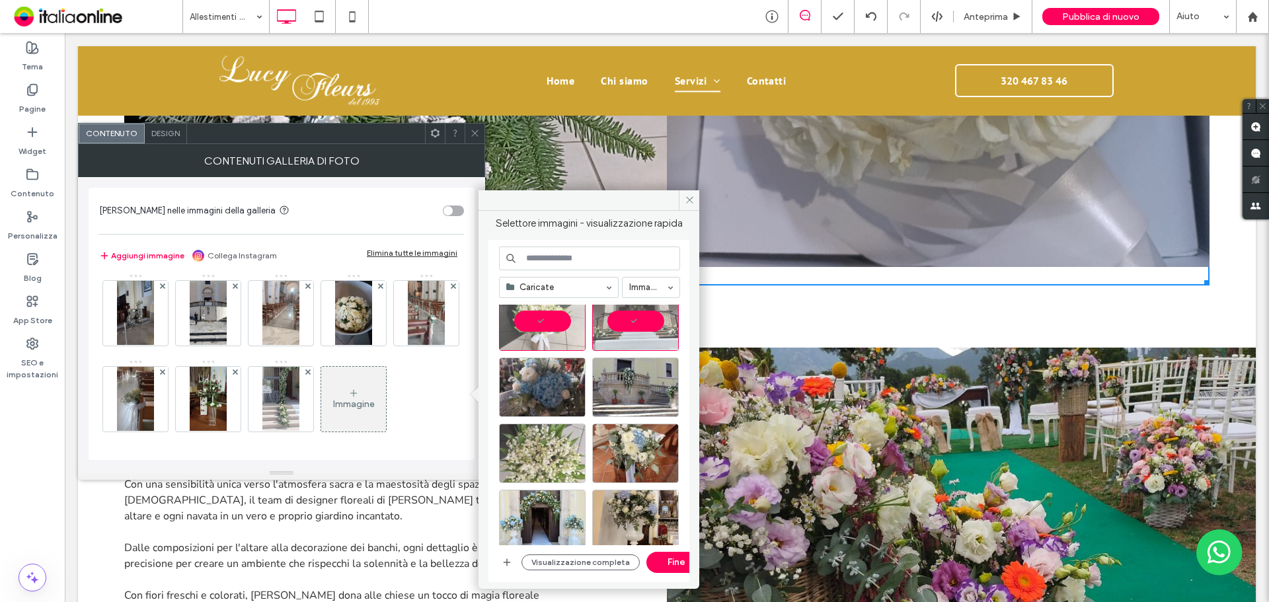
scroll to position [883, 0]
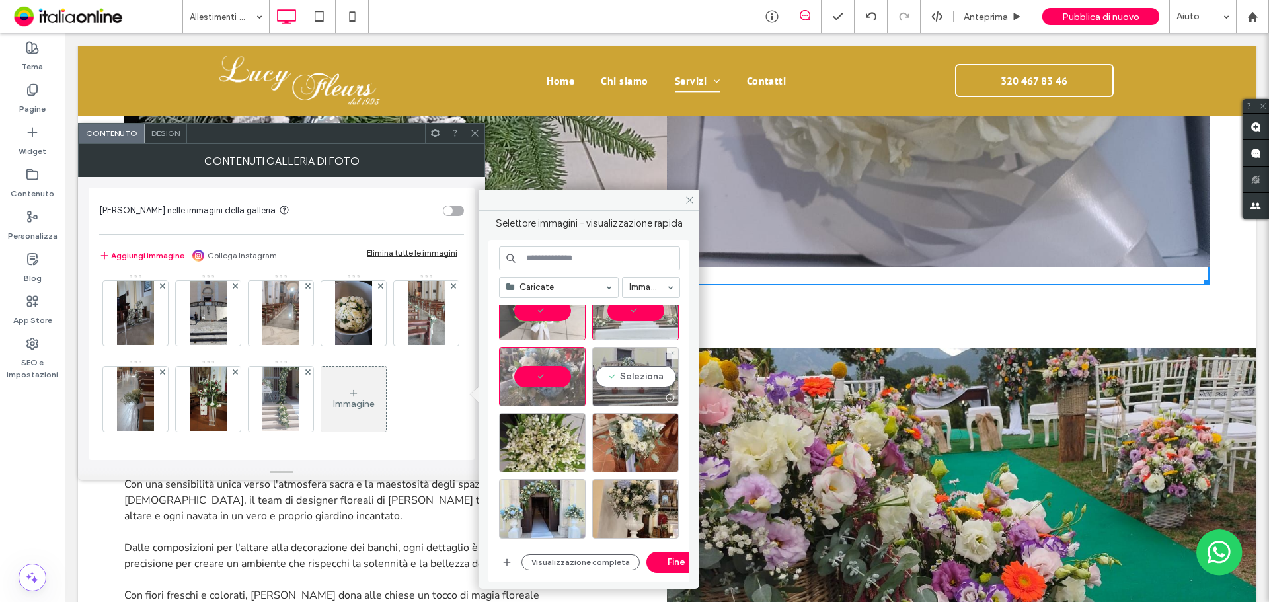
click at [634, 389] on div "Seleziona" at bounding box center [635, 376] width 87 height 59
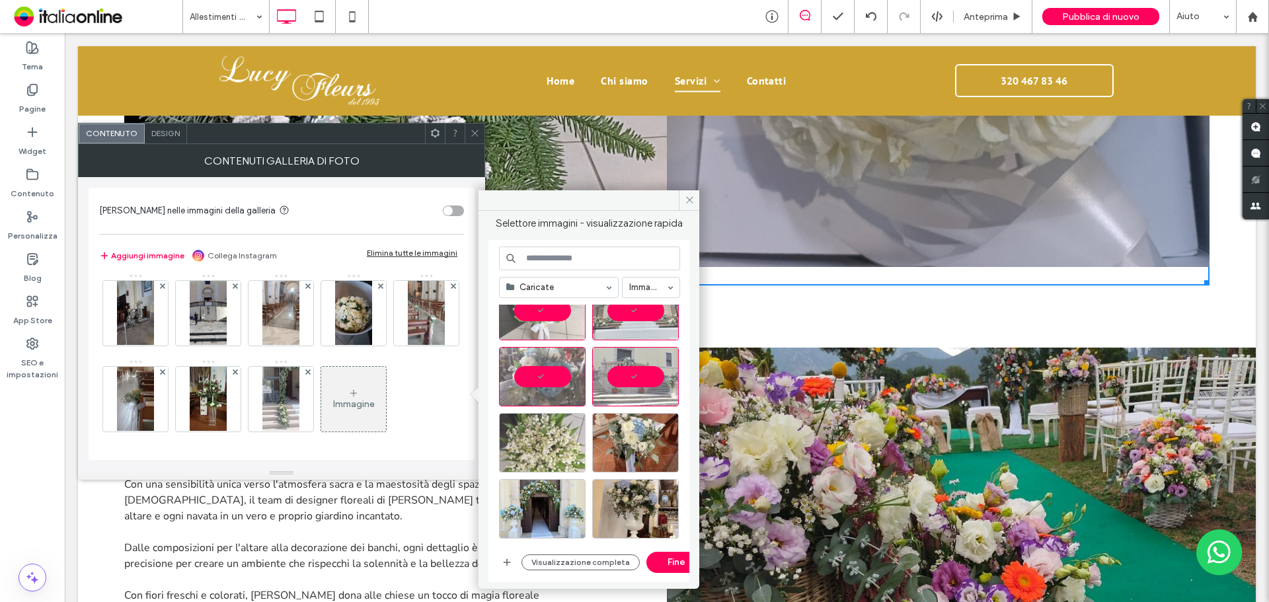
click at [561, 445] on div at bounding box center [542, 442] width 87 height 59
click at [658, 452] on div "Seleziona" at bounding box center [635, 442] width 87 height 59
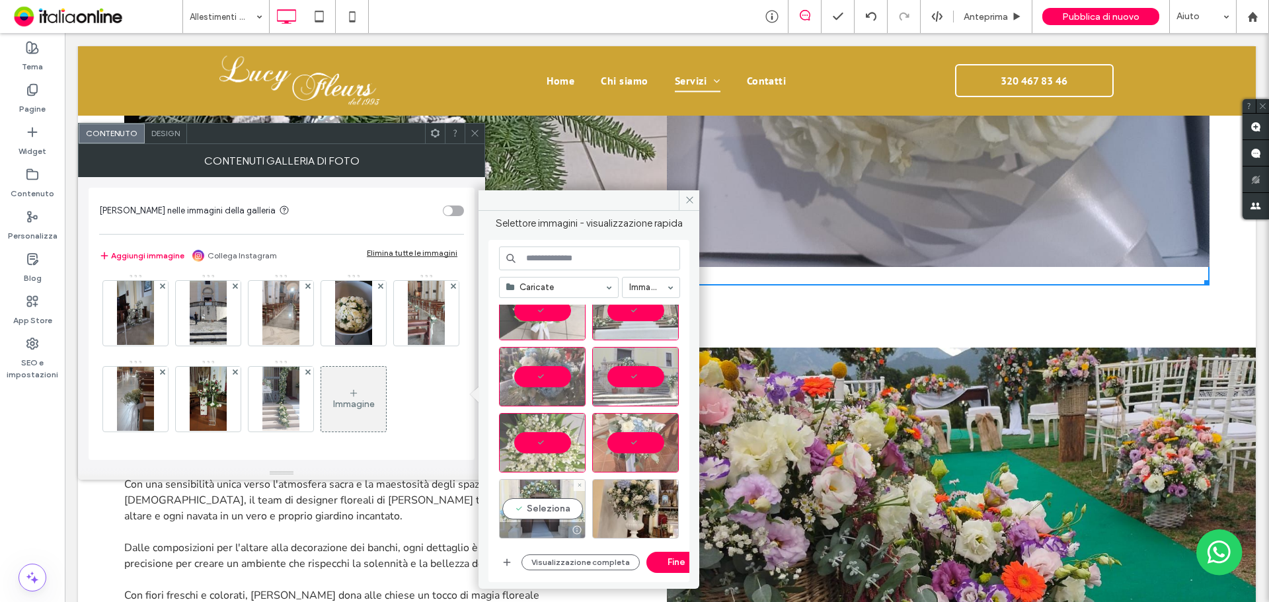
click at [531, 495] on div "Seleziona" at bounding box center [542, 508] width 87 height 59
click at [629, 506] on div "Seleziona" at bounding box center [635, 508] width 87 height 59
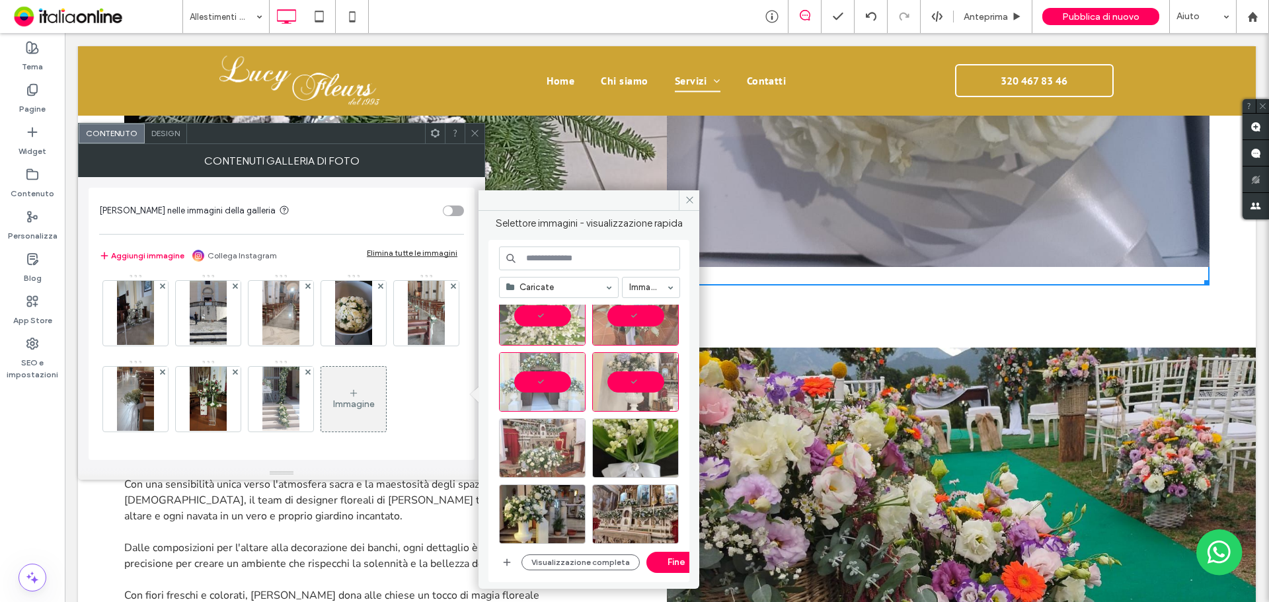
scroll to position [1015, 0]
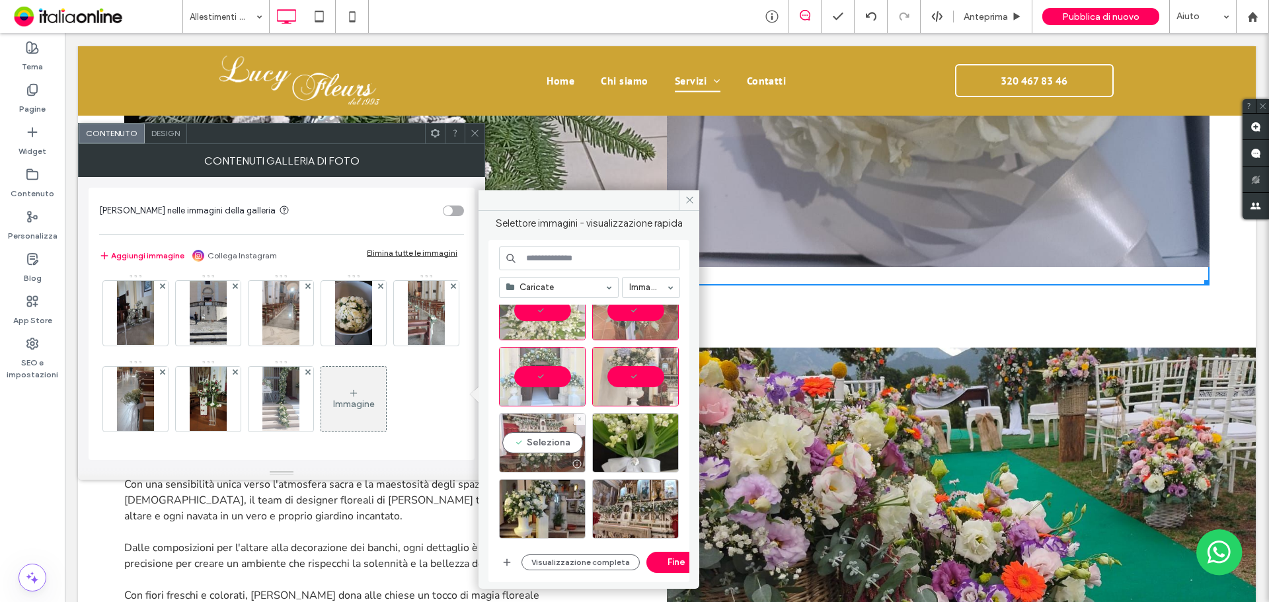
click at [546, 427] on div "Seleziona" at bounding box center [542, 442] width 87 height 59
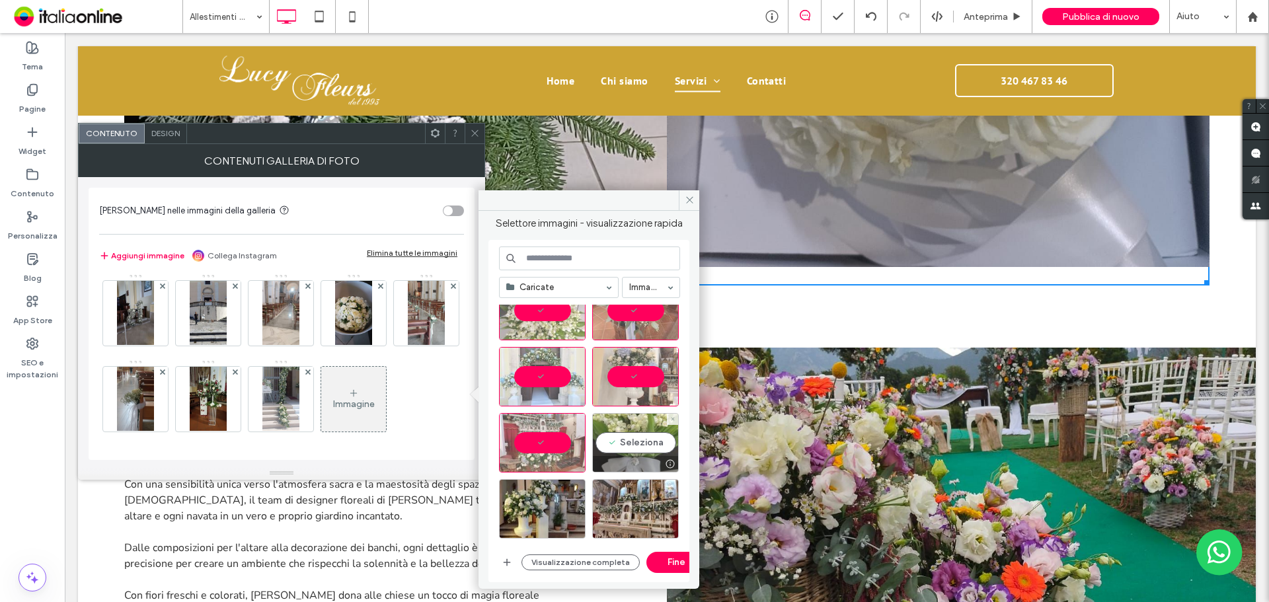
click at [631, 433] on div "Seleziona" at bounding box center [635, 442] width 87 height 59
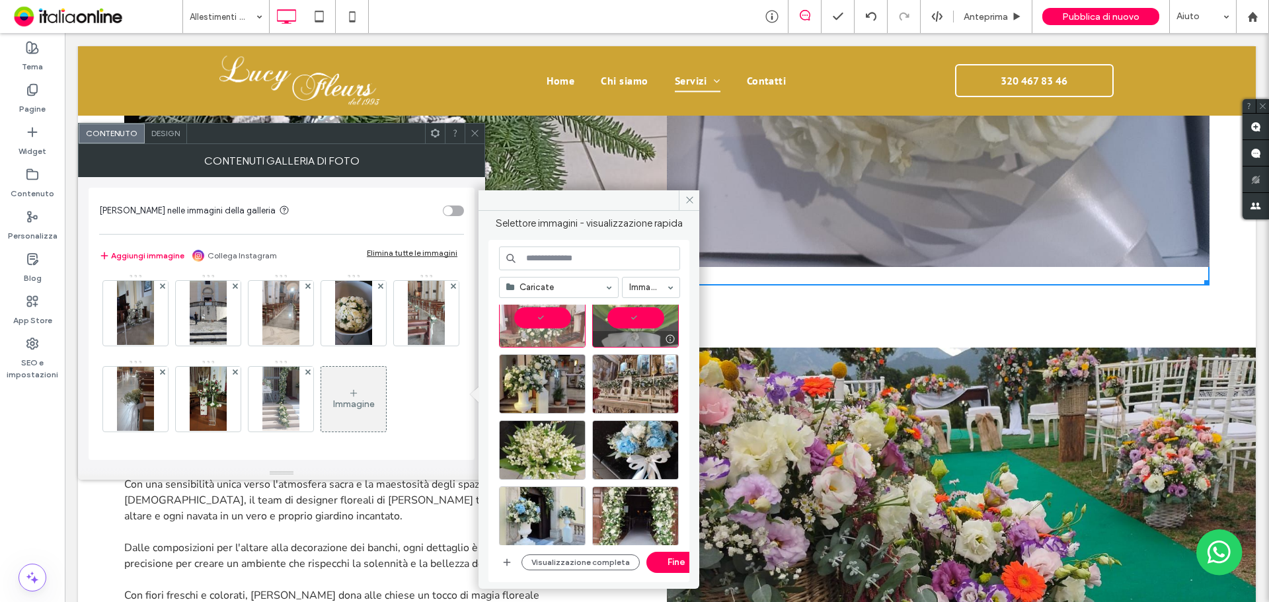
scroll to position [1147, 0]
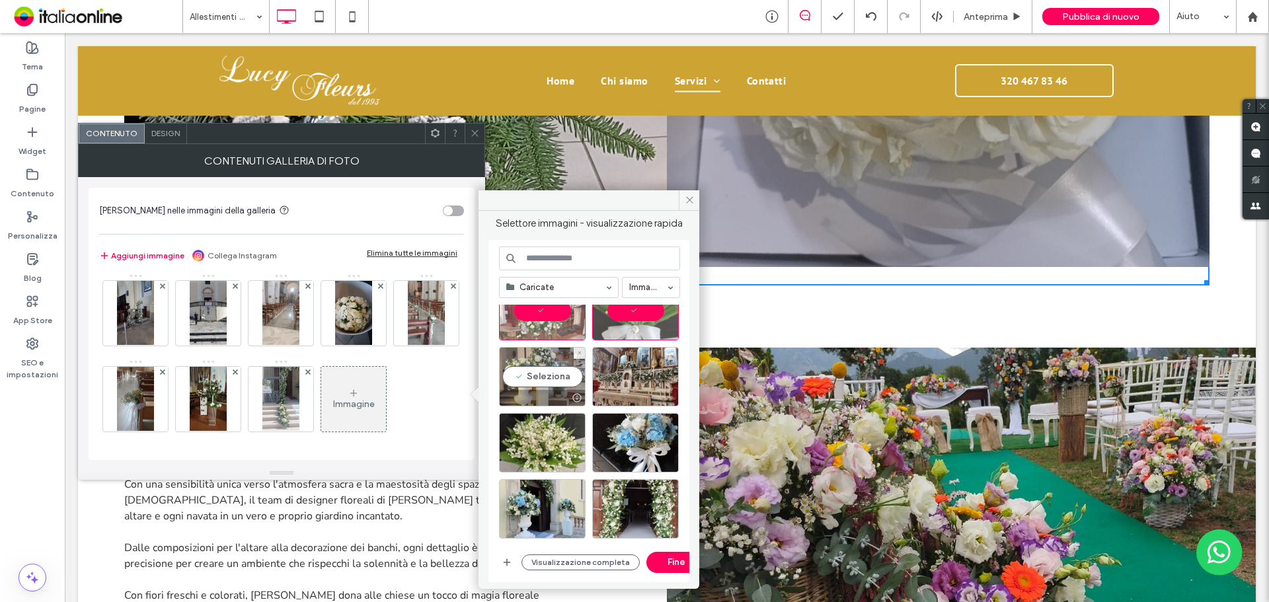
drag, startPoint x: 554, startPoint y: 382, endPoint x: 562, endPoint y: 383, distance: 8.0
click at [554, 382] on div "Seleziona" at bounding box center [542, 376] width 87 height 59
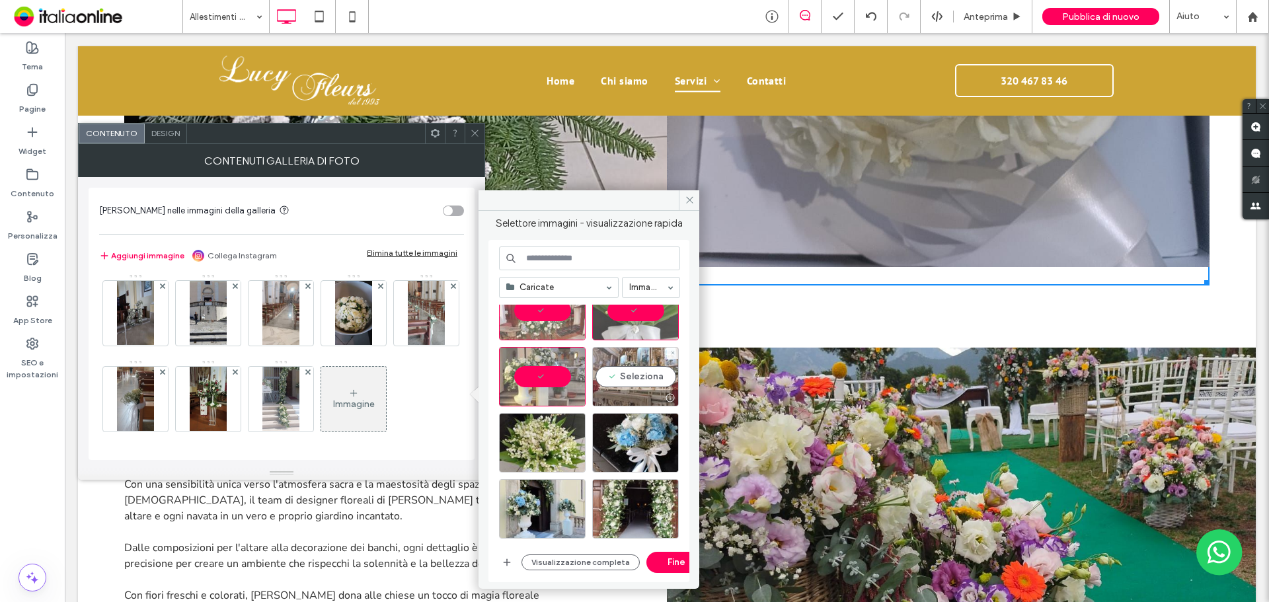
click at [615, 385] on div "Seleziona" at bounding box center [635, 376] width 87 height 59
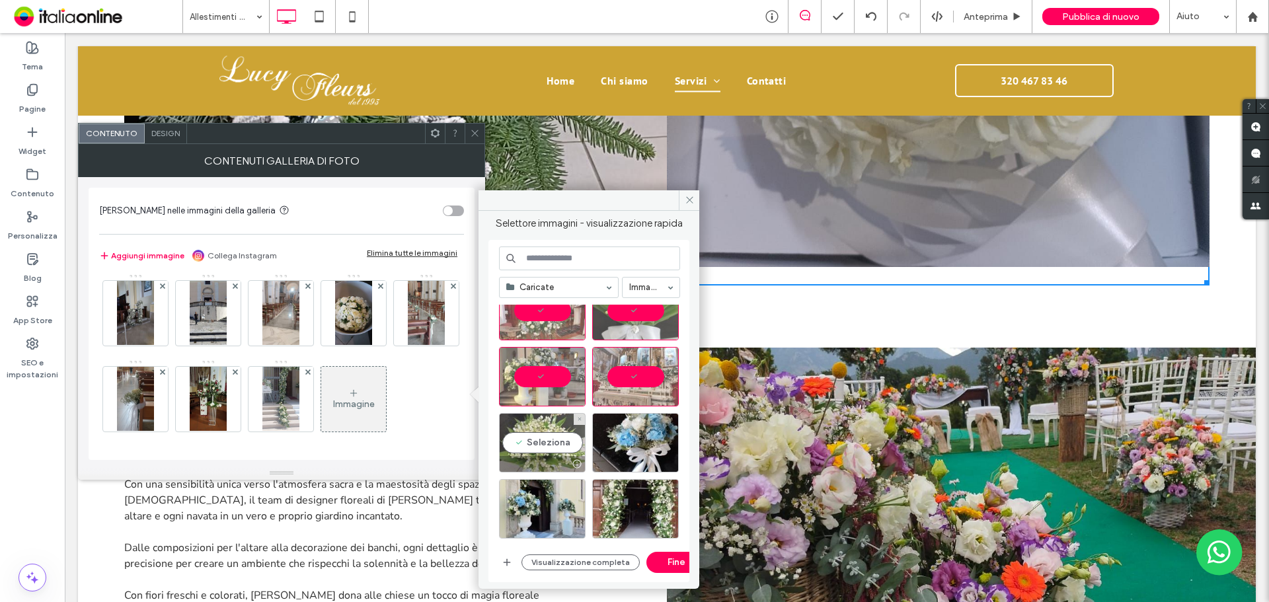
click at [547, 433] on div "Seleziona" at bounding box center [542, 442] width 87 height 59
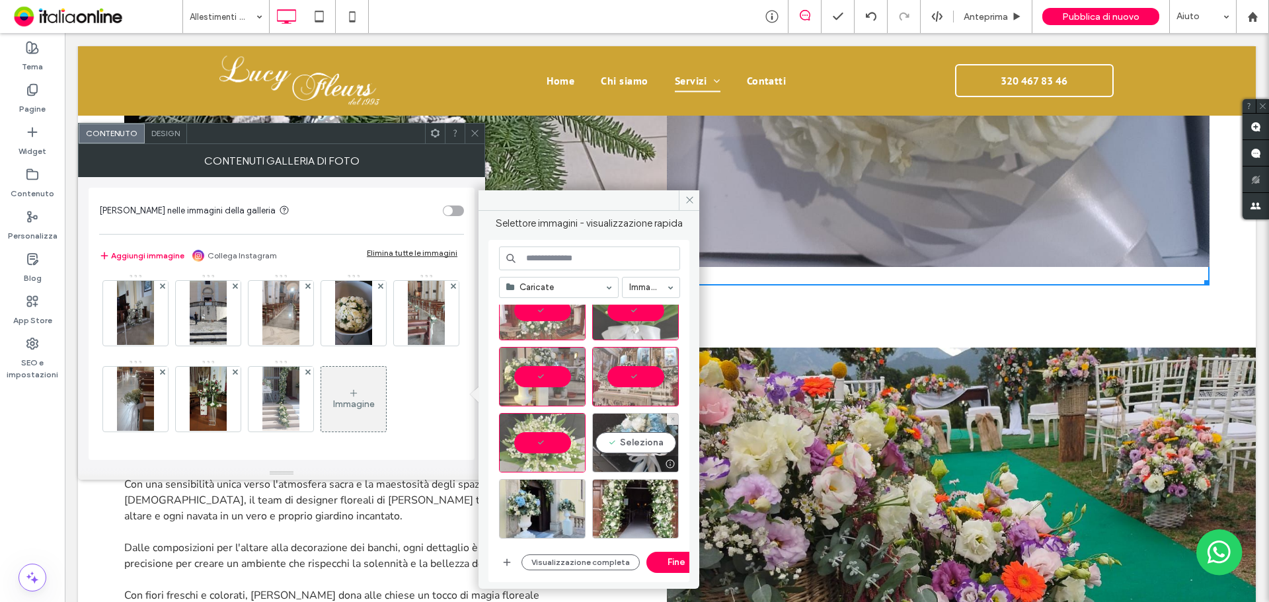
click at [625, 436] on div "Seleziona" at bounding box center [635, 442] width 87 height 59
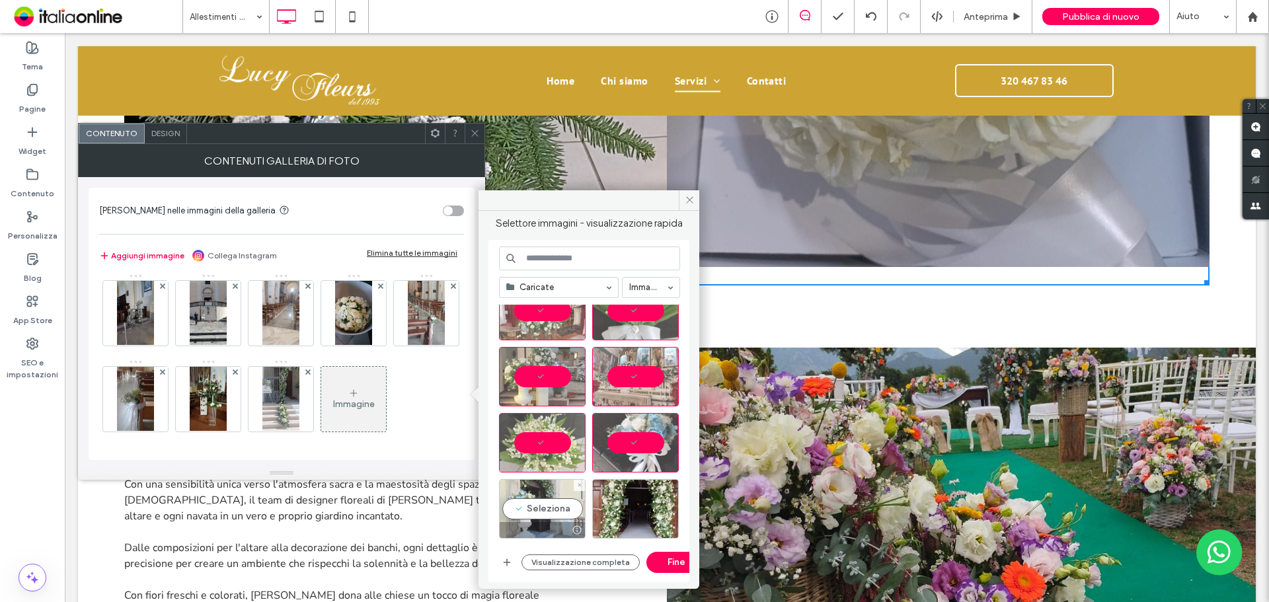
click at [564, 503] on div "Seleziona" at bounding box center [542, 508] width 87 height 59
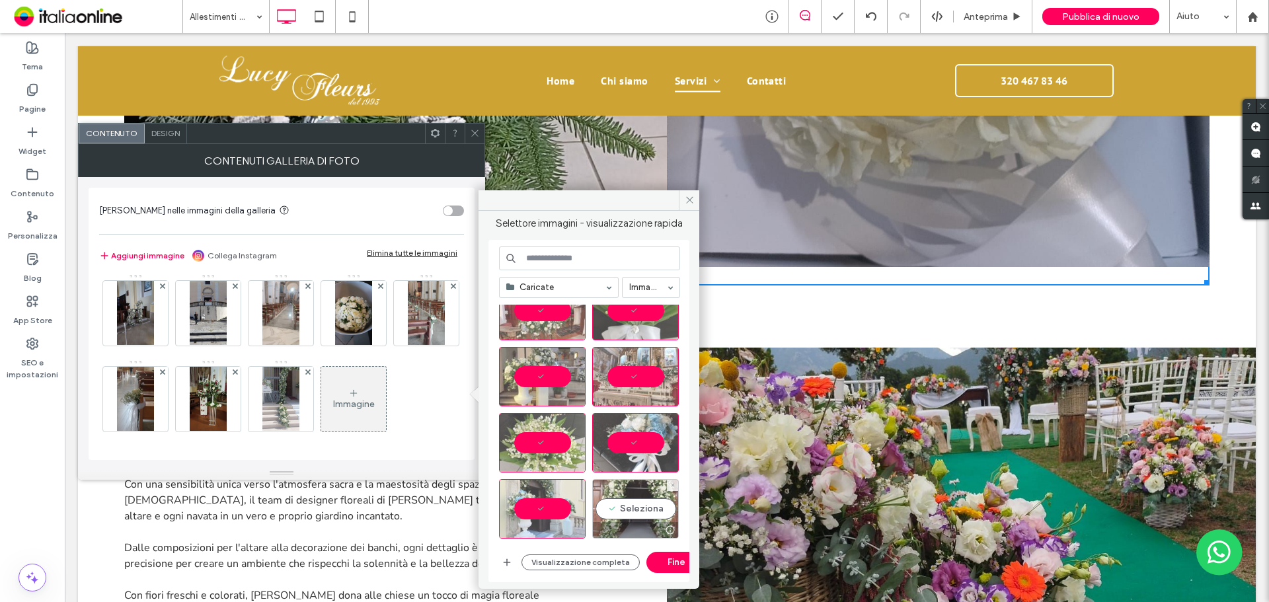
click at [633, 506] on div "Seleziona" at bounding box center [635, 508] width 87 height 59
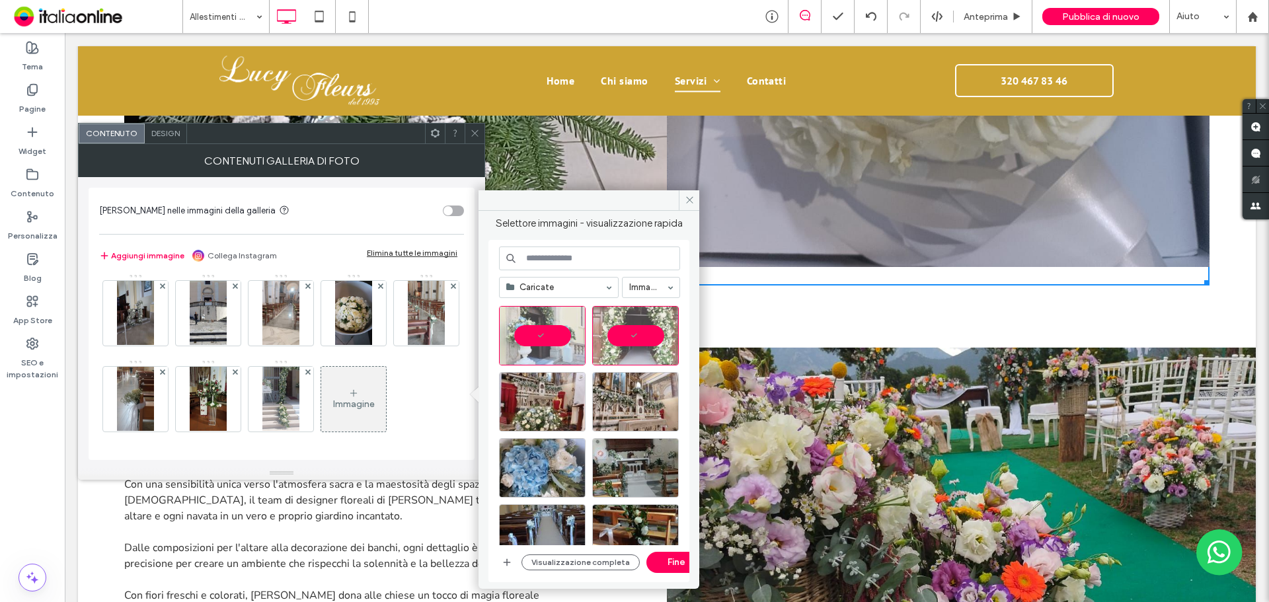
scroll to position [1346, 0]
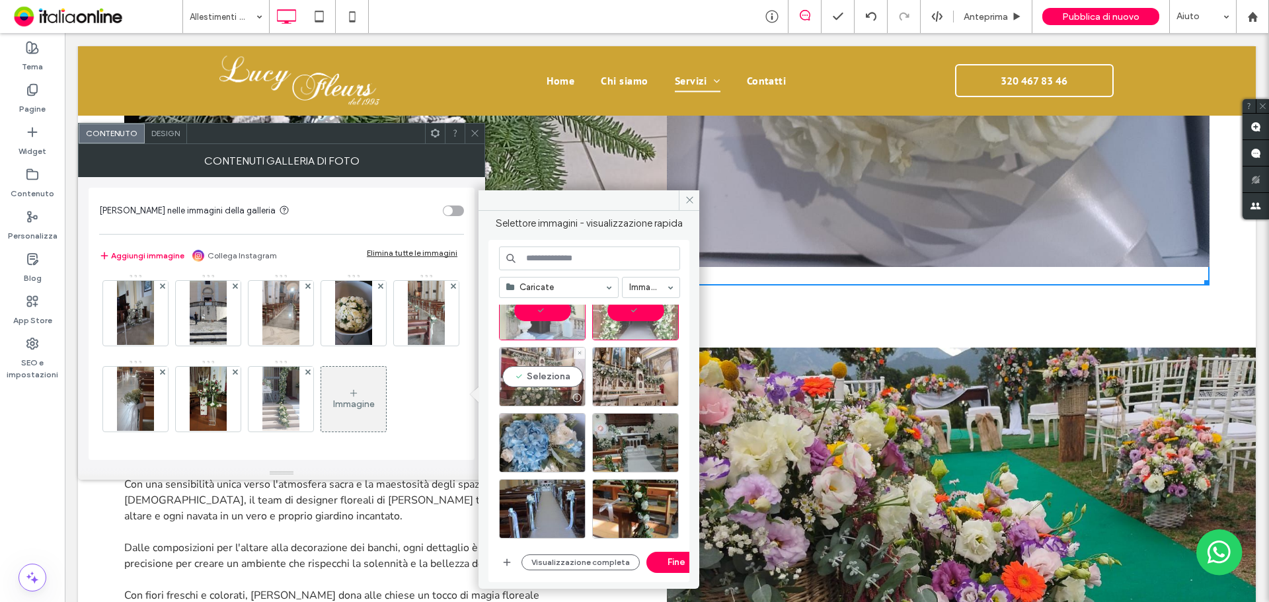
click at [543, 375] on div "Seleziona" at bounding box center [542, 376] width 87 height 59
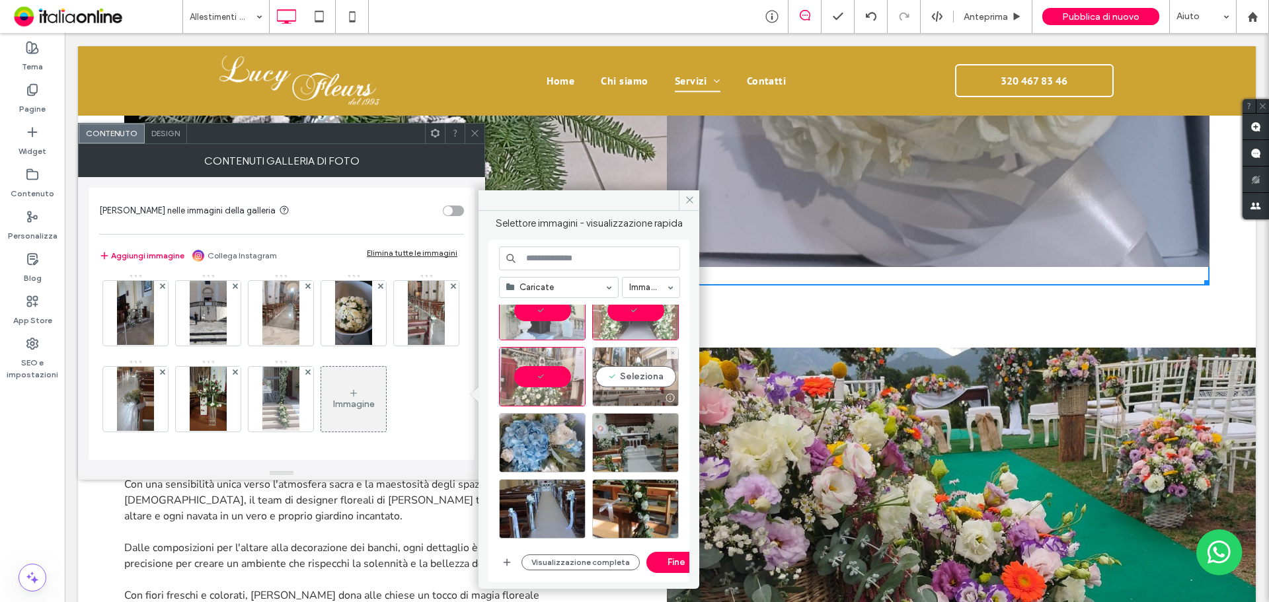
click at [606, 376] on div "Seleziona" at bounding box center [635, 376] width 87 height 59
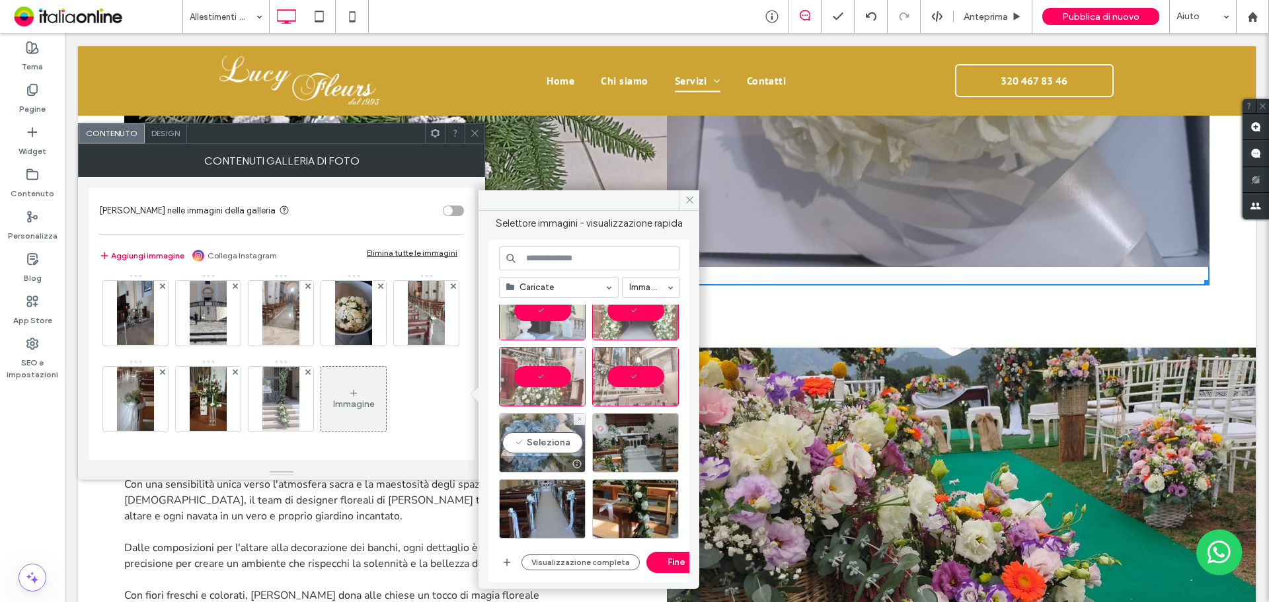
click at [544, 444] on div "Seleziona" at bounding box center [542, 442] width 87 height 59
click at [674, 561] on button "Fine" at bounding box center [675, 562] width 59 height 21
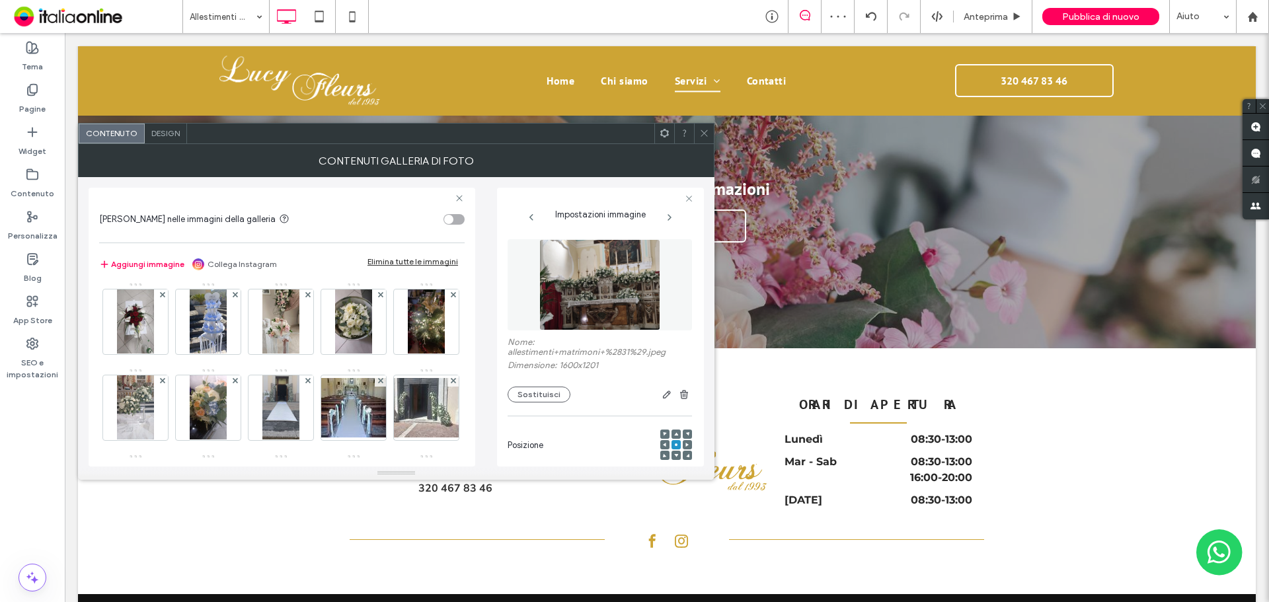
scroll to position [1758, 0]
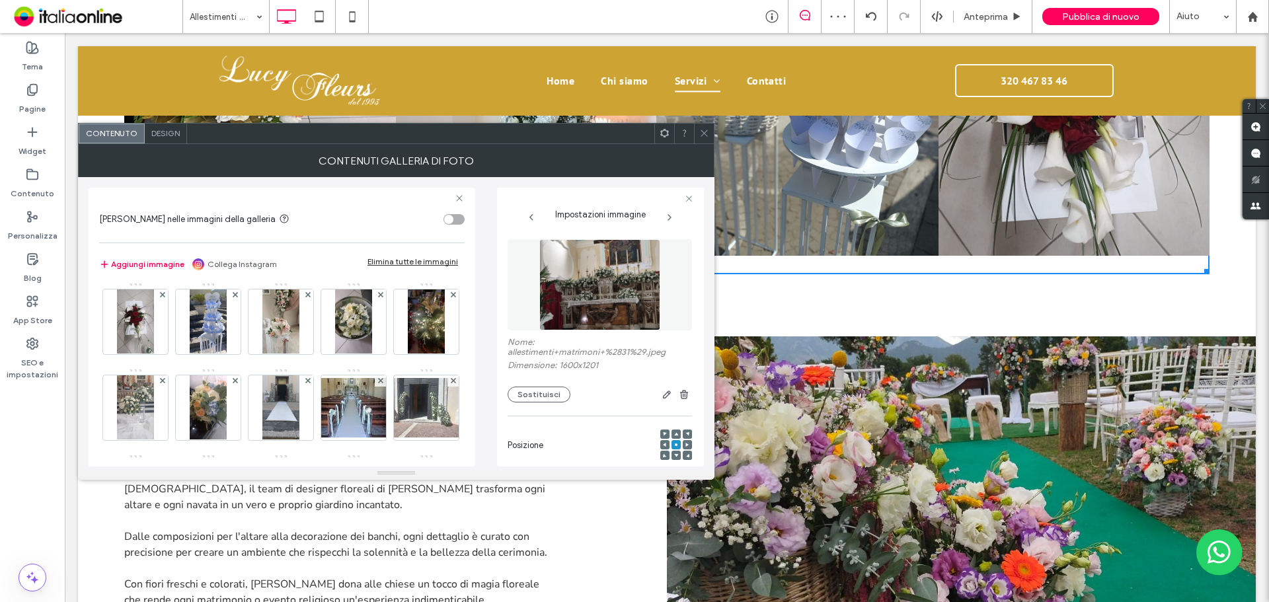
click at [472, 128] on div at bounding box center [420, 134] width 467 height 20
click at [706, 133] on icon at bounding box center [704, 133] width 10 height 10
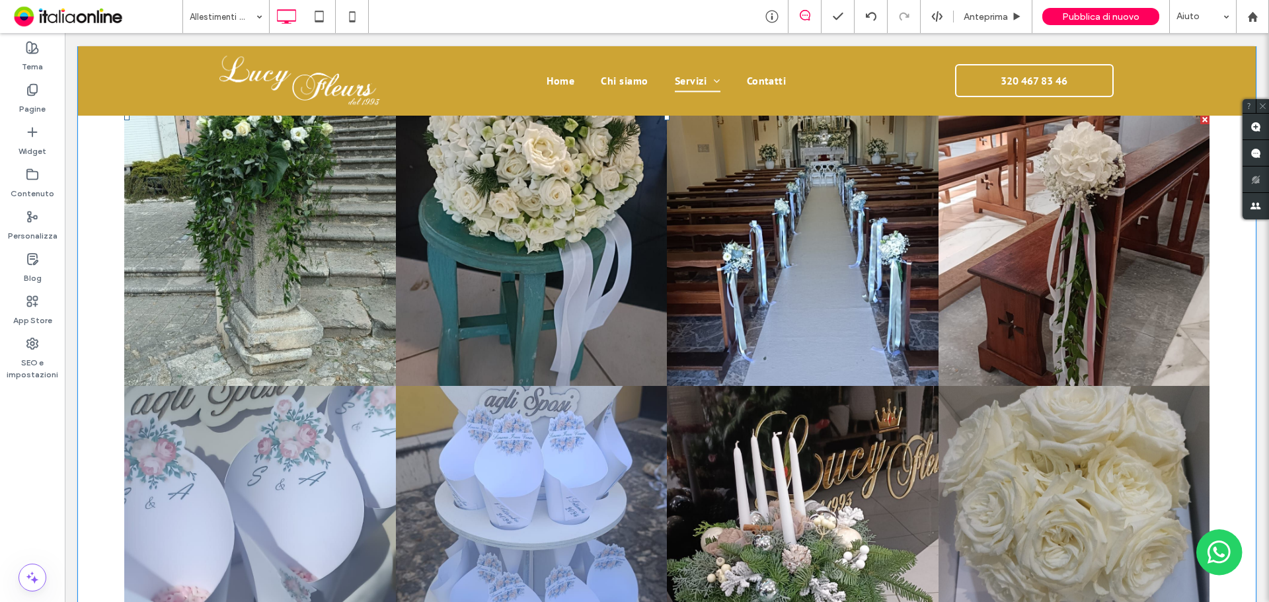
scroll to position [700, 0]
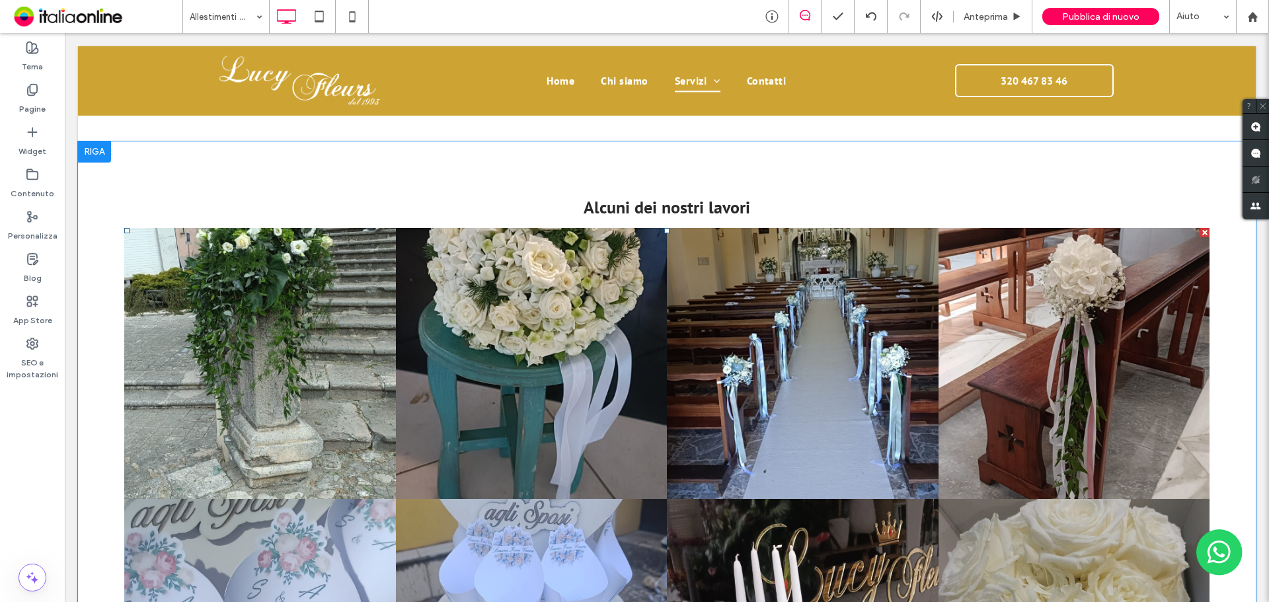
click at [567, 291] on link at bounding box center [532, 364] width 272 height 272
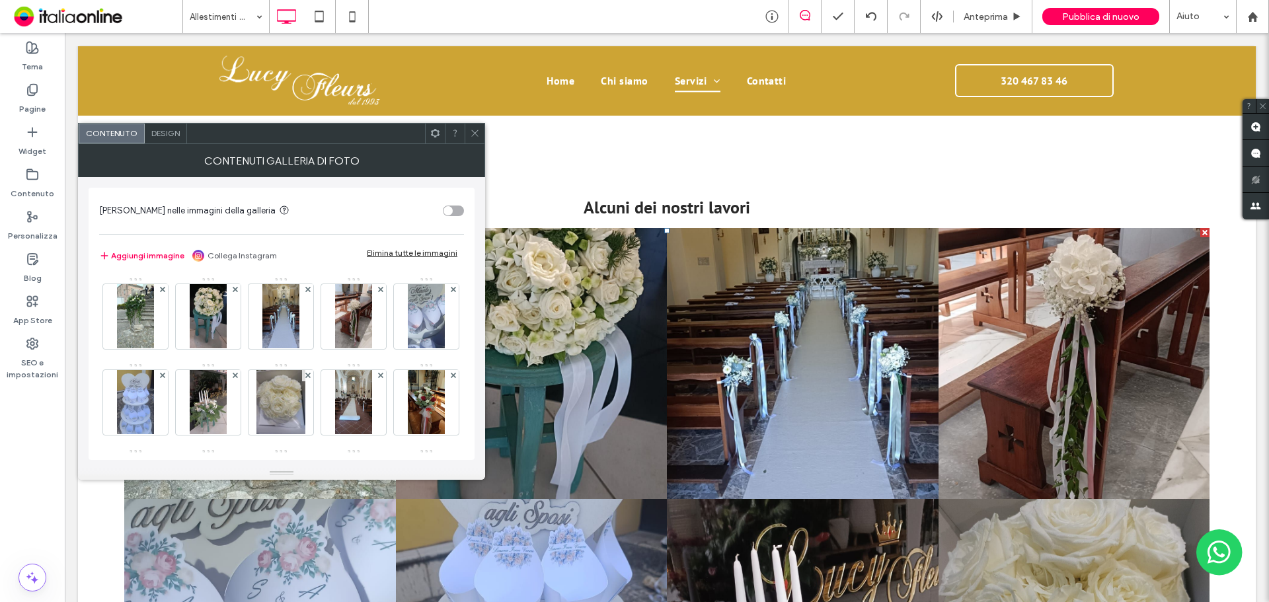
click at [176, 128] on div "Design" at bounding box center [166, 134] width 42 height 20
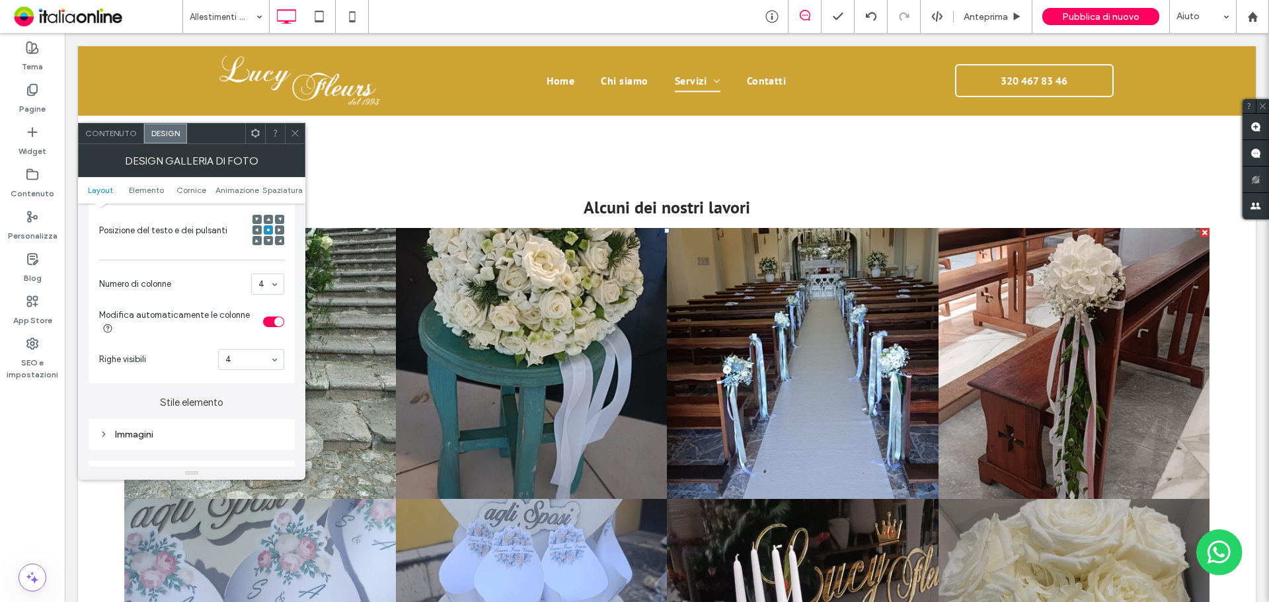
scroll to position [330, 0]
click at [196, 439] on div "Immagini" at bounding box center [191, 432] width 185 height 18
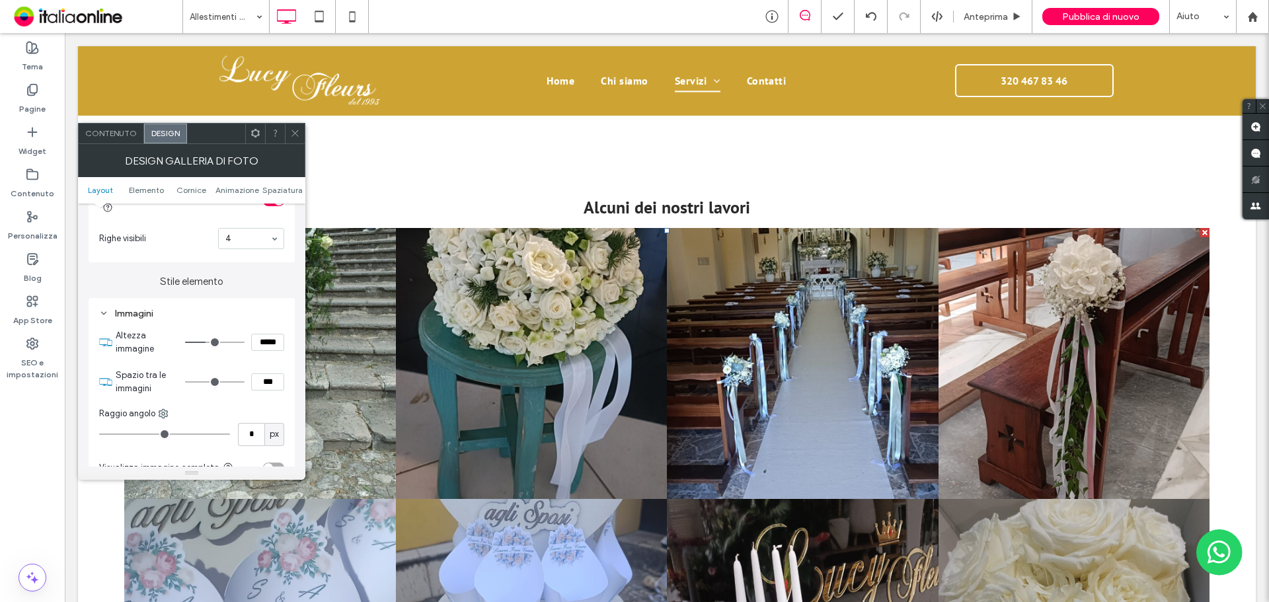
scroll to position [463, 0]
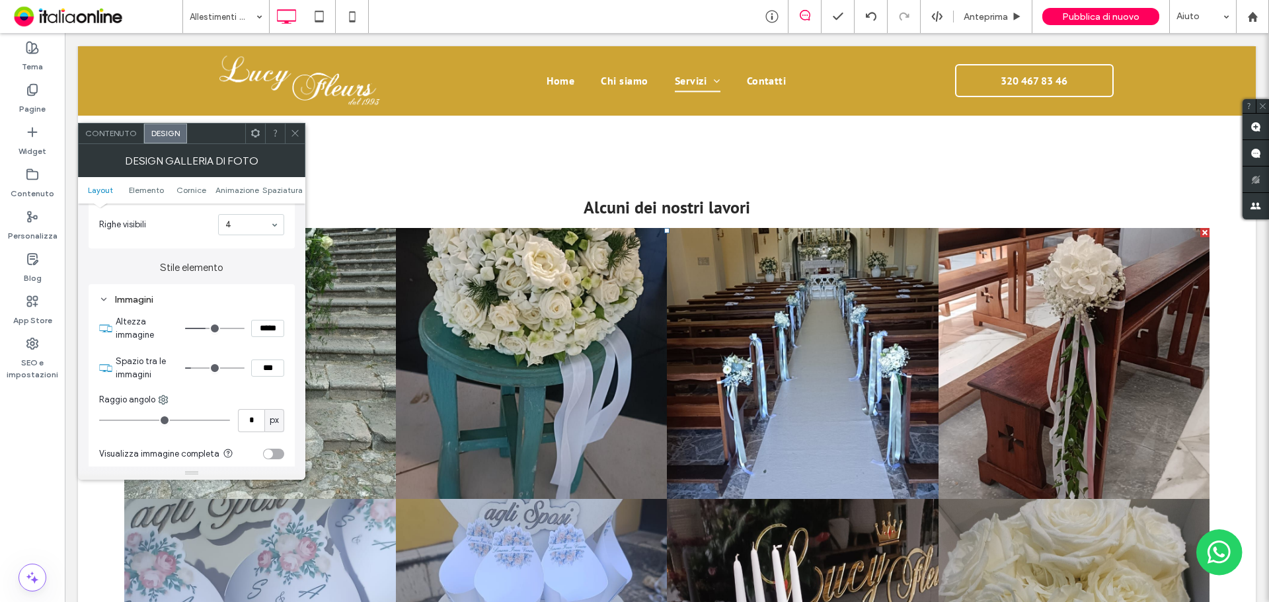
type input "*"
type input "***"
type input "*"
type input "***"
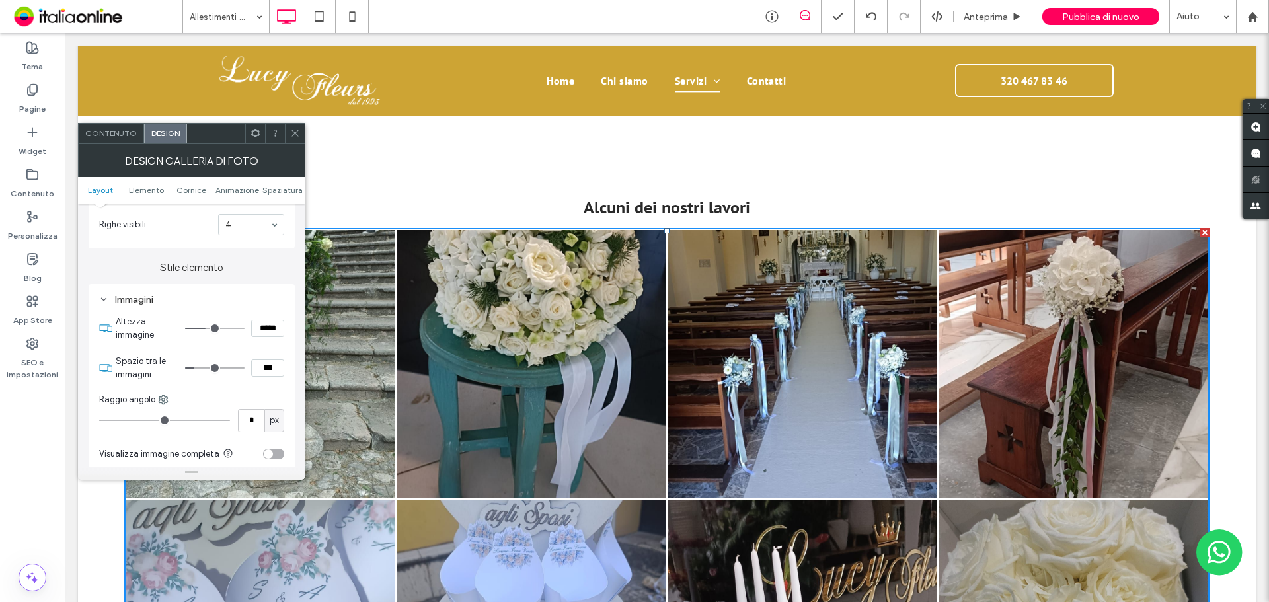
type input "*"
type input "***"
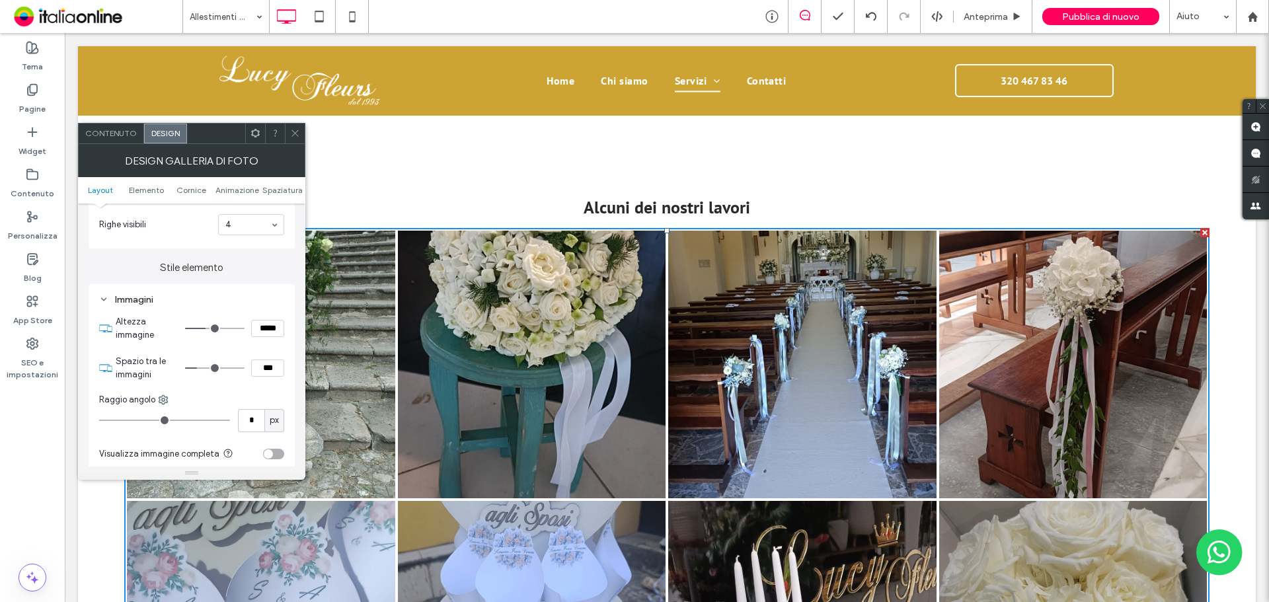
click at [200, 368] on input "range" at bounding box center [214, 368] width 59 height 1
type input "*"
type input "***"
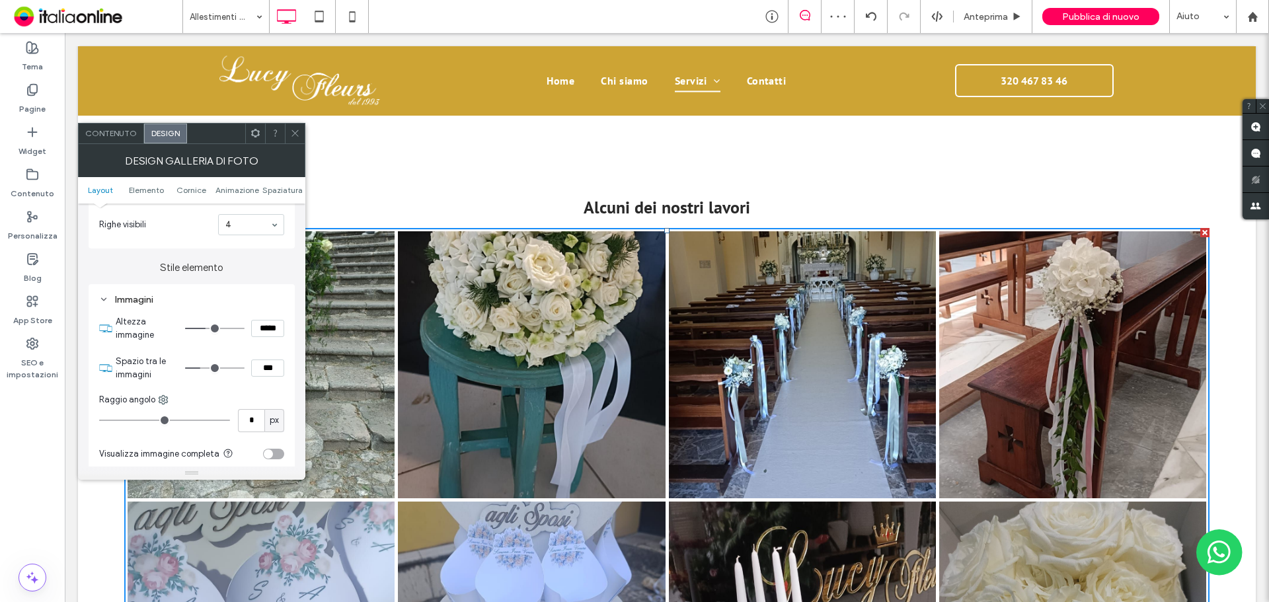
type input "*"
click at [203, 369] on input "range" at bounding box center [214, 368] width 59 height 1
click at [294, 132] on icon at bounding box center [295, 133] width 10 height 10
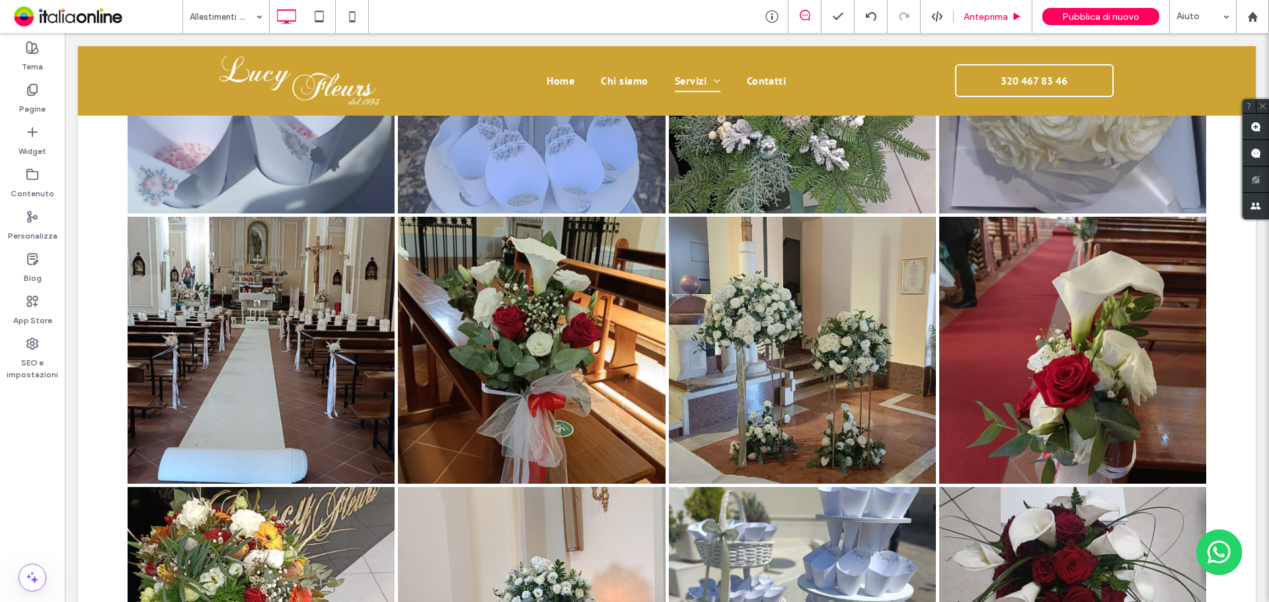
scroll to position [1256, 0]
click at [1116, 26] on div "Pubblica di nuovo" at bounding box center [1100, 16] width 117 height 33
click at [1079, 20] on span "Pubblica di nuovo" at bounding box center [1100, 16] width 77 height 11
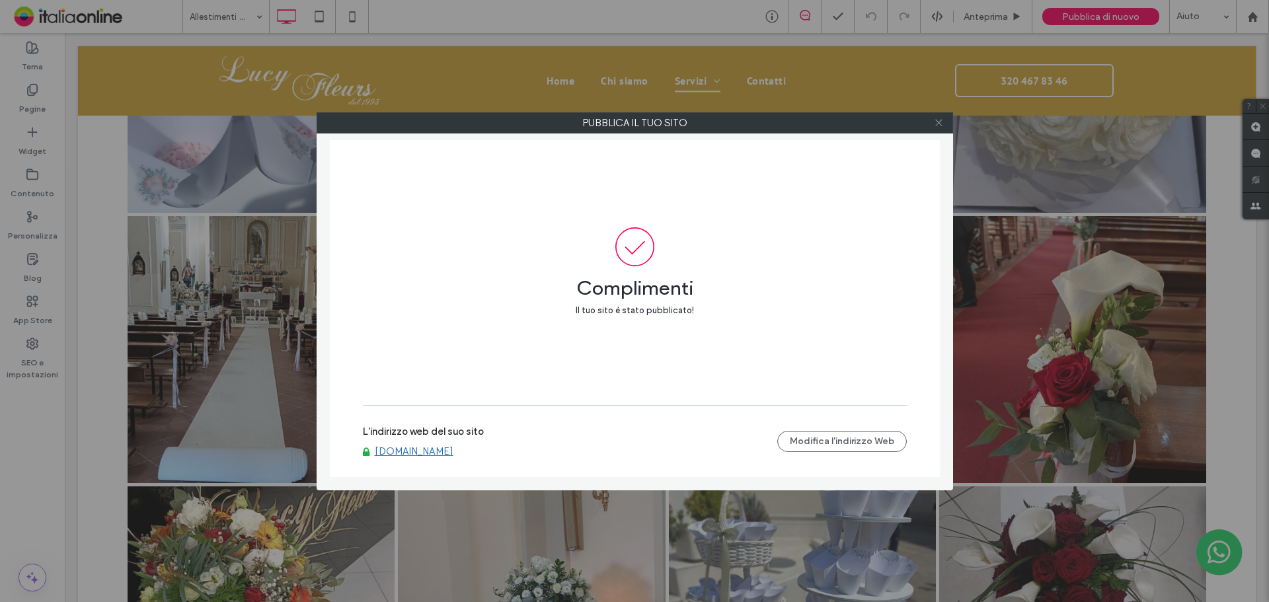
click at [937, 125] on icon at bounding box center [939, 123] width 10 height 10
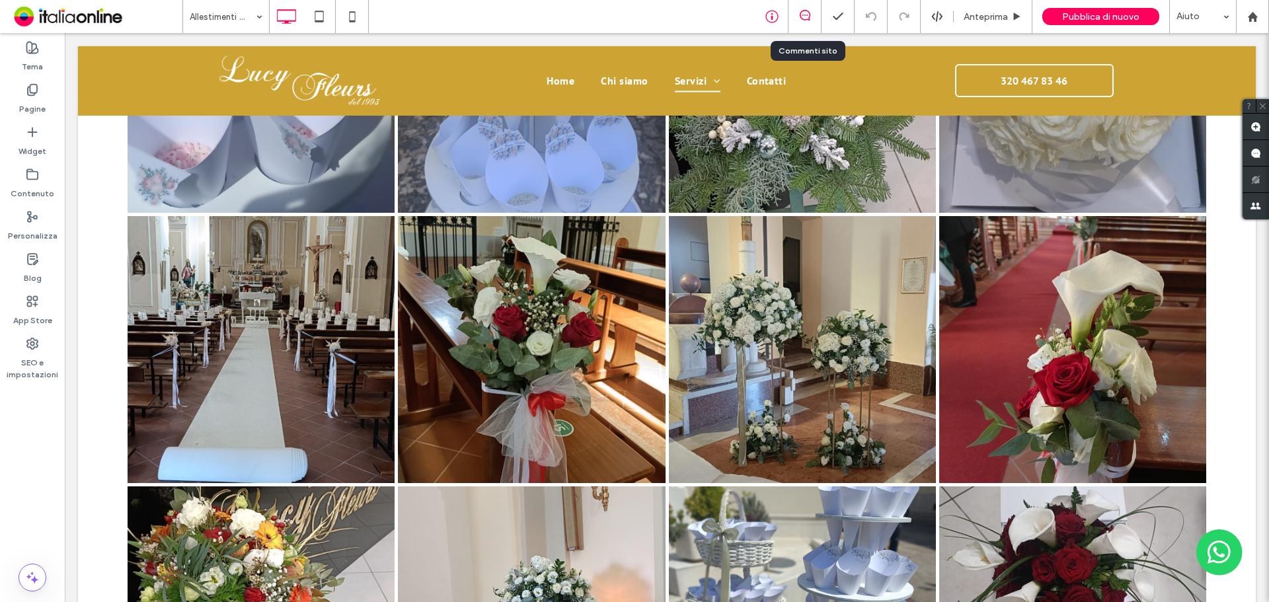
click at [764, 18] on div at bounding box center [771, 16] width 32 height 13
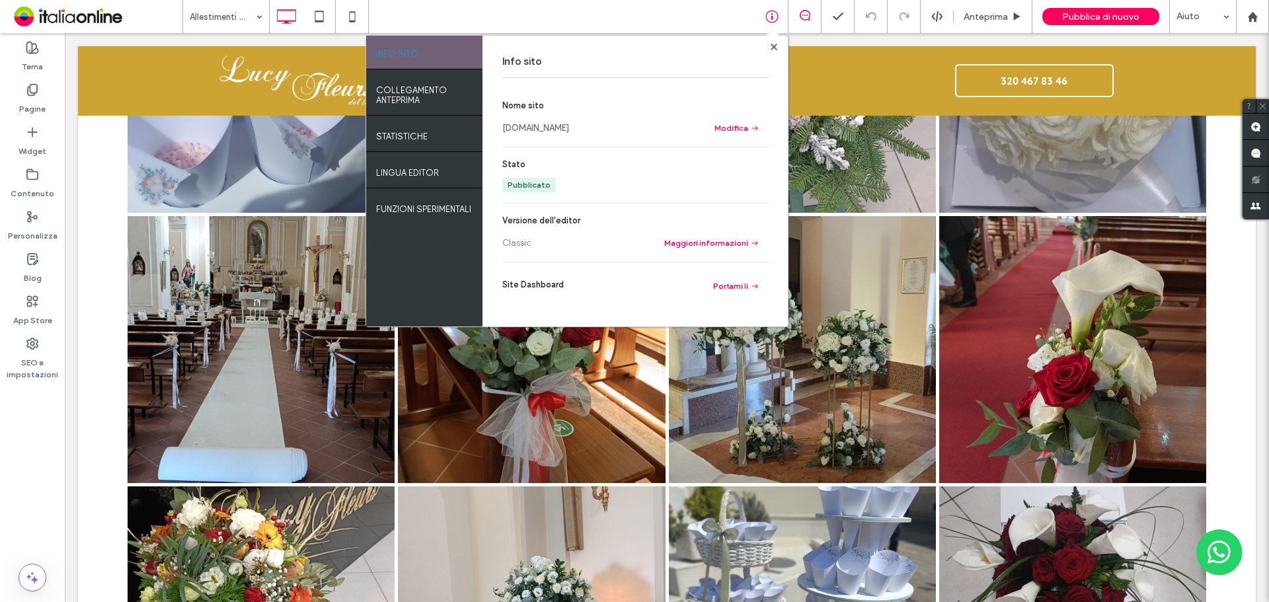
click at [546, 126] on link "[DOMAIN_NAME]" at bounding box center [535, 128] width 67 height 13
